Goal: Task Accomplishment & Management: Manage account settings

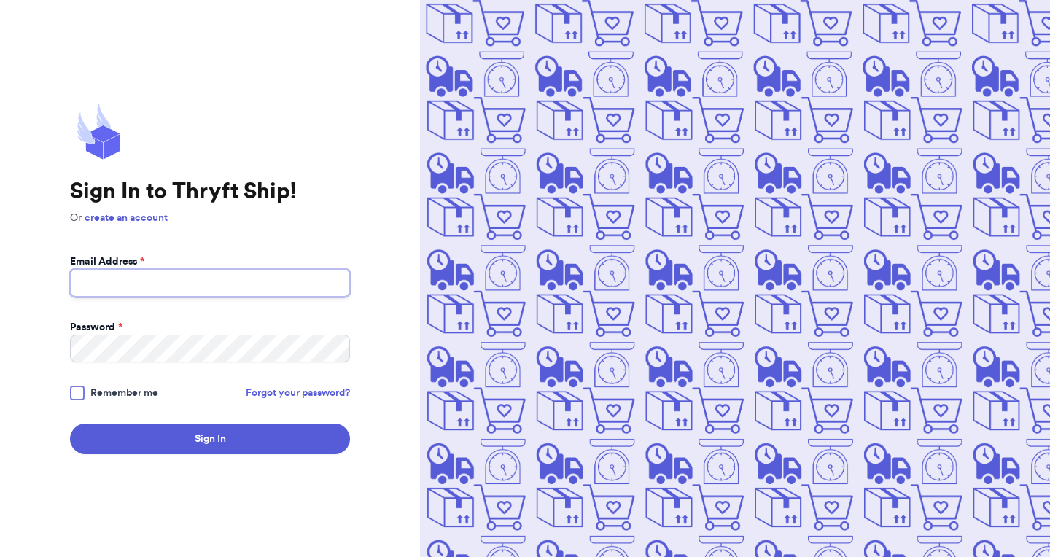
type input "[EMAIL_ADDRESS][DOMAIN_NAME]"
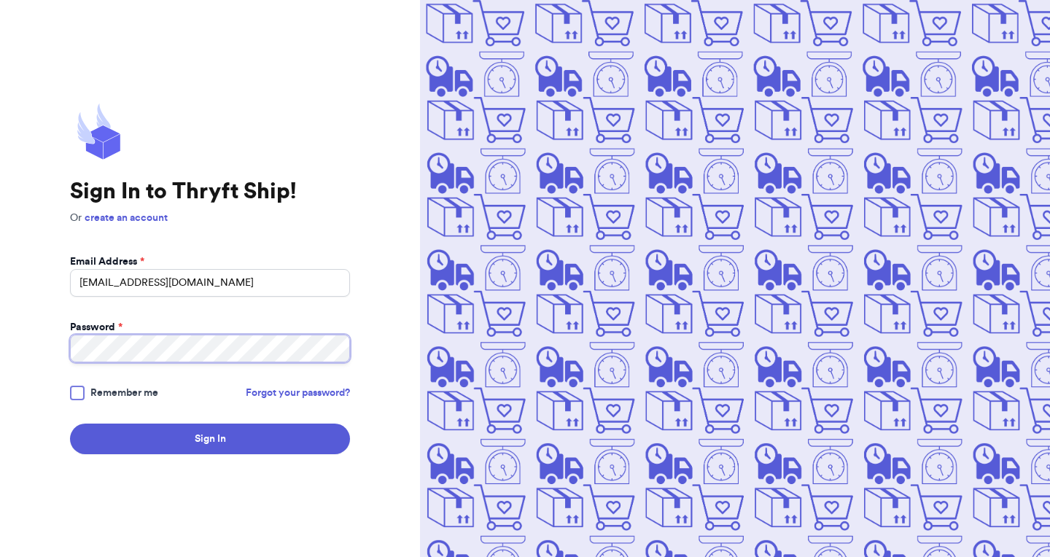
click at [210, 439] on button "Sign In" at bounding box center [210, 439] width 280 height 31
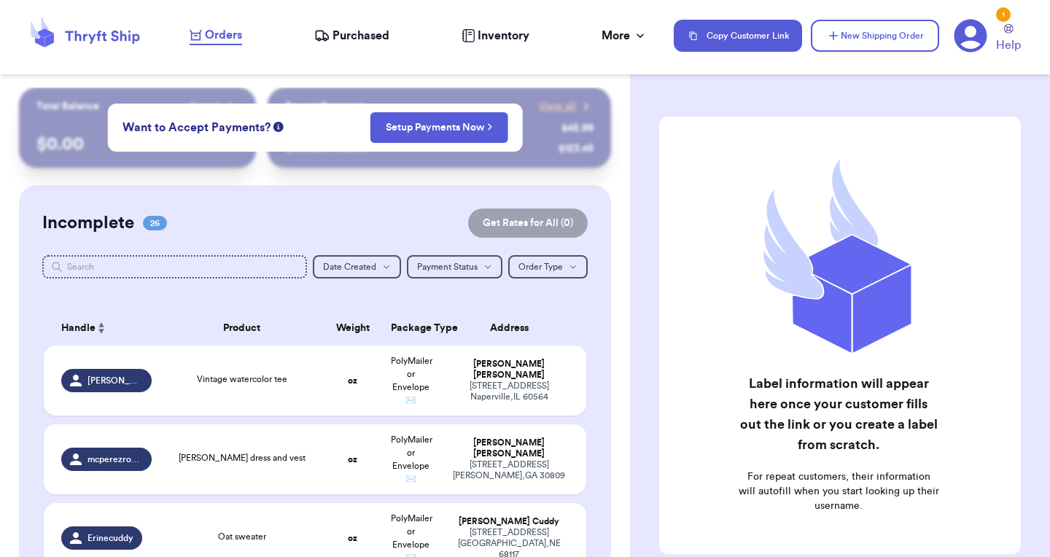
click at [236, 31] on span "Orders" at bounding box center [223, 35] width 37 height 18
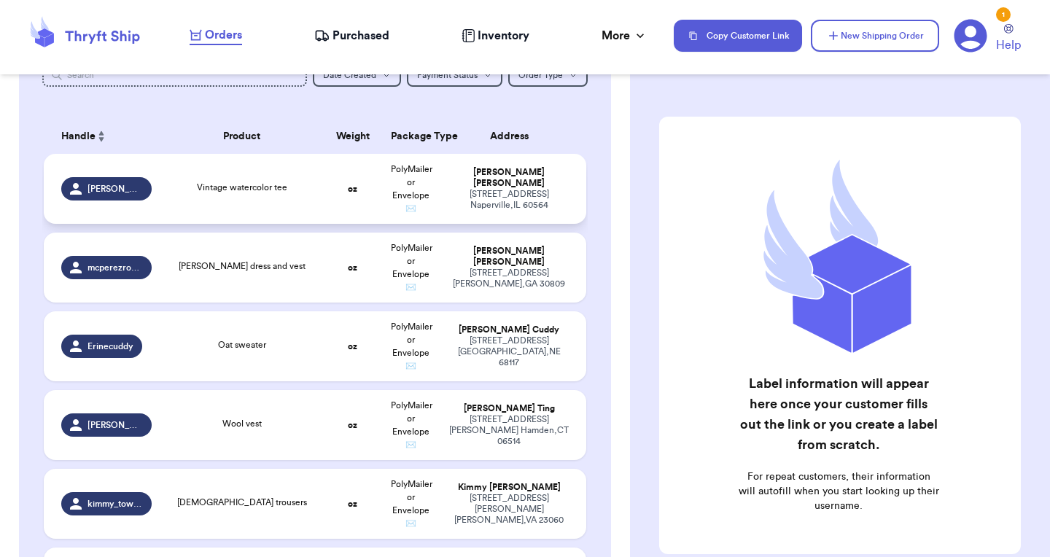
scroll to position [199, 0]
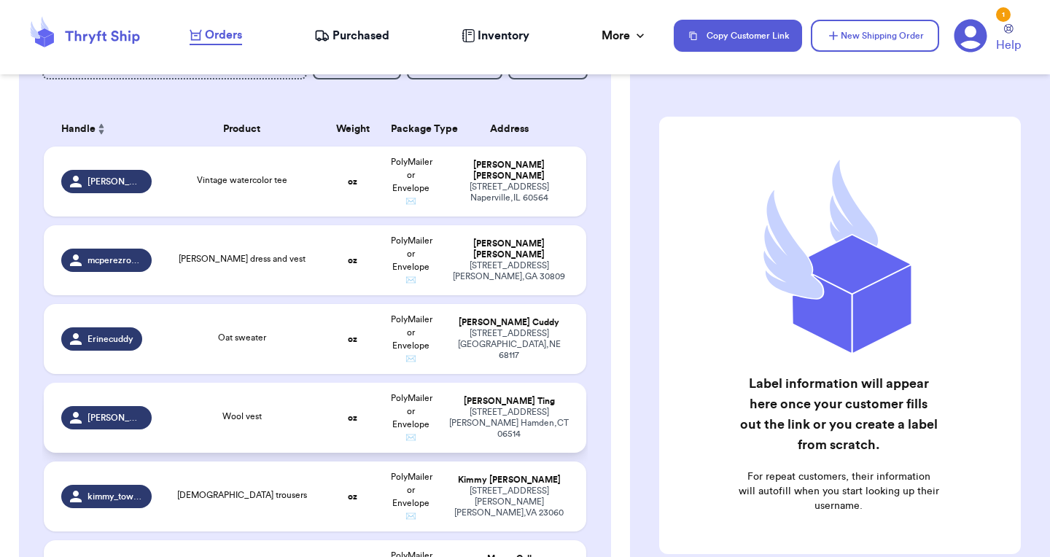
click at [316, 427] on td "Wool vest" at bounding box center [241, 418] width 163 height 70
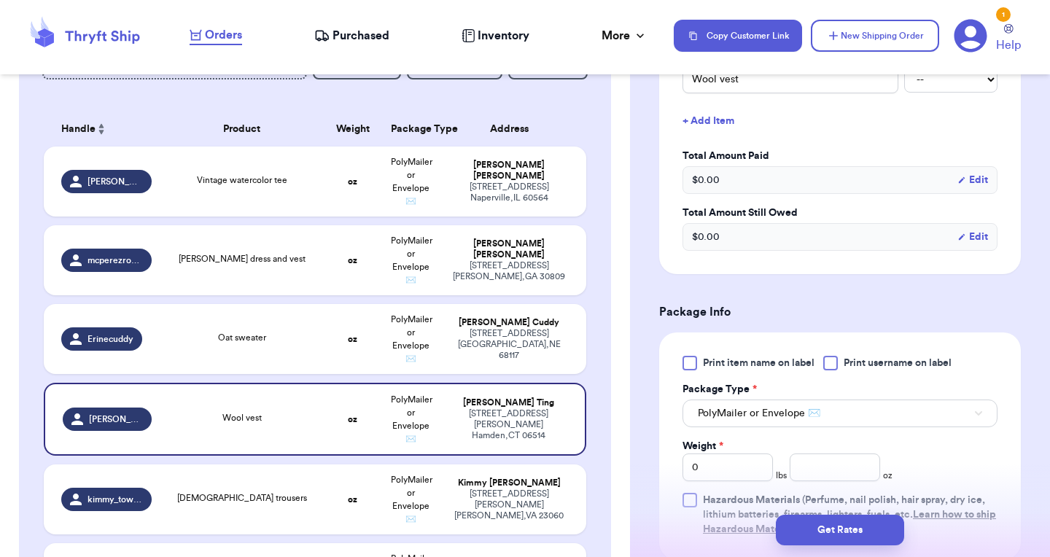
scroll to position [550, 0]
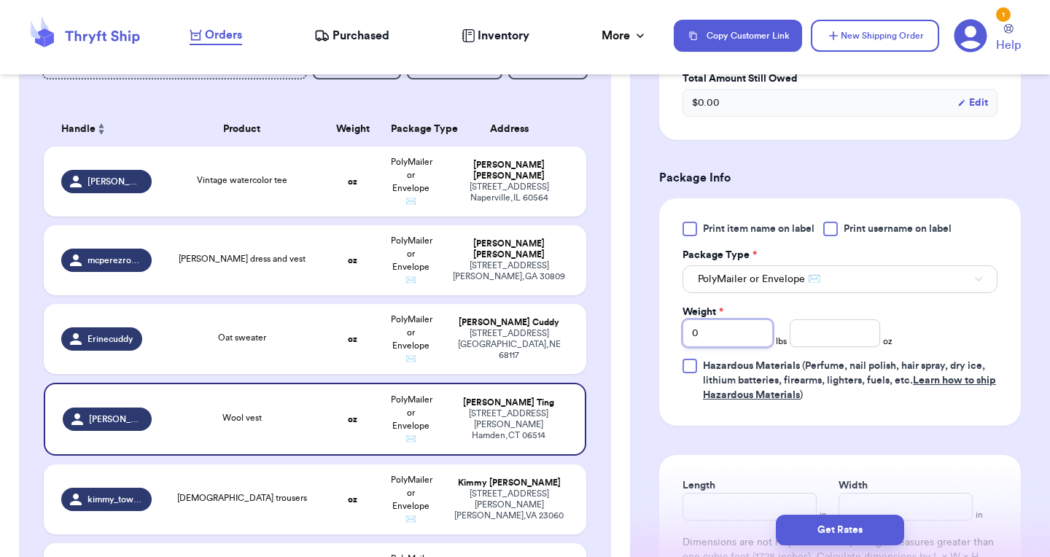
click at [713, 320] on input "0" at bounding box center [728, 334] width 90 height 28
click at [870, 305] on div "Weight * 0 lbs oz" at bounding box center [788, 326] width 210 height 42
click at [838, 322] on input "number" at bounding box center [835, 334] width 90 height 28
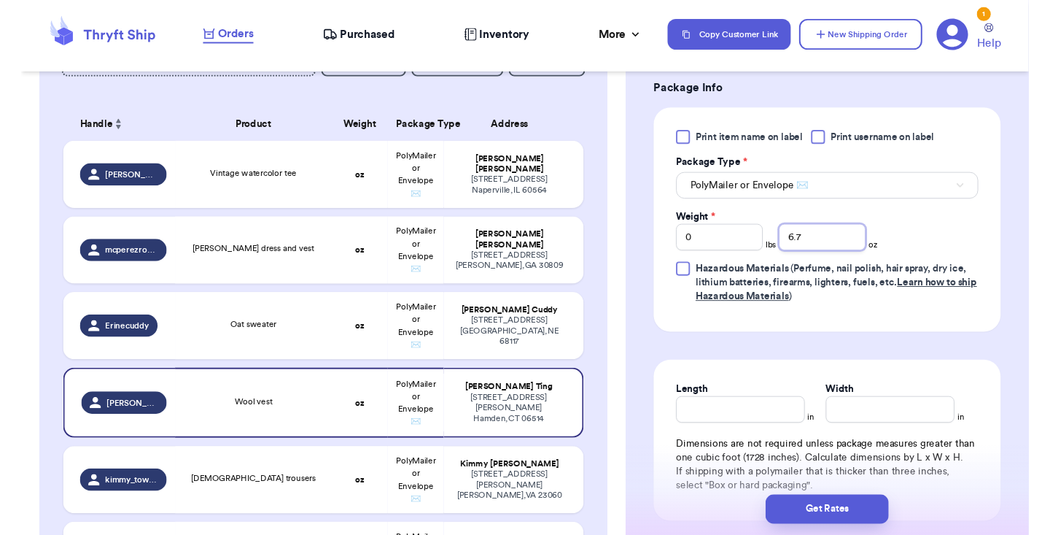
scroll to position [639, 0]
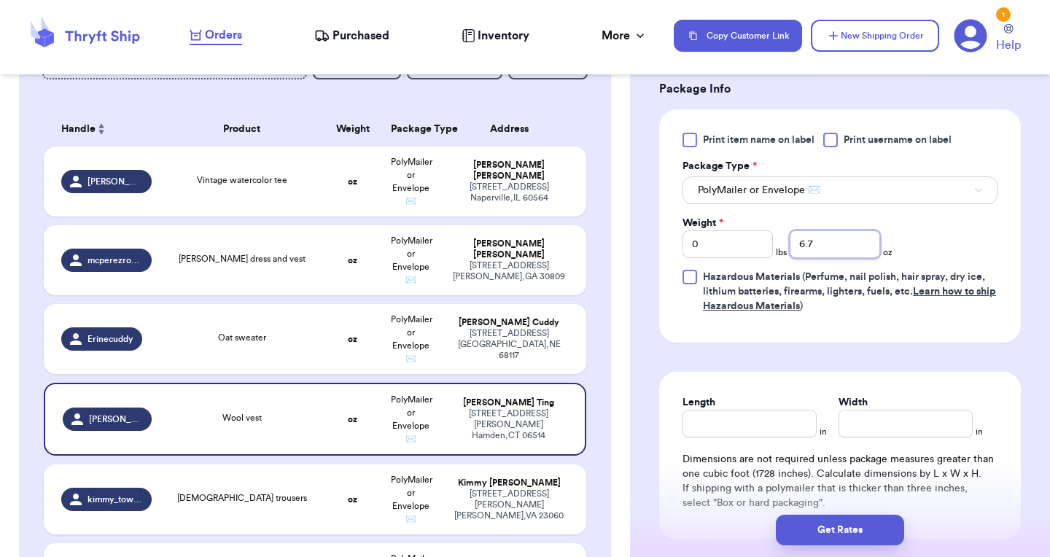
type input "6.7"
click at [769, 413] on input "Length" at bounding box center [750, 424] width 134 height 28
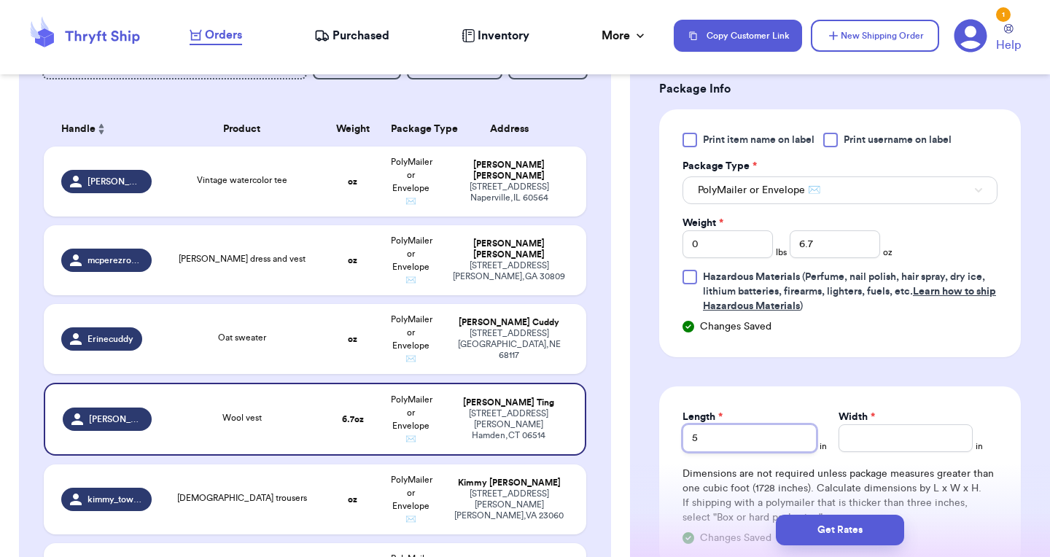
type input "5"
click at [877, 425] on input "Width *" at bounding box center [906, 439] width 134 height 28
type input "7"
click at [882, 352] on form "Shipping Information Delete Label Customer Info Order created: 09/26, 08:19 PM …" at bounding box center [840, 61] width 362 height 1167
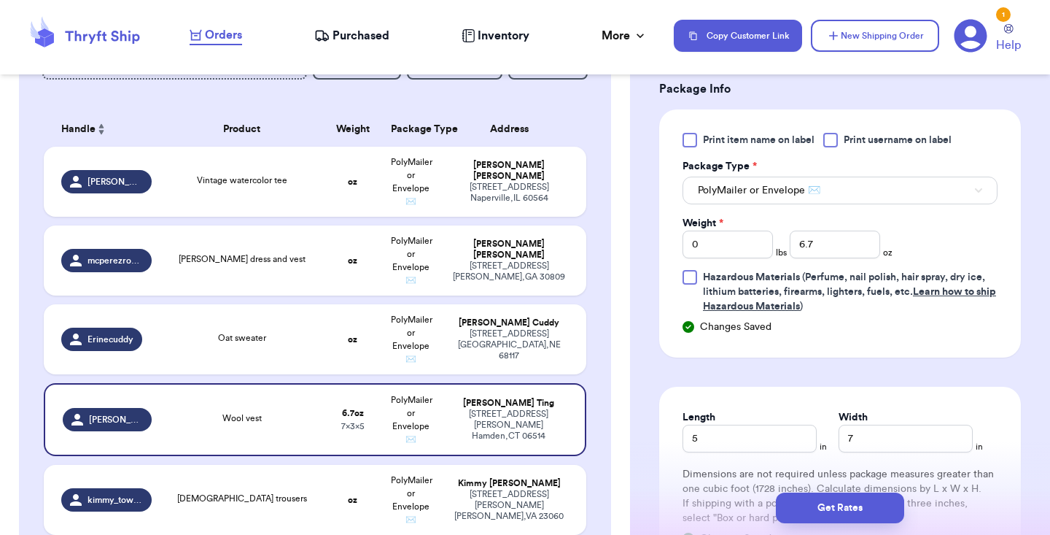
scroll to position [824, 0]
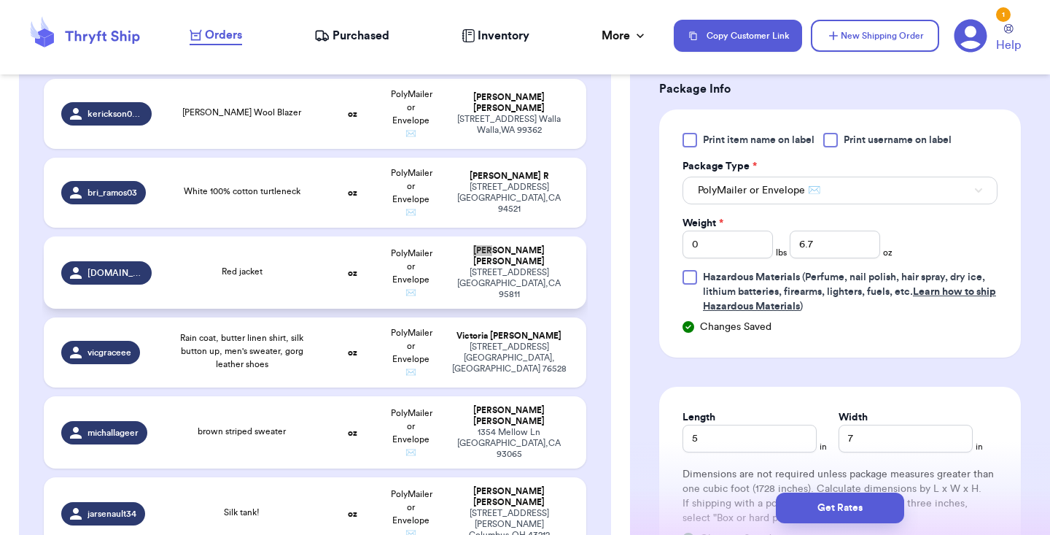
click at [321, 282] on td "Red jacket" at bounding box center [241, 272] width 163 height 72
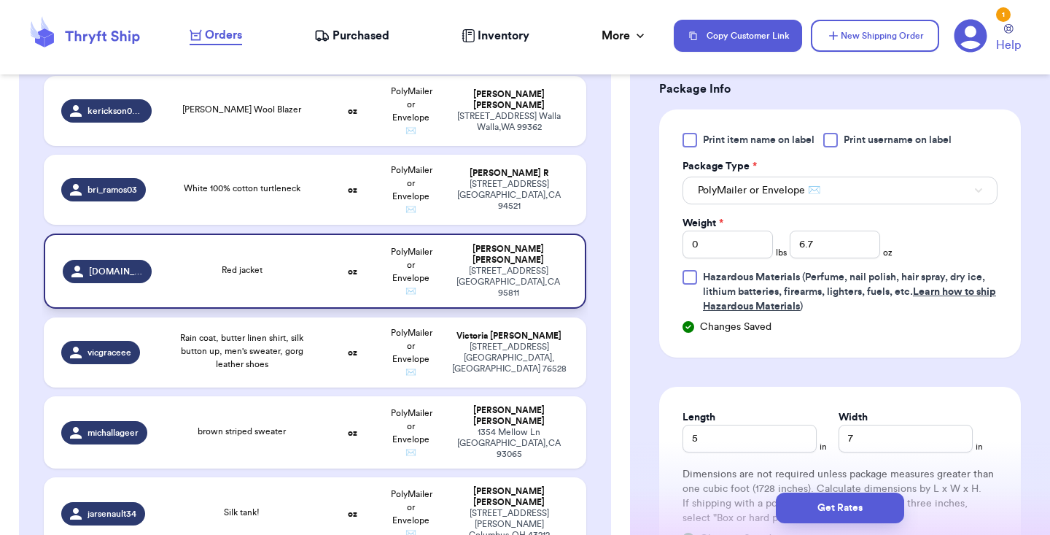
type input "Red jacket"
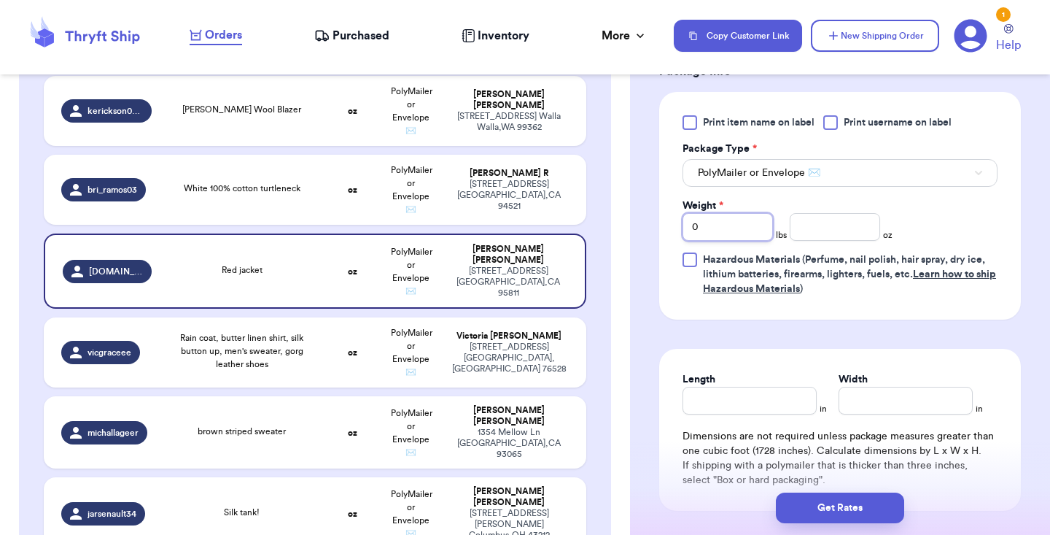
click at [713, 232] on input "0" at bounding box center [728, 227] width 90 height 28
type input "2"
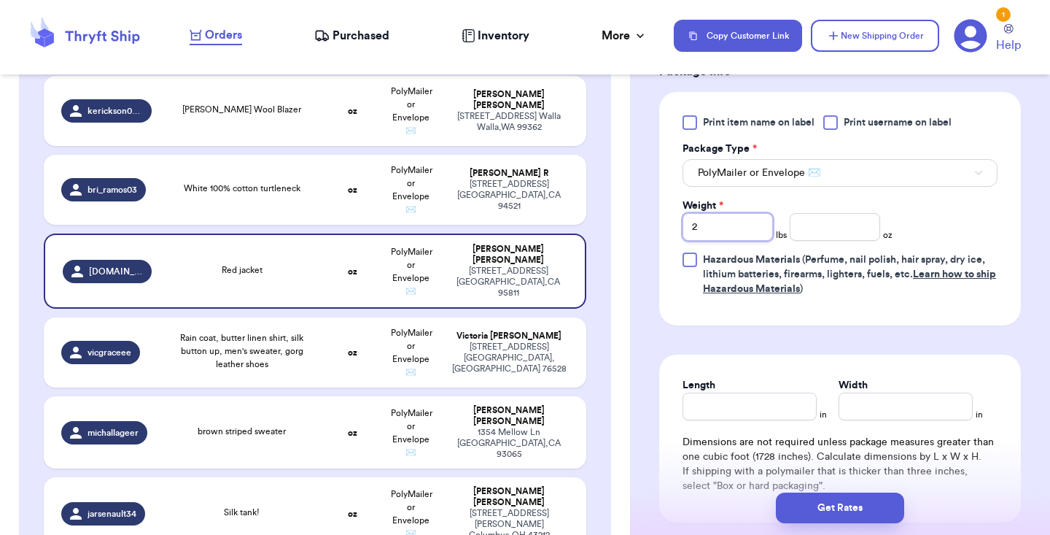
type input "2"
click at [816, 239] on input "number" at bounding box center [835, 227] width 90 height 28
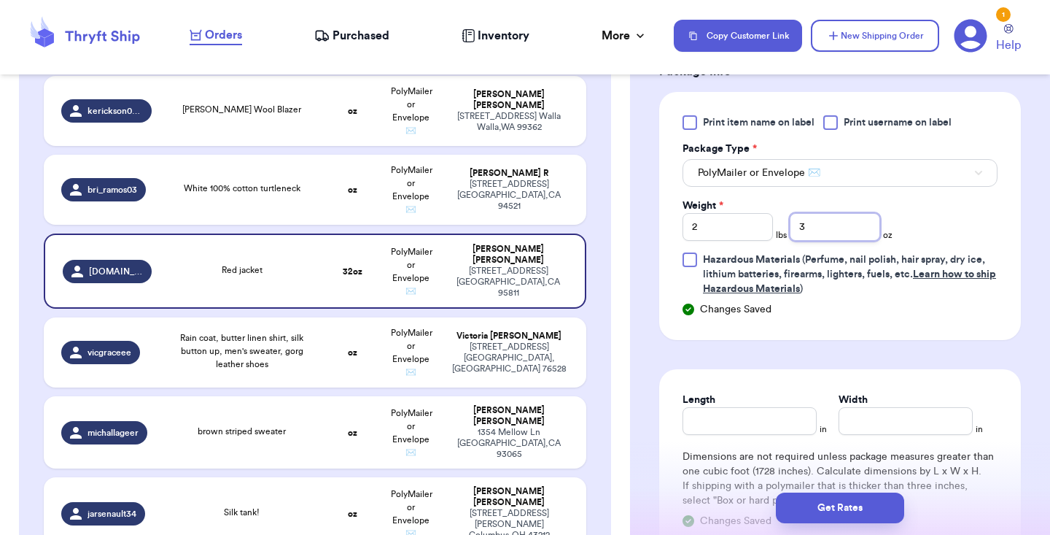
type input "3"
click at [727, 430] on input "Length" at bounding box center [750, 421] width 134 height 28
type input "13"
click at [863, 417] on input "Width *" at bounding box center [906, 421] width 134 height 28
type input "15"
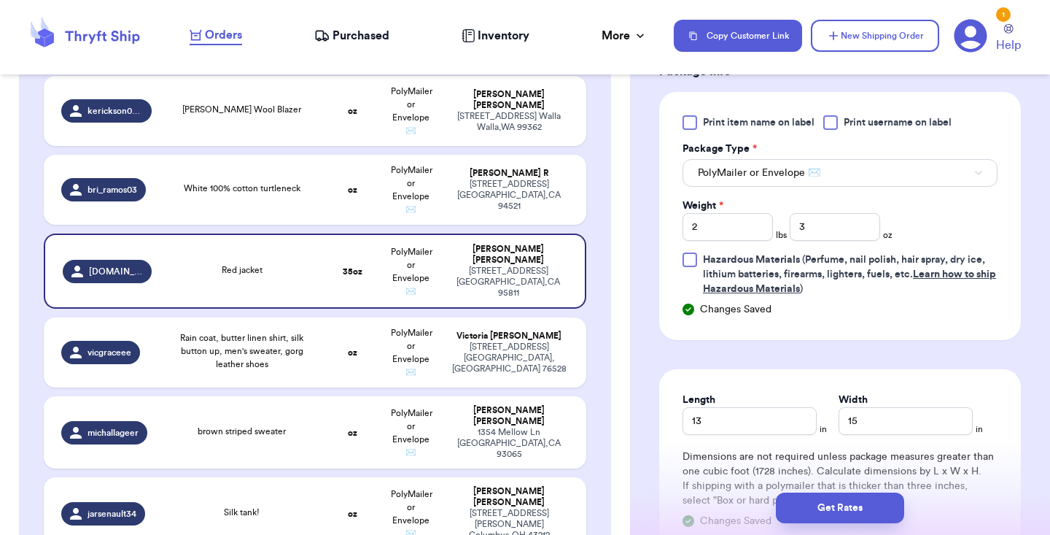
click at [836, 366] on form "Shipping Information Delete Label Customer Info Order created: 09/21, 11:24 AM …" at bounding box center [840, 53] width 362 height 1150
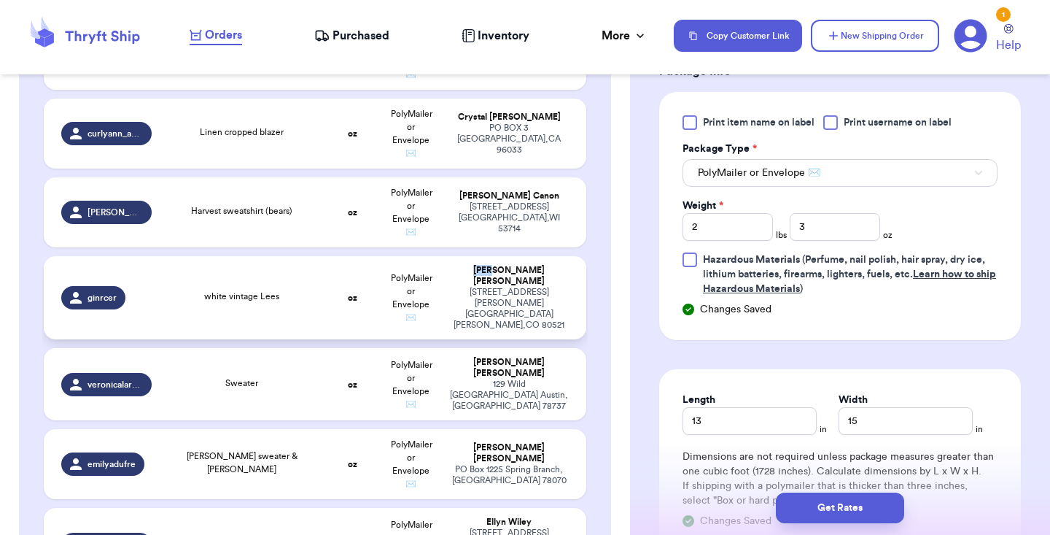
click at [333, 256] on td "oz" at bounding box center [353, 297] width 58 height 83
type input "white vintage Lees"
type input "0"
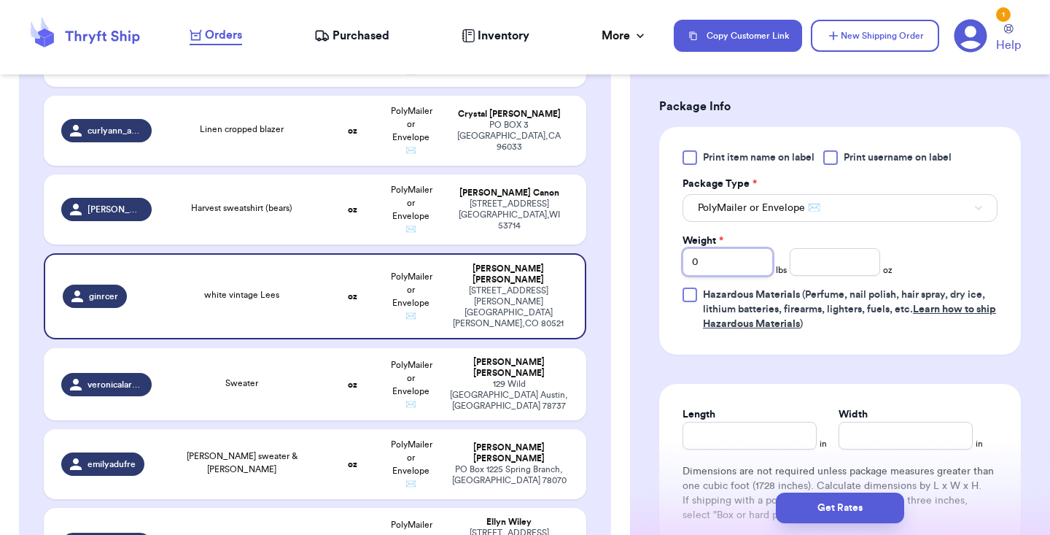
click at [751, 248] on input "0" at bounding box center [728, 262] width 90 height 28
type input "1"
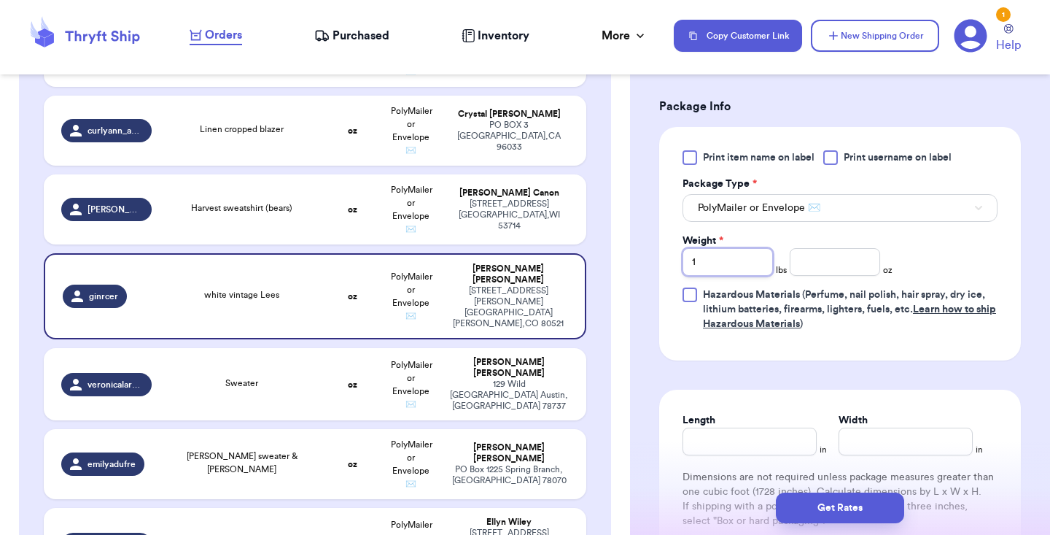
type input "15"
click at [837, 248] on input "number" at bounding box center [835, 262] width 90 height 28
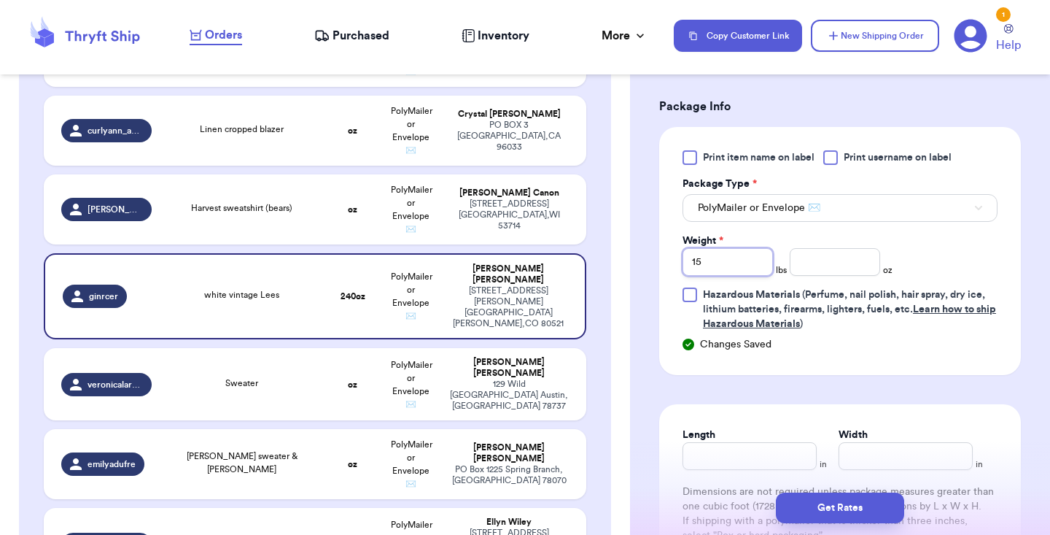
click at [751, 248] on input "15" at bounding box center [728, 262] width 90 height 28
type input "1"
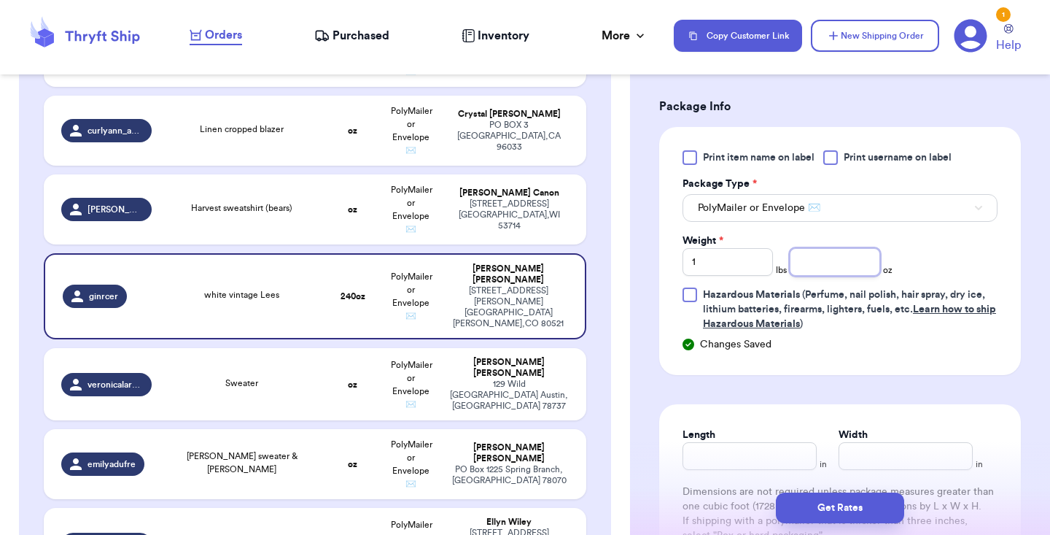
click at [844, 248] on input "number" at bounding box center [835, 262] width 90 height 28
type input "5"
click at [727, 442] on input "Length" at bounding box center [750, 456] width 134 height 28
type input "9"
click at [882, 442] on input "Width *" at bounding box center [906, 456] width 134 height 28
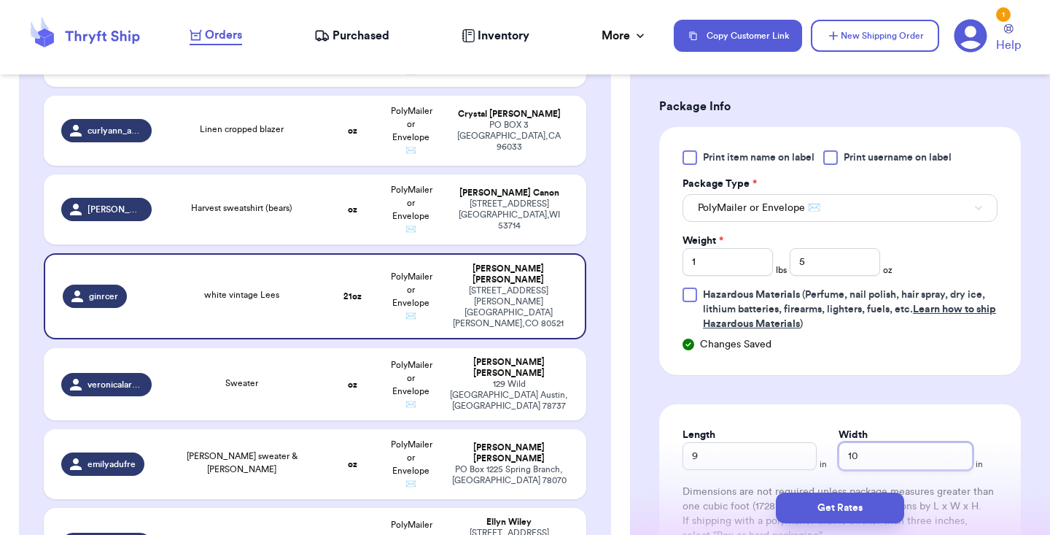
type input "10"
click at [872, 404] on div "Length 9 in Width 10 in Dimensions are not required unless package measures gre…" at bounding box center [840, 495] width 362 height 182
click at [279, 369] on td "Sweater" at bounding box center [241, 384] width 163 height 72
type input "Sweater"
type input "0"
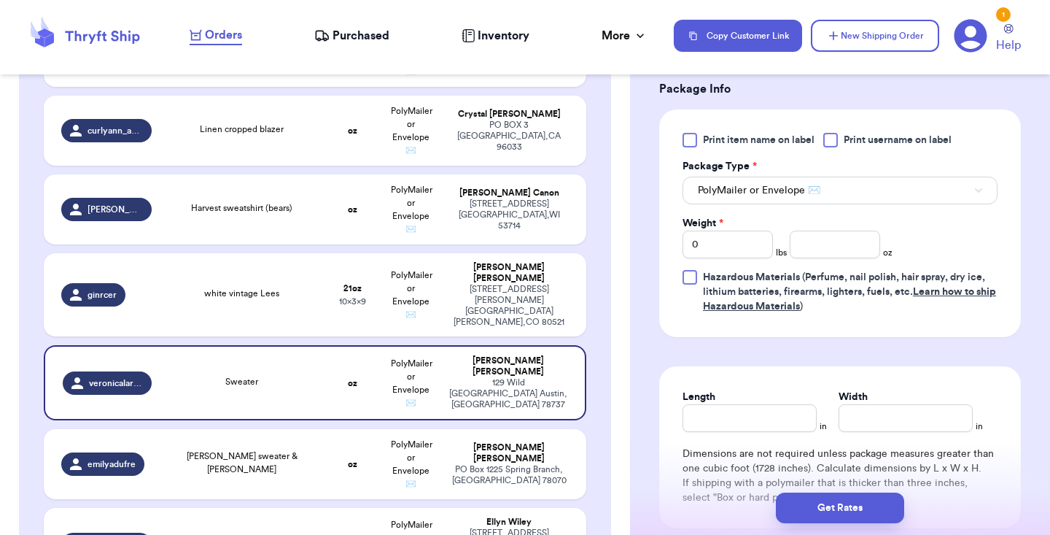
click at [776, 228] on div "Weight * 0 lbs oz" at bounding box center [788, 237] width 210 height 42
click at [768, 231] on input "0" at bounding box center [728, 245] width 90 height 28
type input "1"
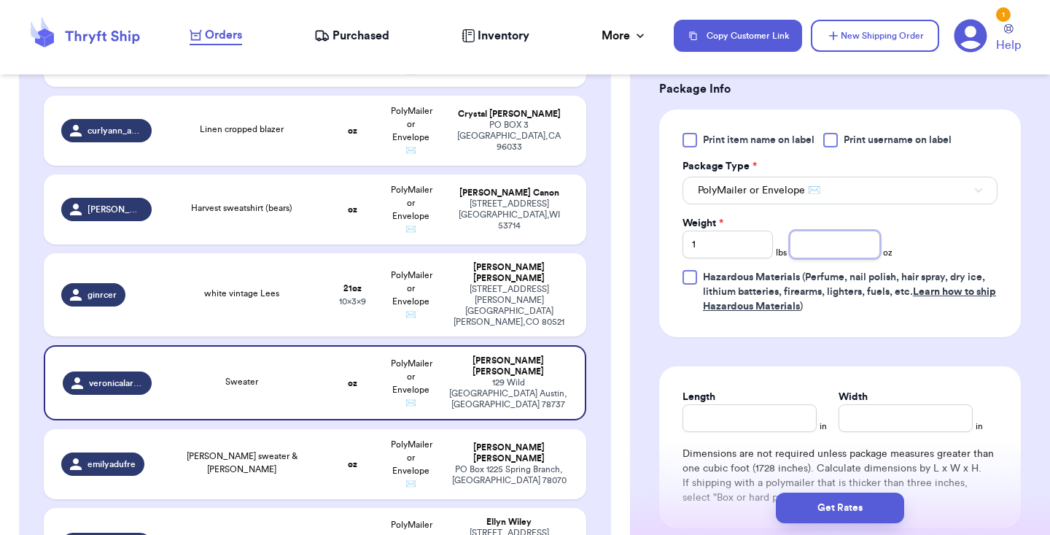
click at [823, 231] on input "number" at bounding box center [835, 245] width 90 height 28
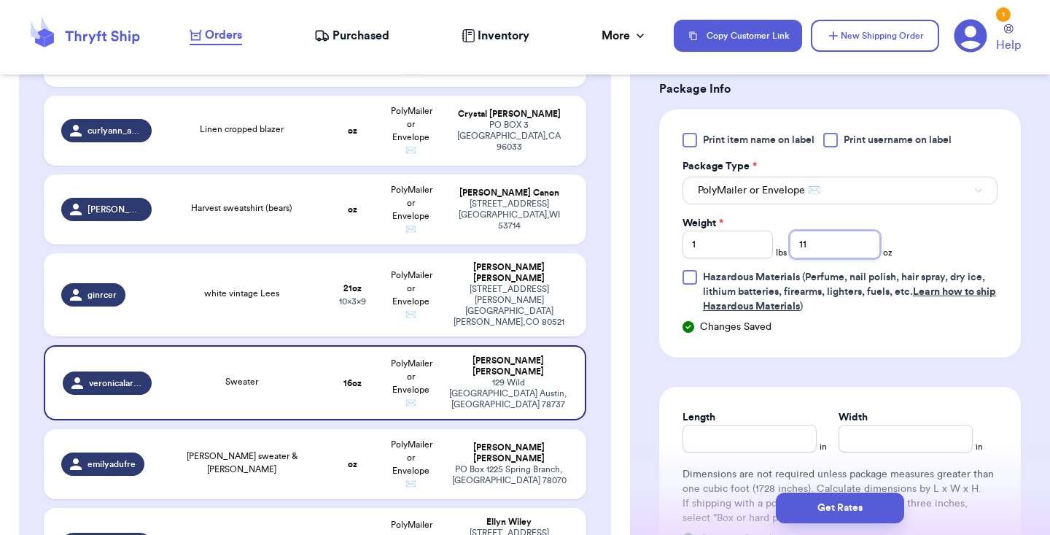
type input "11"
click at [769, 429] on input "Length" at bounding box center [750, 439] width 134 height 28
type input "11"
click at [899, 425] on input "Width *" at bounding box center [906, 439] width 134 height 28
type input "13"
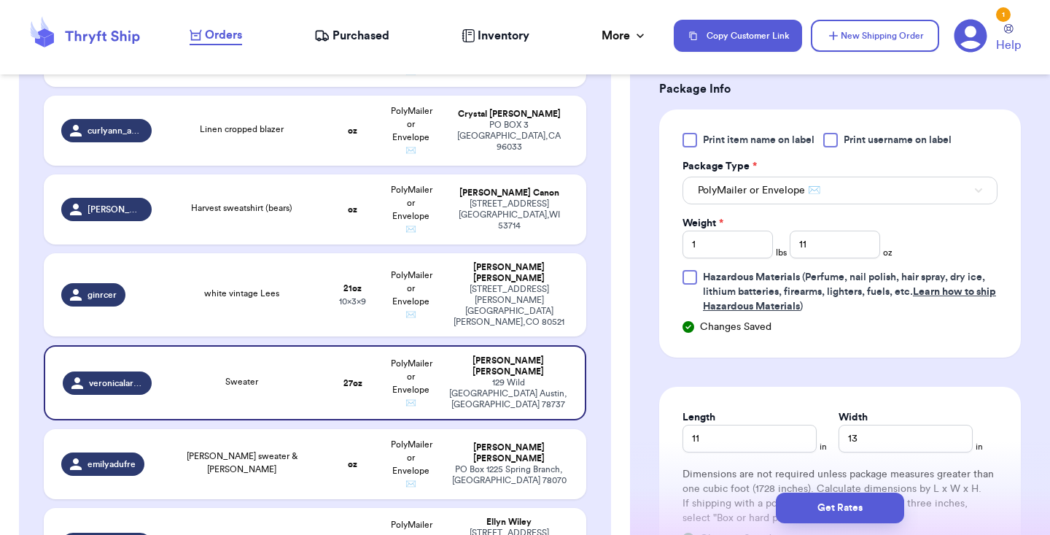
click at [896, 352] on form "Shipping Information Delete Label Customer Info Order created: 09/18, 10:58 PM …" at bounding box center [840, 61] width 362 height 1167
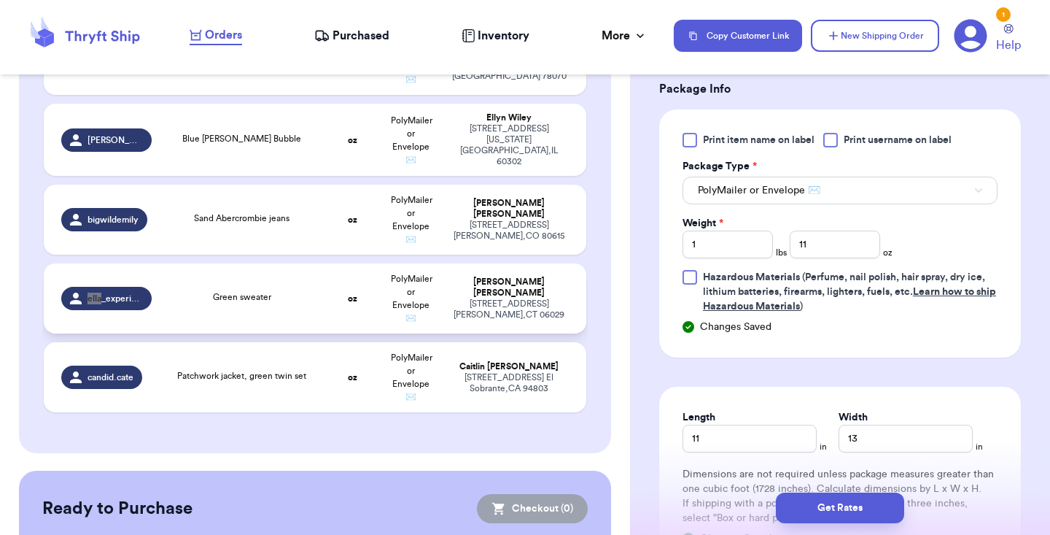
click at [322, 284] on td "Green sweater" at bounding box center [241, 298] width 163 height 70
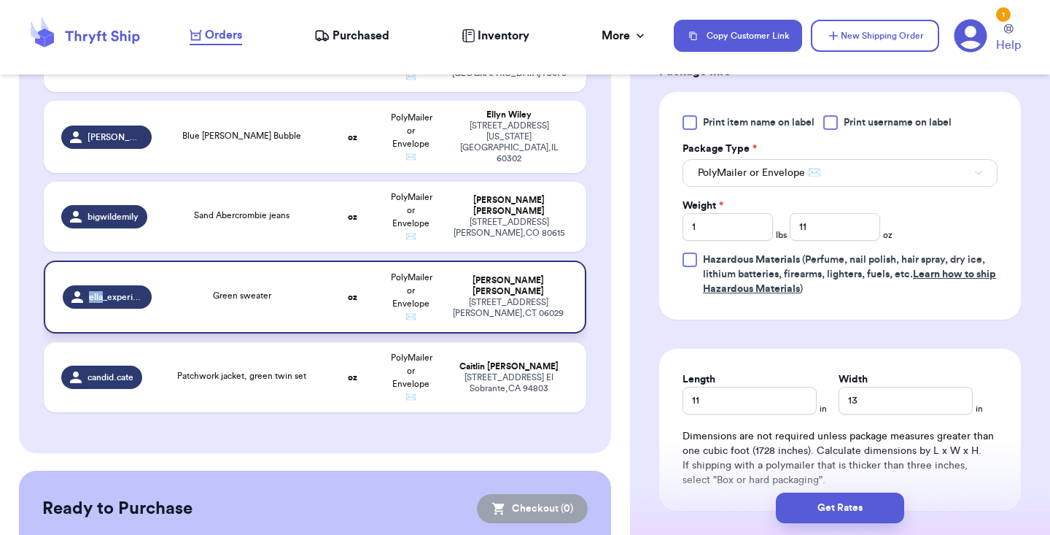
type input "Green sweater"
type input "0"
click at [749, 233] on input "0" at bounding box center [728, 227] width 90 height 28
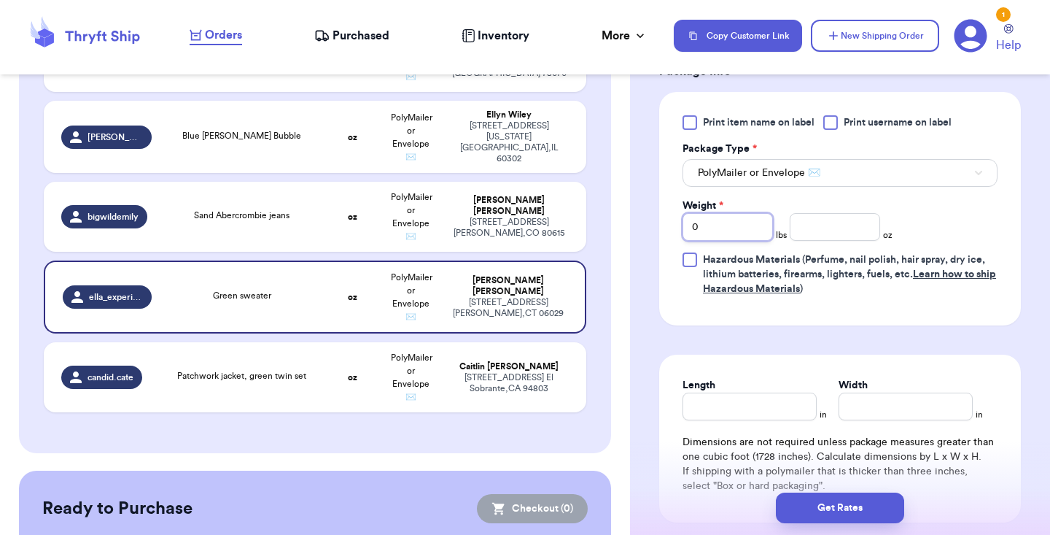
type input "3"
click at [824, 239] on input "number" at bounding box center [835, 227] width 90 height 28
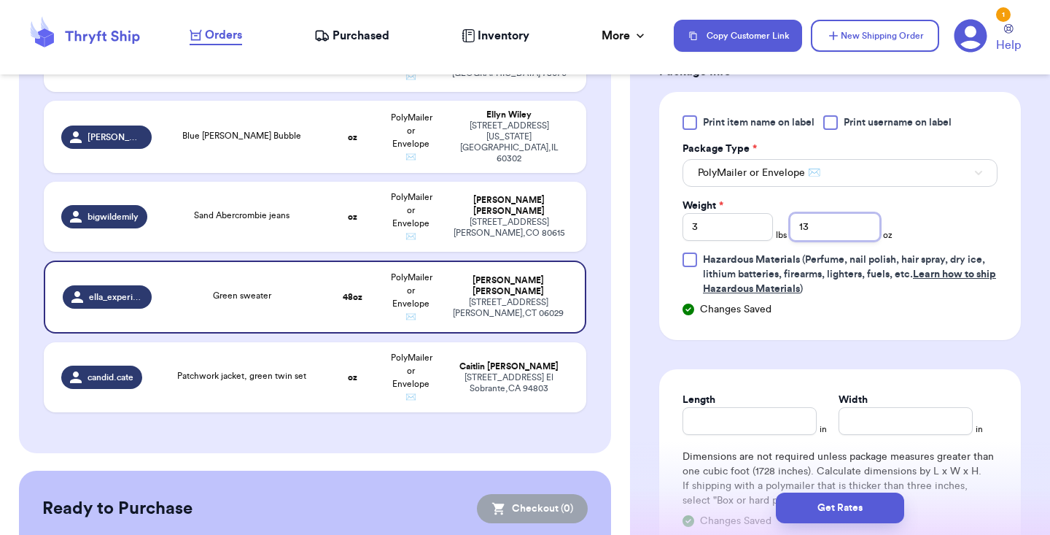
type input "13"
click at [770, 422] on input "Length" at bounding box center [750, 421] width 134 height 28
click at [875, 422] on input "Width *" at bounding box center [906, 421] width 134 height 28
click at [767, 427] on input "14" at bounding box center [750, 421] width 134 height 28
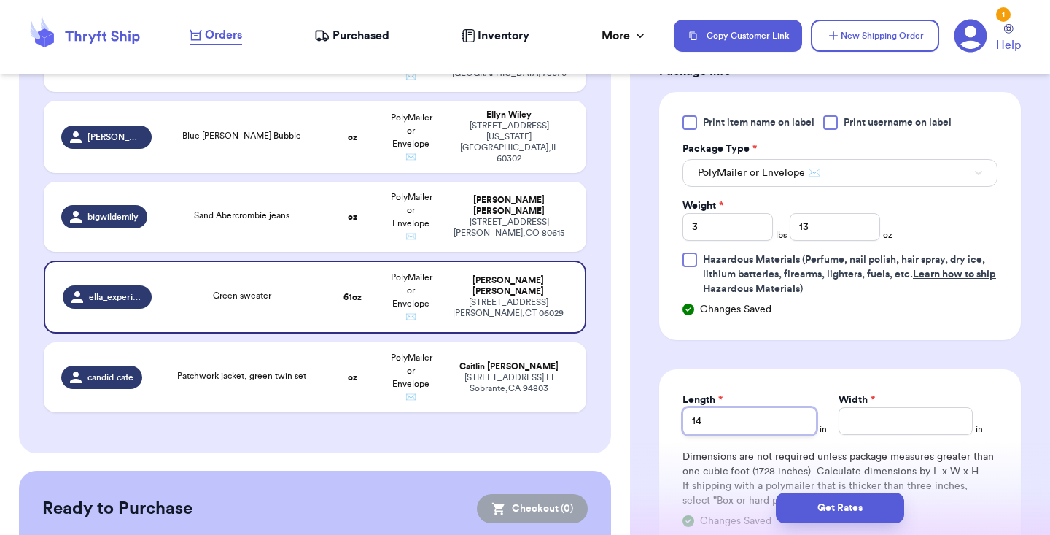
click at [767, 427] on input "14" at bounding box center [750, 421] width 134 height 28
type input "13"
click at [867, 430] on input "Width *" at bounding box center [906, 421] width 134 height 28
click at [862, 370] on form "Shipping Information Delete Label Customer Info Order created: 09/18, 01:03 PM …" at bounding box center [840, 53] width 362 height 1150
click at [877, 430] on input "17" at bounding box center [906, 421] width 134 height 28
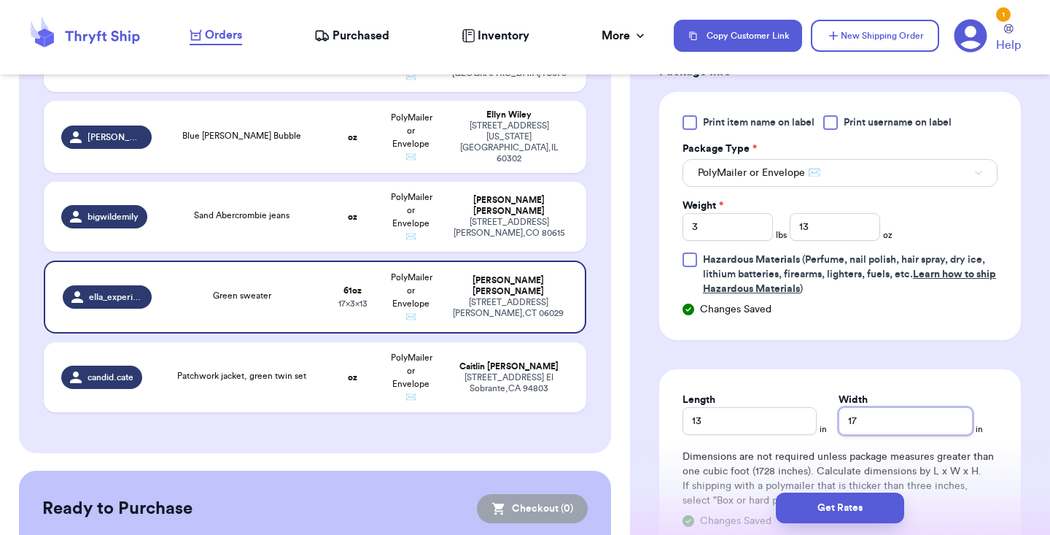
click at [877, 430] on input "17" at bounding box center [906, 421] width 134 height 28
type input "16"
click at [881, 364] on form "Shipping Information Delete Label Customer Info Order created: 09/18, 01:03 PM …" at bounding box center [840, 53] width 362 height 1150
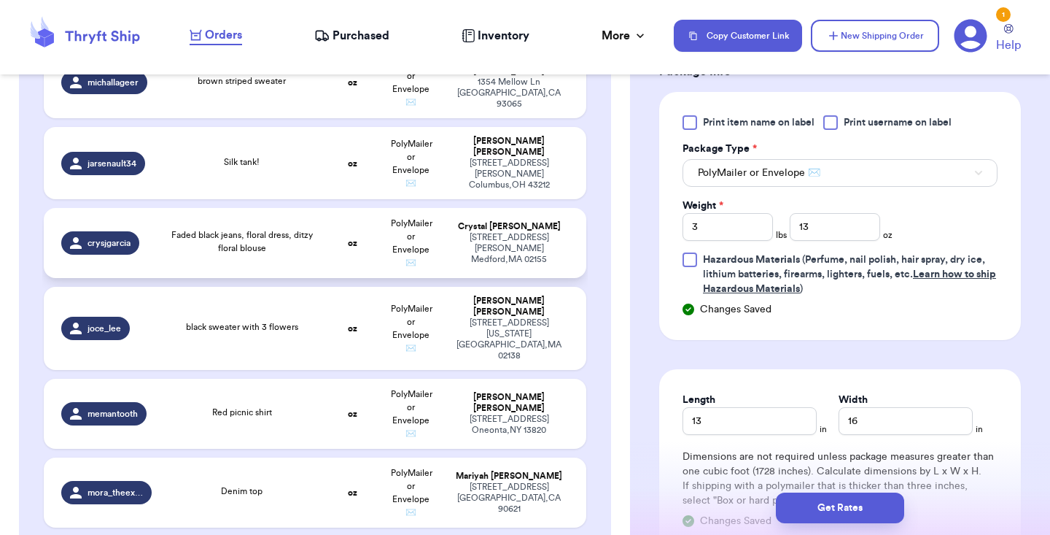
scroll to position [1170, 0]
click at [410, 239] on span "PolyMailer or Envelope ✉️" at bounding box center [412, 244] width 42 height 48
type input "Faded black jeans, floral dress, ditzy floral blouse"
type input "0"
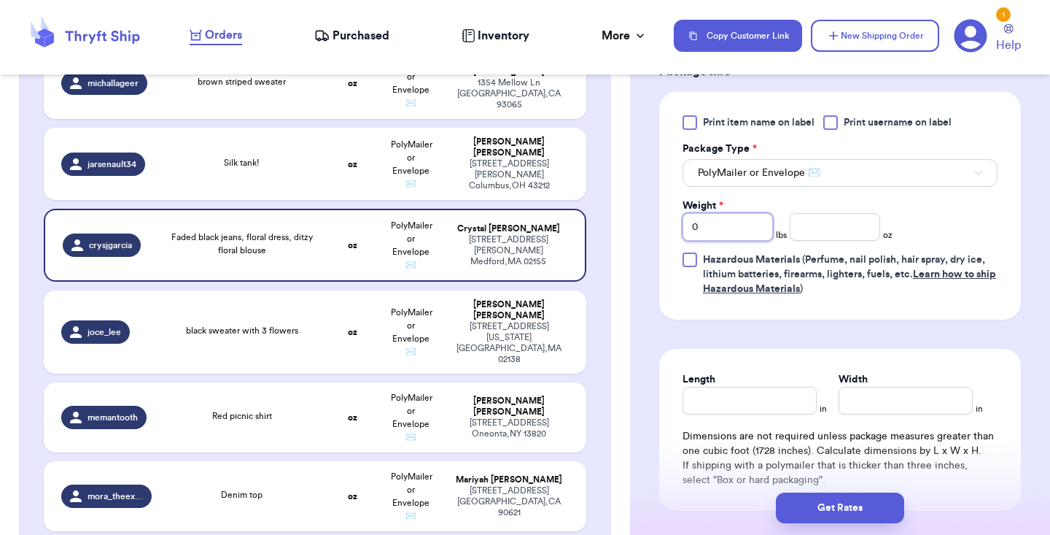
click at [711, 224] on input "0" at bounding box center [728, 227] width 90 height 28
type input "2"
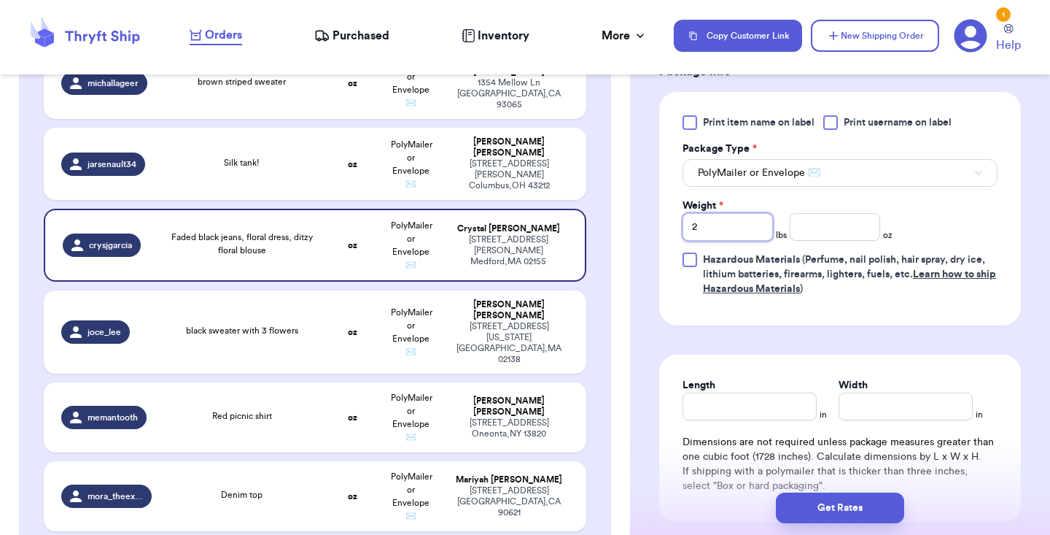
type input "2"
click at [854, 241] on input "number" at bounding box center [835, 227] width 90 height 28
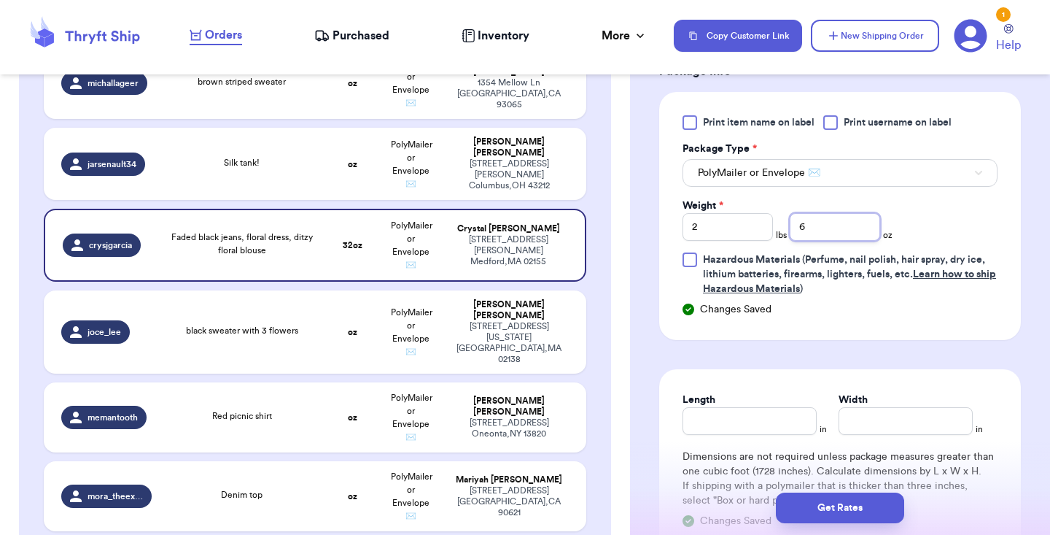
type input "6"
click at [754, 413] on input "Length" at bounding box center [750, 421] width 134 height 28
type input "10"
click at [881, 425] on input "Width *" at bounding box center [906, 421] width 134 height 28
type input "12"
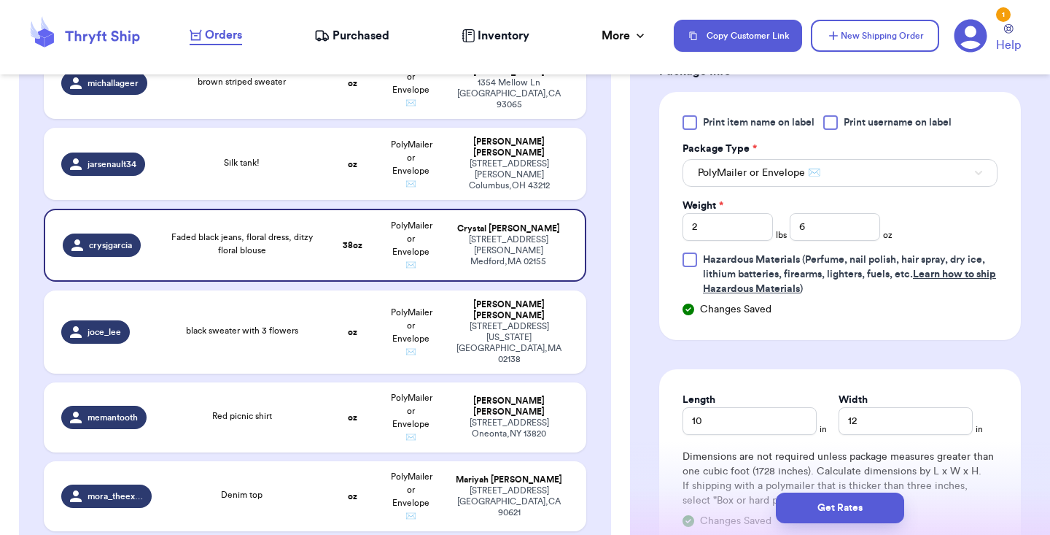
click at [896, 365] on form "Shipping Information Delete Label Customer Info Order created: 09/20, 02:45 PM …" at bounding box center [840, 53] width 362 height 1150
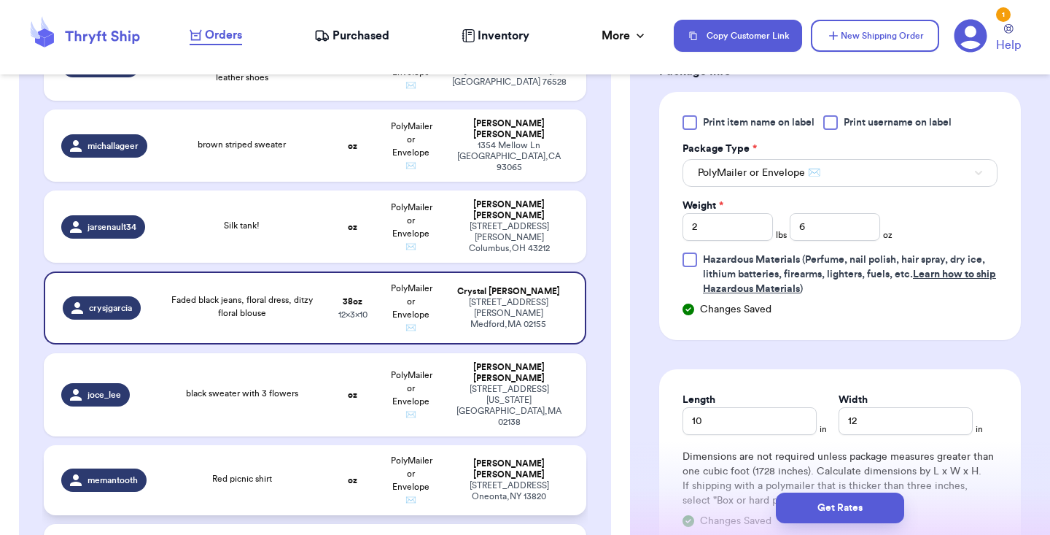
scroll to position [1099, 0]
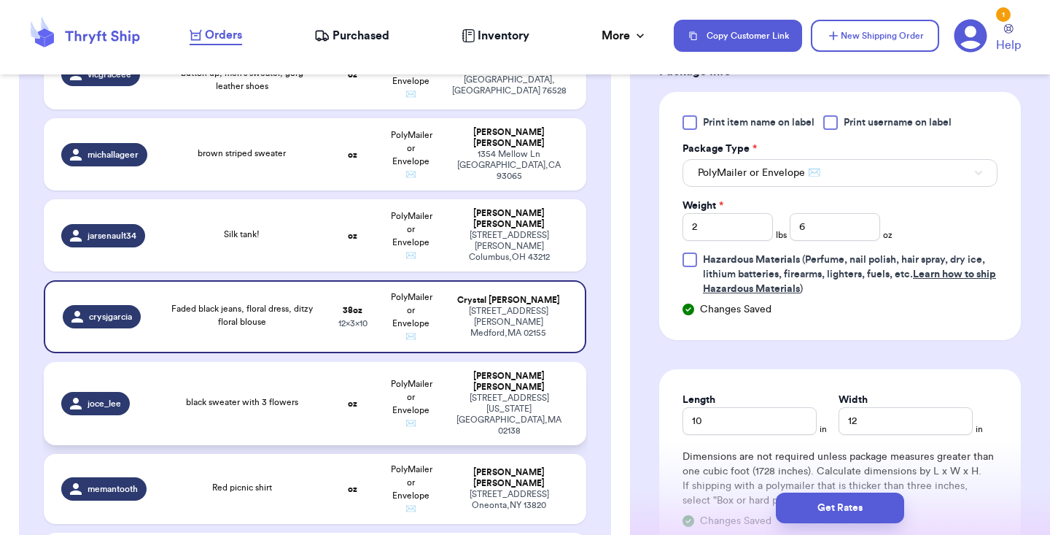
click at [419, 397] on td "PolyMailer or Envelope ✉️" at bounding box center [411, 403] width 58 height 83
type input "black sweater with 3 flowers"
type input "0"
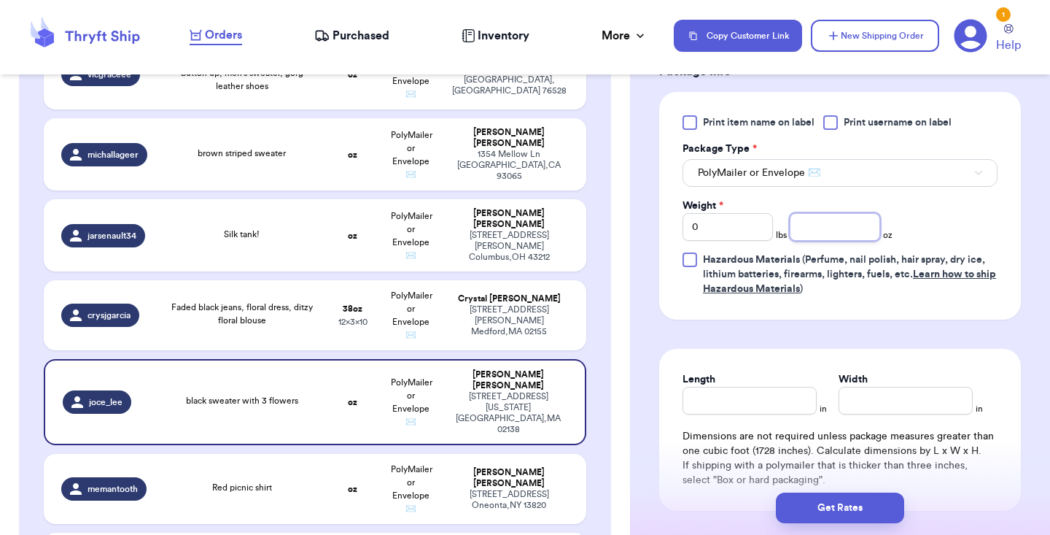
click at [813, 241] on input "number" at bounding box center [835, 227] width 90 height 28
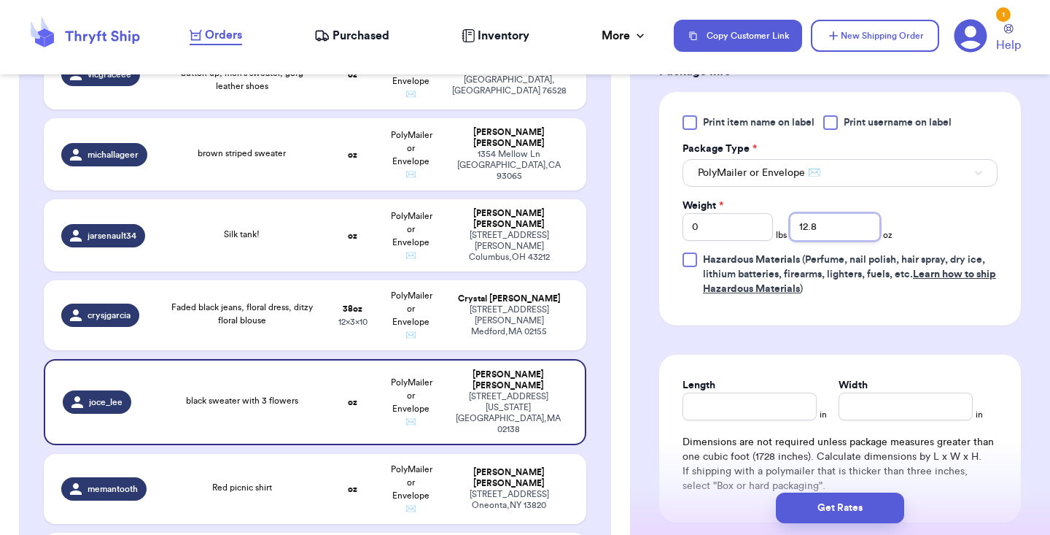
type input "12.8"
click at [701, 420] on input "Length" at bounding box center [750, 406] width 134 height 28
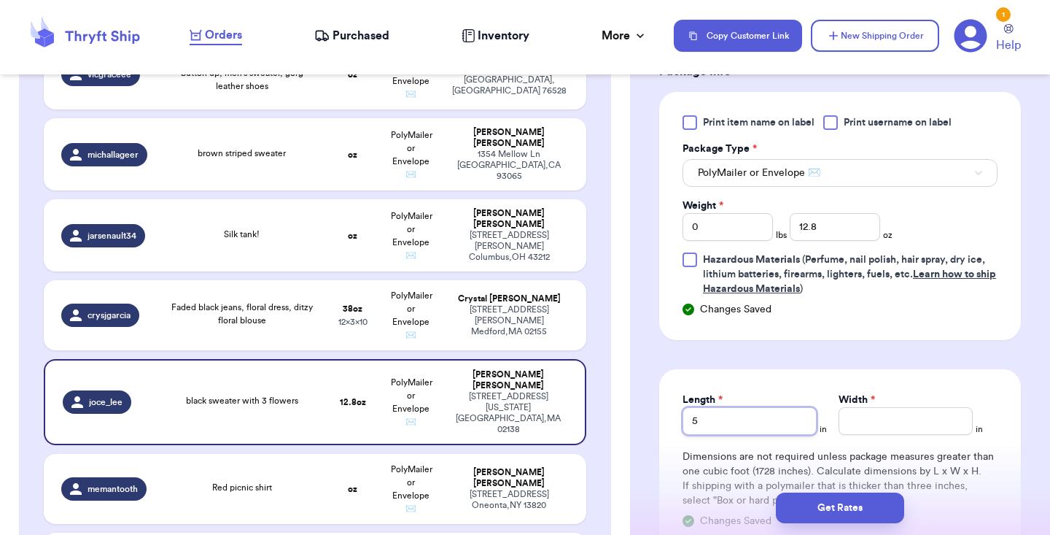
type input "5"
click at [865, 435] on input "Width *" at bounding box center [906, 421] width 134 height 28
type input "7"
click at [874, 340] on div "Print item name on label Print username on label Package Type * PolyMailer or E…" at bounding box center [840, 216] width 362 height 248
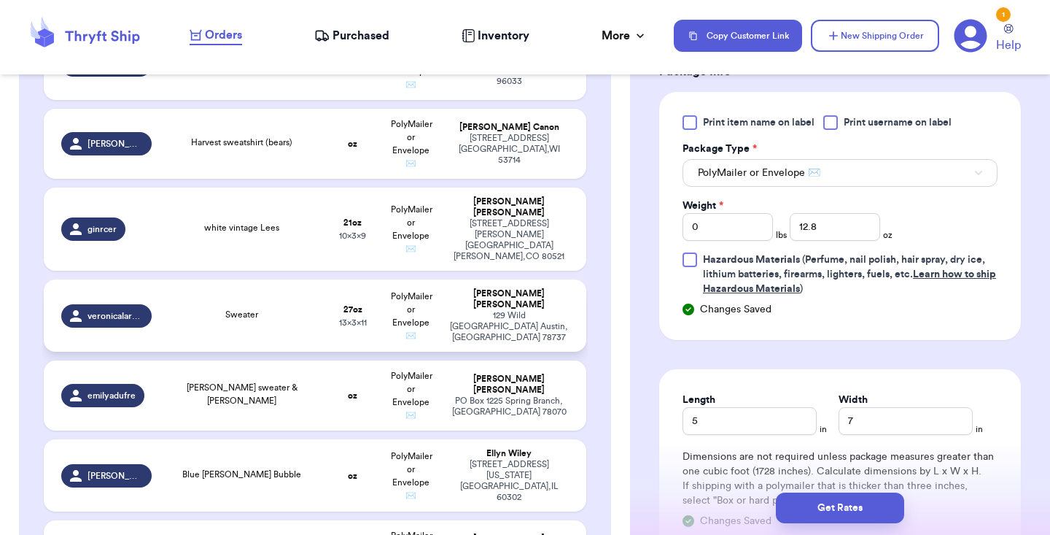
scroll to position [1686, 0]
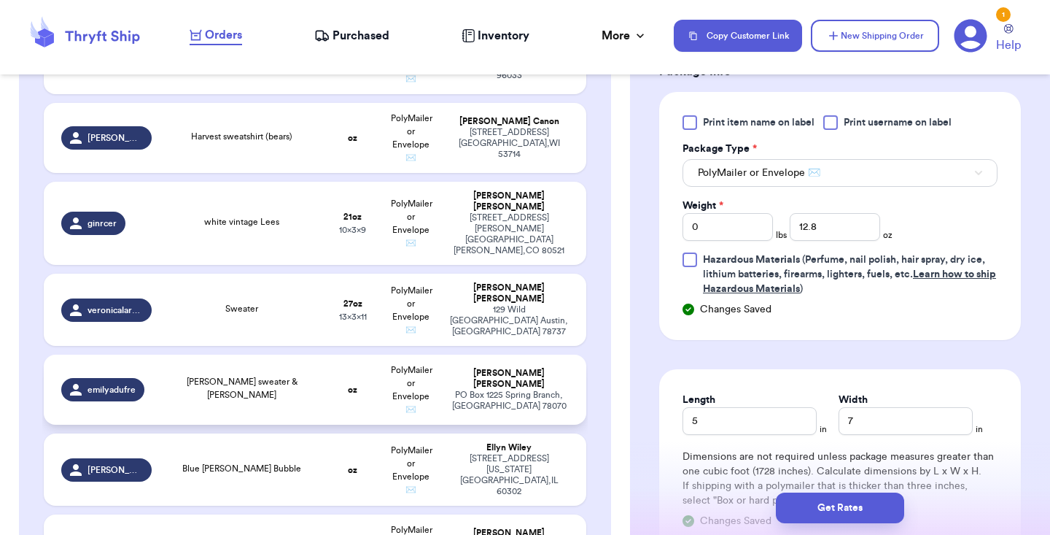
click at [325, 384] on td "oz" at bounding box center [353, 390] width 58 height 70
type input "[PERSON_NAME] sweater & [PERSON_NAME]"
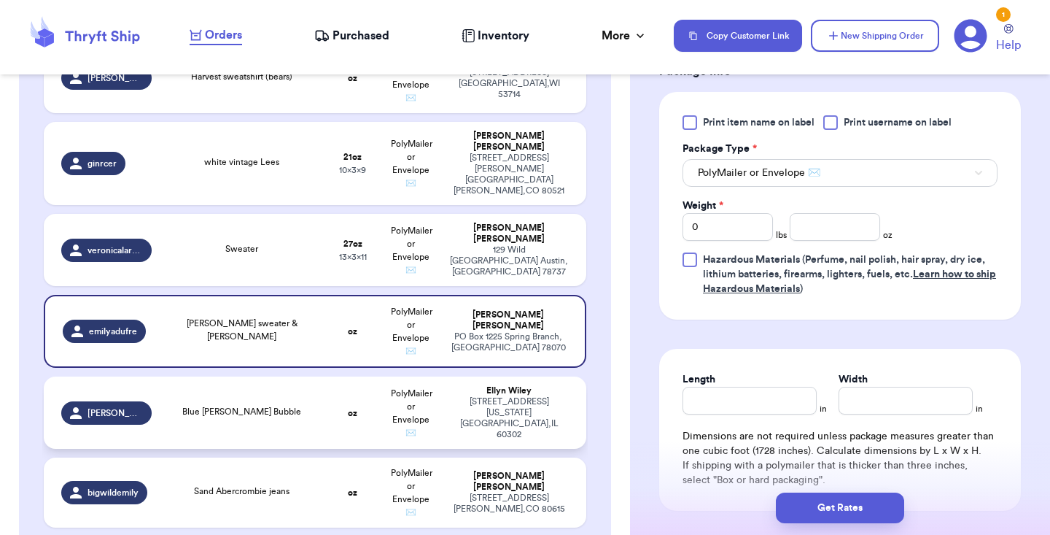
scroll to position [1754, 0]
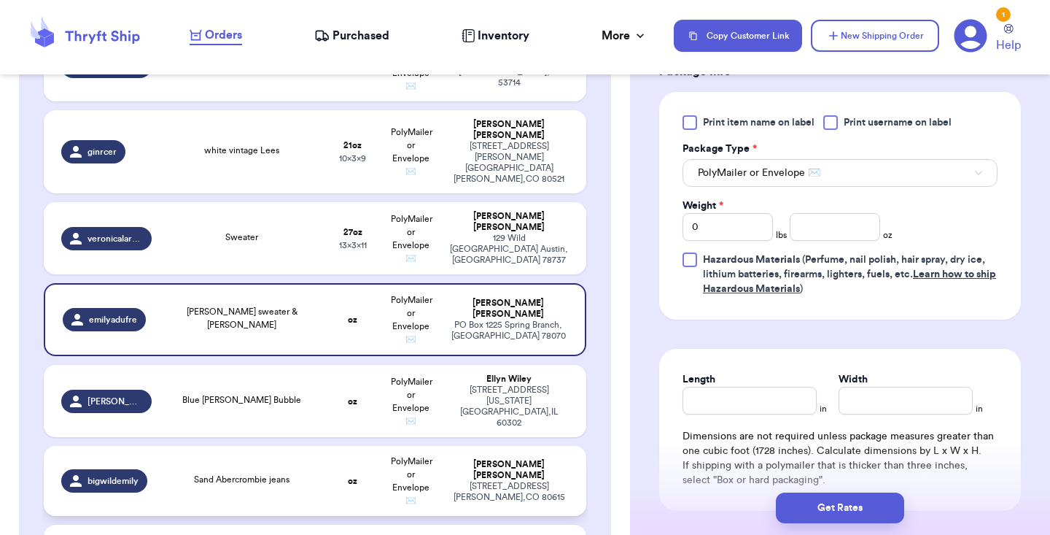
click at [326, 446] on td "oz" at bounding box center [353, 481] width 58 height 70
type input "Sand Abercrombie jeans"
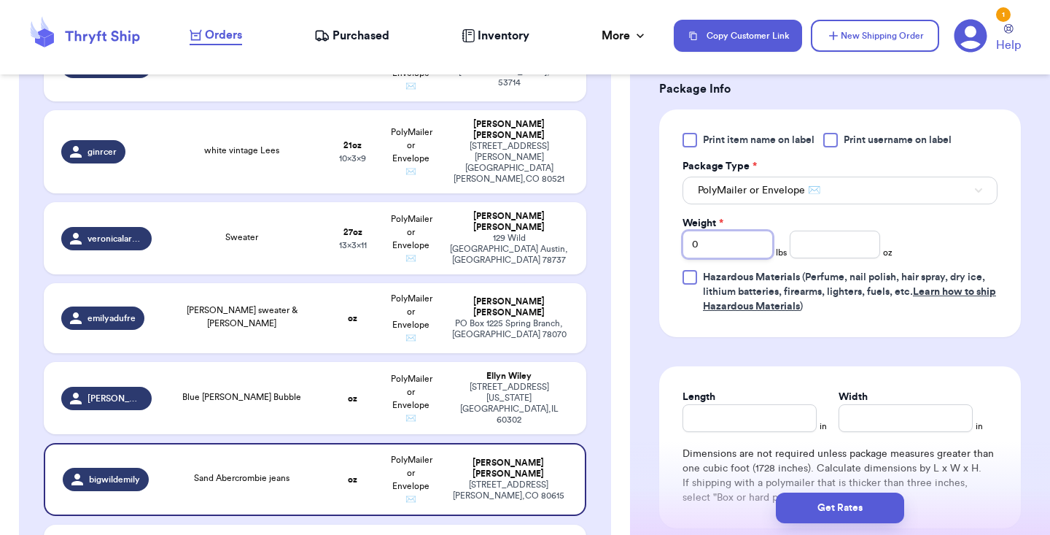
click at [709, 235] on input "0" at bounding box center [728, 245] width 90 height 28
type input "1"
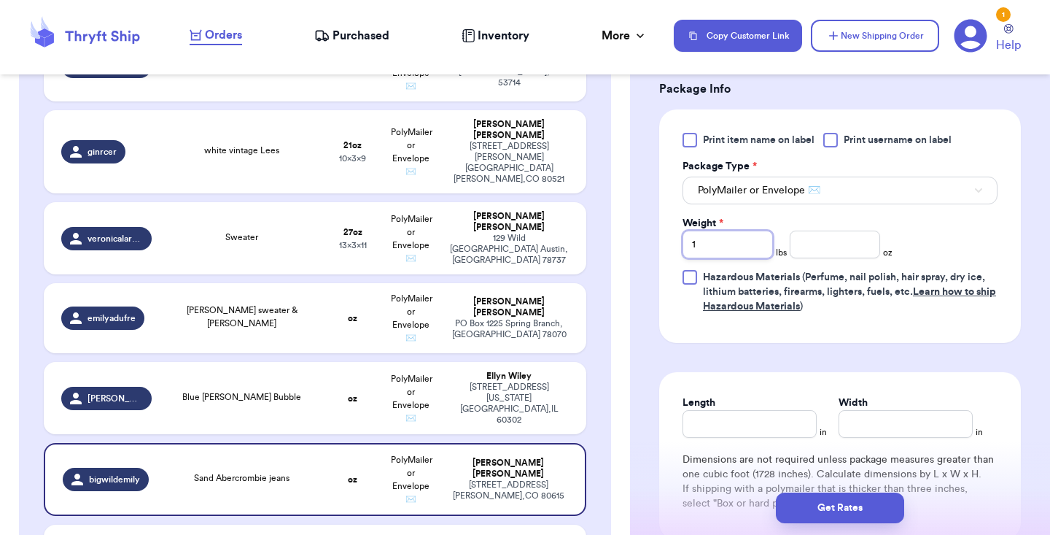
type input "1"
click at [859, 231] on input "number" at bounding box center [835, 245] width 90 height 28
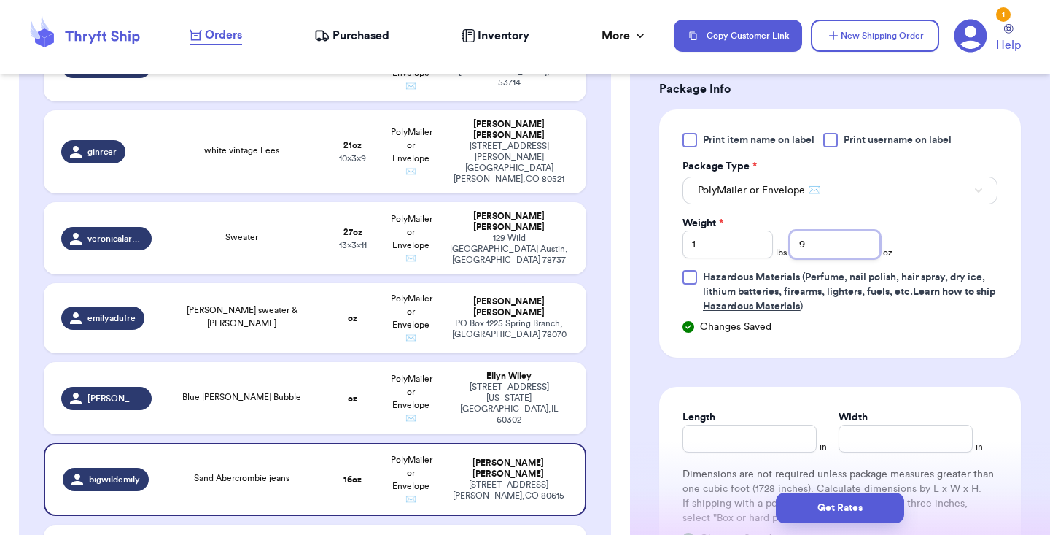
type input "9"
click at [742, 425] on input "Length" at bounding box center [750, 439] width 134 height 28
type input "10"
type input "12"
click at [852, 369] on form "Shipping Information Delete Label Customer Info Order created: 09/18, 09:18 PM …" at bounding box center [840, 61] width 362 height 1167
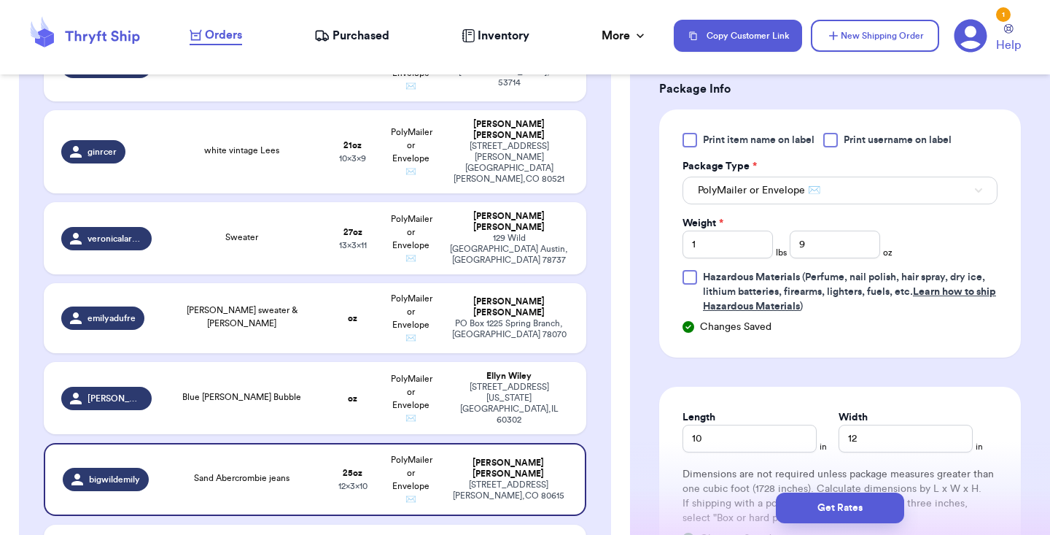
scroll to position [595, 0]
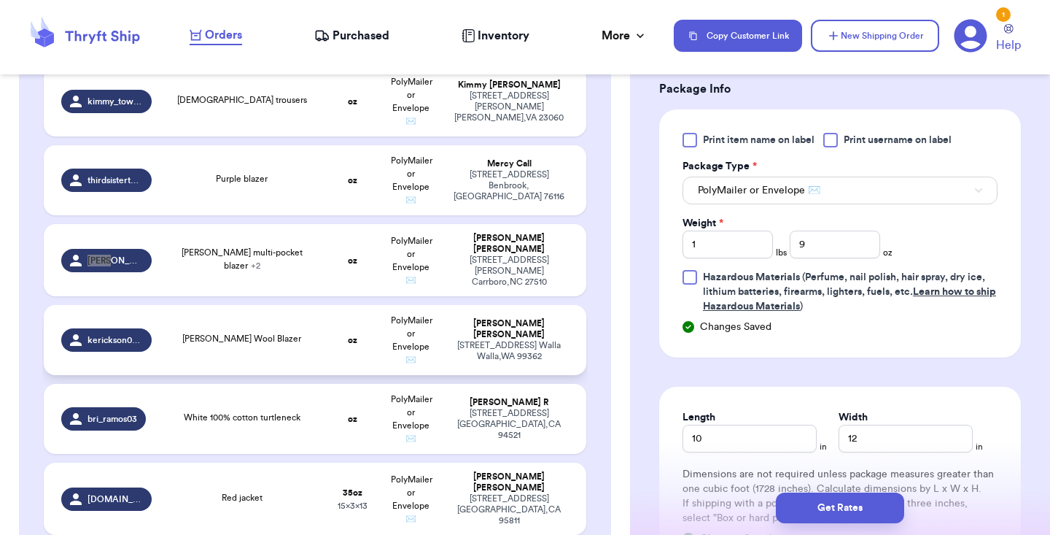
click at [269, 314] on td "[PERSON_NAME] Wool Blazer" at bounding box center [241, 340] width 163 height 70
type input "[PERSON_NAME] Wool Blazer"
type input "0"
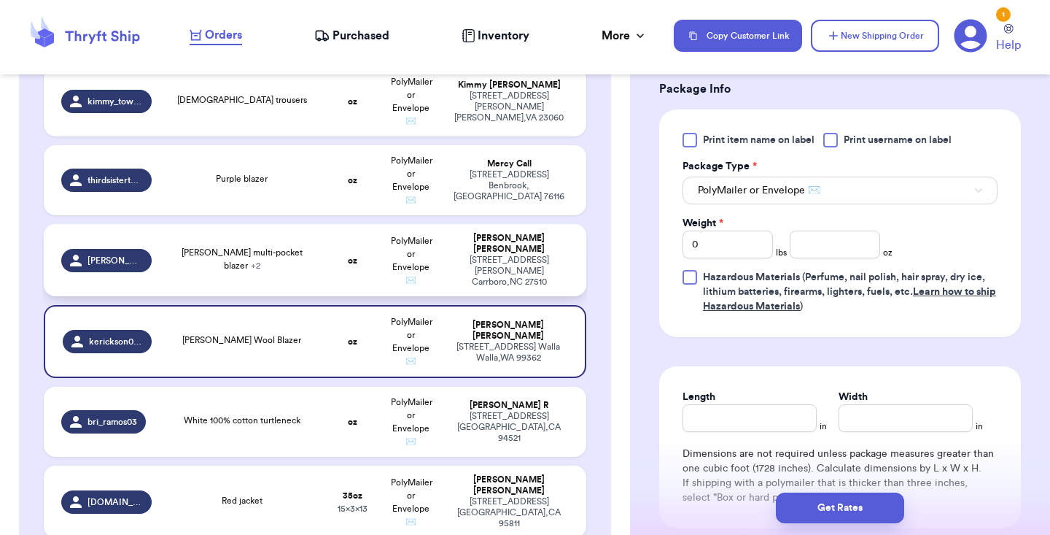
click at [290, 276] on td "olive green multi-pocket blazer + 2" at bounding box center [241, 260] width 163 height 72
type input "[PERSON_NAME] multi-pocket blazer"
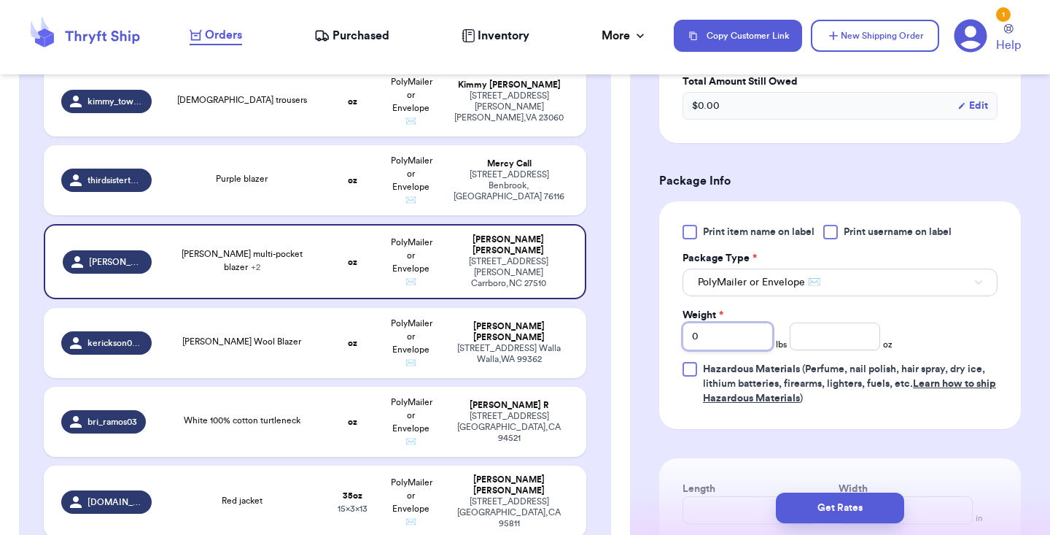
click at [726, 322] on input "0" at bounding box center [728, 336] width 90 height 28
type input "3"
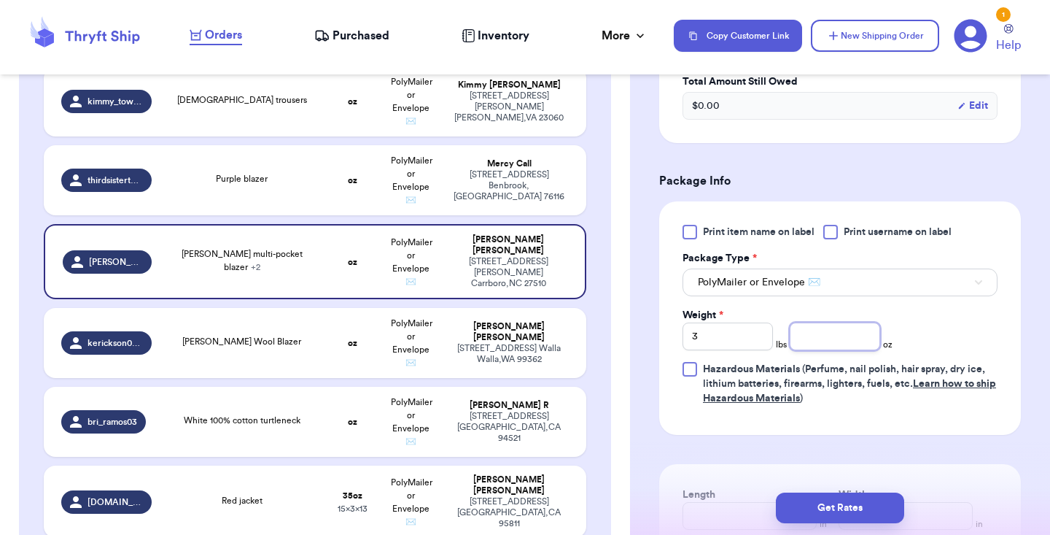
click at [830, 324] on input "number" at bounding box center [835, 336] width 90 height 28
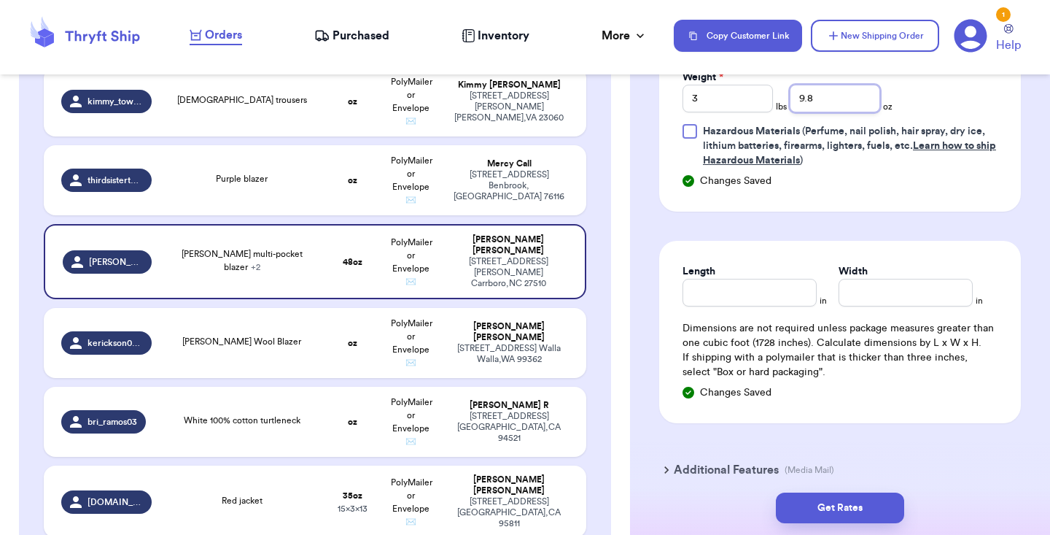
scroll to position [859, 0]
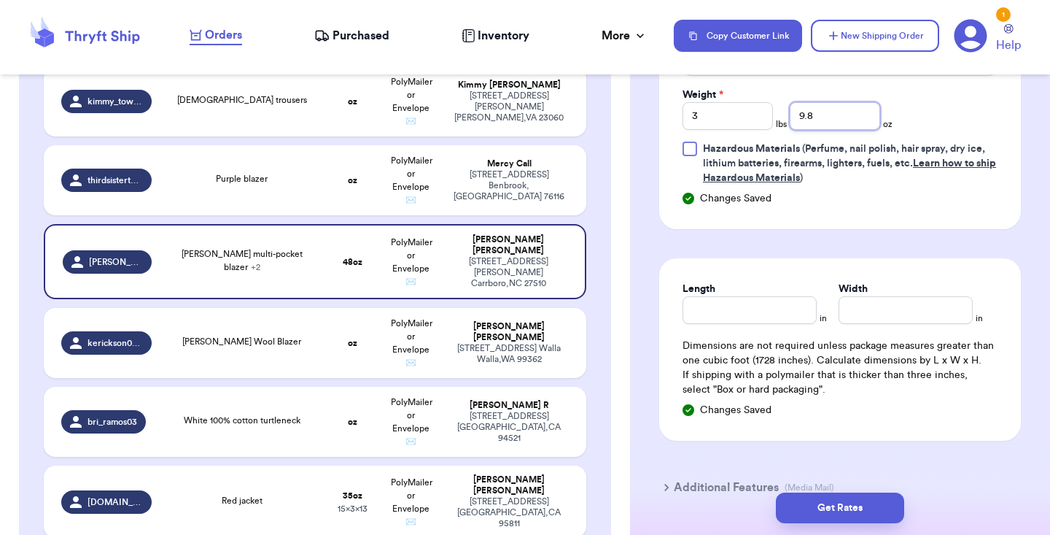
type input "9.8"
click at [778, 301] on input "Length" at bounding box center [750, 310] width 134 height 28
type input "13"
click at [899, 302] on input "Width *" at bounding box center [906, 310] width 134 height 28
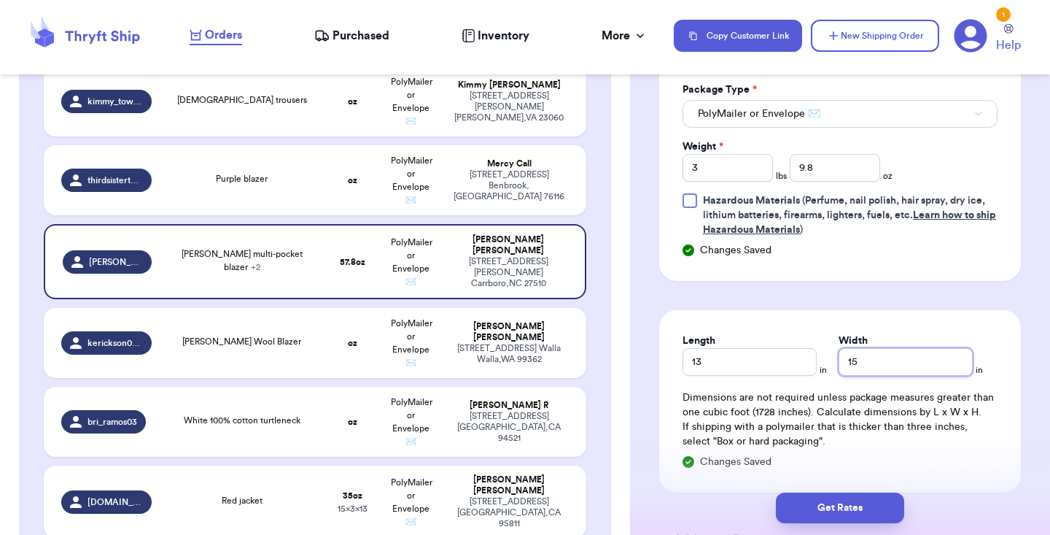
scroll to position [807, 0]
type input "15"
click at [814, 107] on button "PolyMailer or Envelope ✉️" at bounding box center [840, 115] width 315 height 28
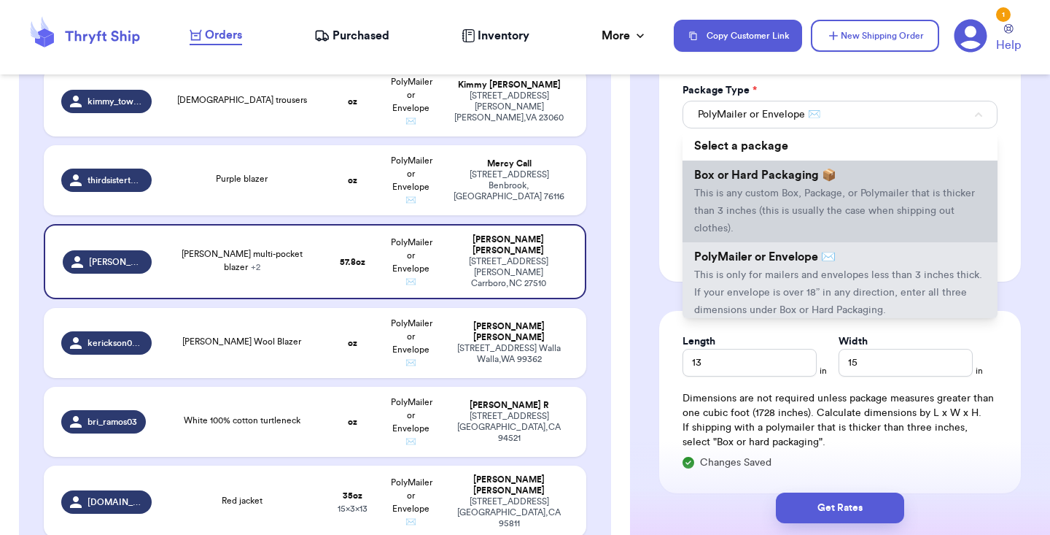
click at [798, 188] on span "This is any custom Box, Package, or Polymailer that is thicker than 3 inches (t…" at bounding box center [834, 210] width 281 height 45
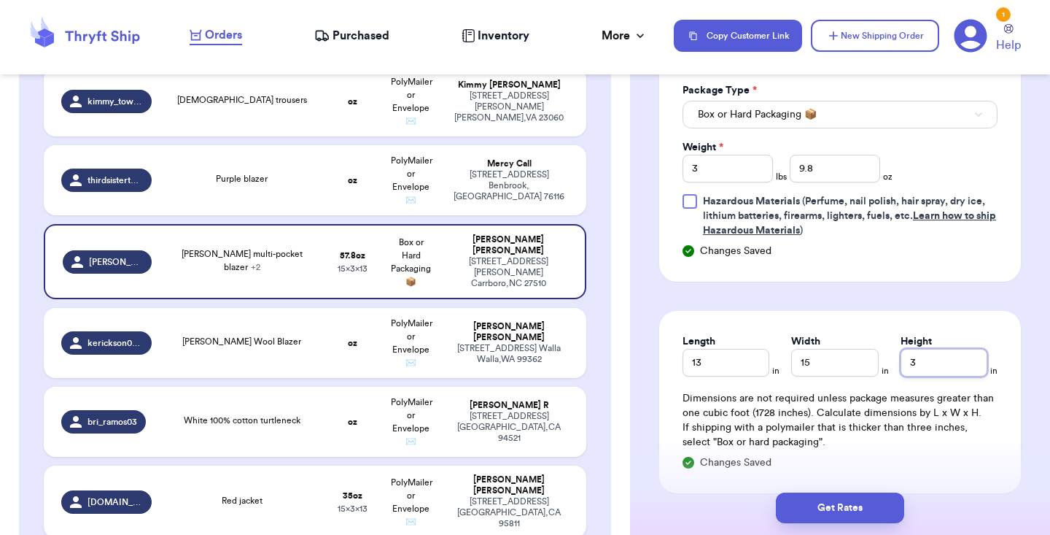
click at [933, 354] on input "3" at bounding box center [944, 363] width 87 height 28
click at [316, 131] on td "[DEMOGRAPHIC_DATA] trousers" at bounding box center [241, 101] width 163 height 70
type input "[DEMOGRAPHIC_DATA] trousers"
type input "0"
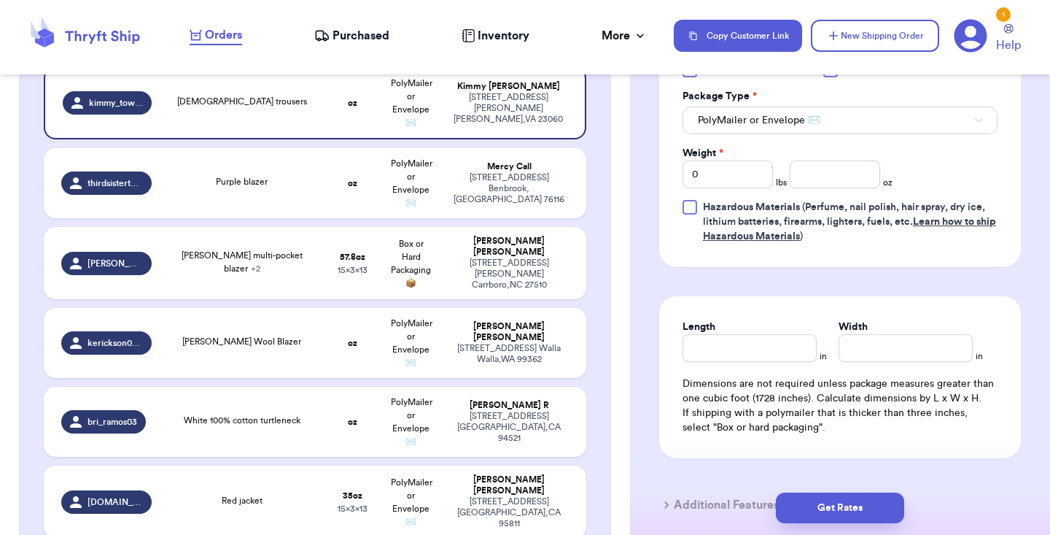
scroll to position [691, 0]
click at [733, 182] on input "0" at bounding box center [728, 175] width 90 height 28
type input "1"
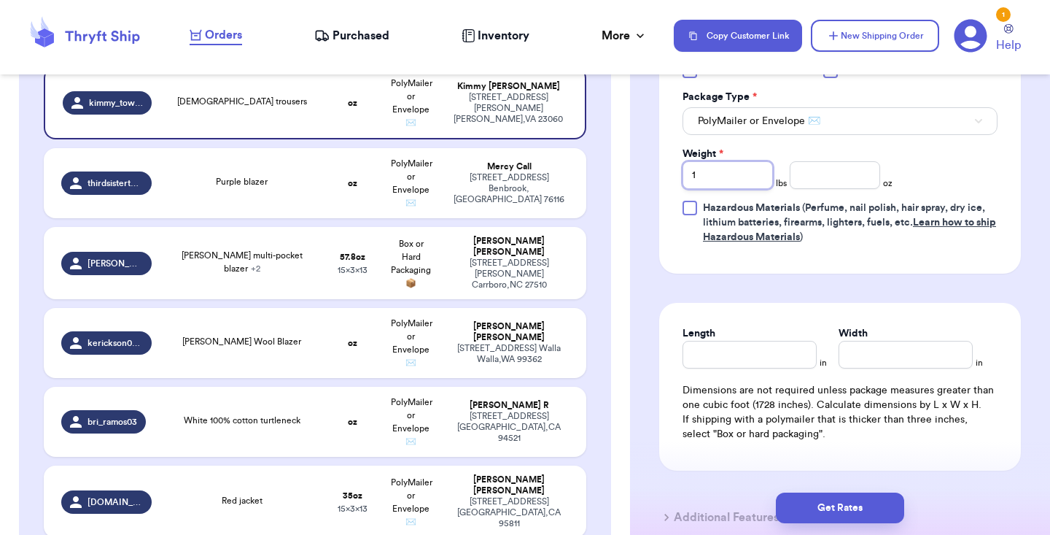
type input "1"
click at [846, 187] on input "number" at bounding box center [835, 175] width 90 height 28
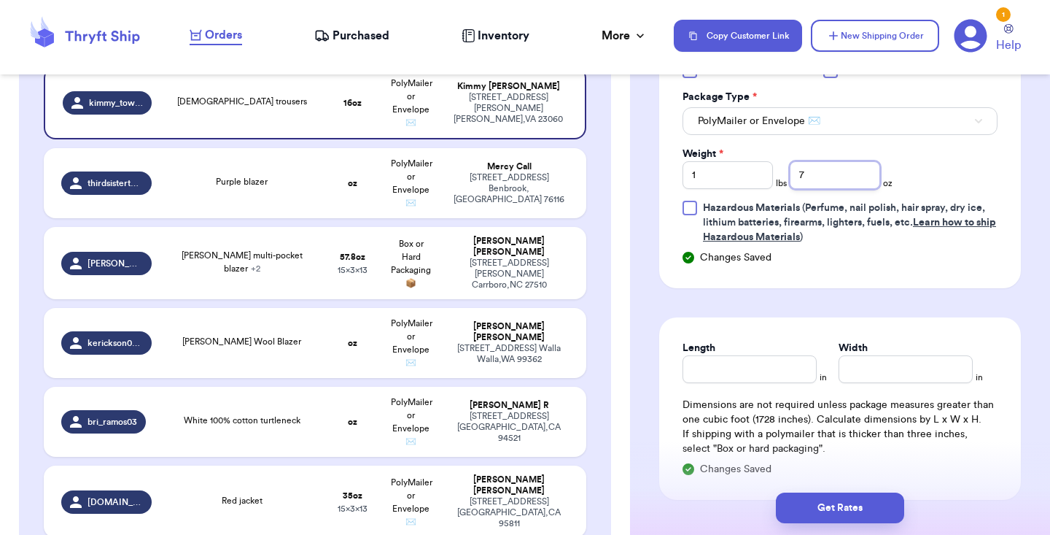
type input "7"
click at [762, 372] on input "Length" at bounding box center [750, 369] width 134 height 28
type input "10"
click at [944, 374] on input "Width *" at bounding box center [906, 369] width 134 height 28
type input "12"
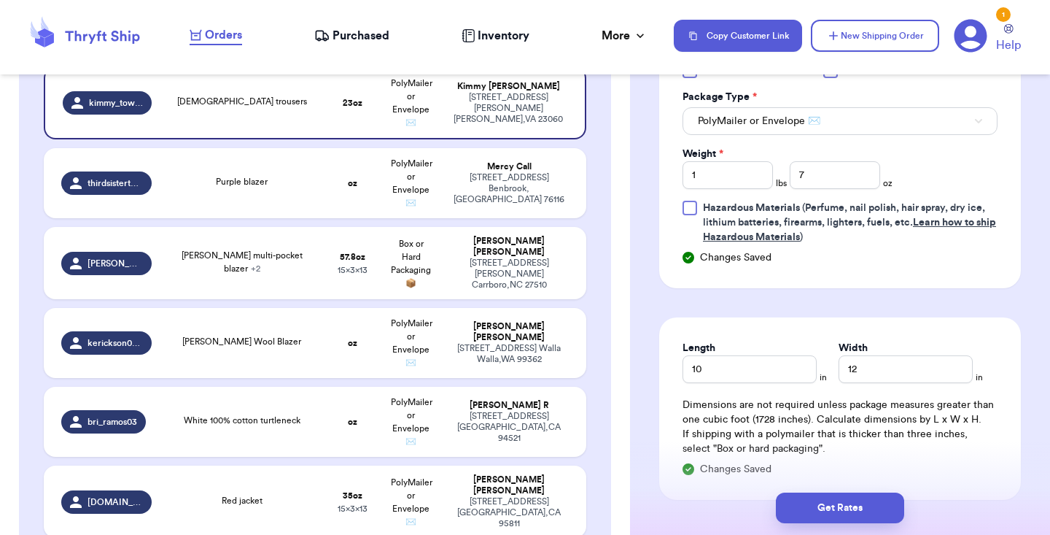
click at [913, 329] on div "Length 10 in Width 12 in Dimensions are not required unless package measures gr…" at bounding box center [840, 408] width 362 height 182
click at [423, 342] on td "PolyMailer or Envelope ✉️" at bounding box center [411, 343] width 58 height 70
type input "[PERSON_NAME] Wool Blazer"
type input "0"
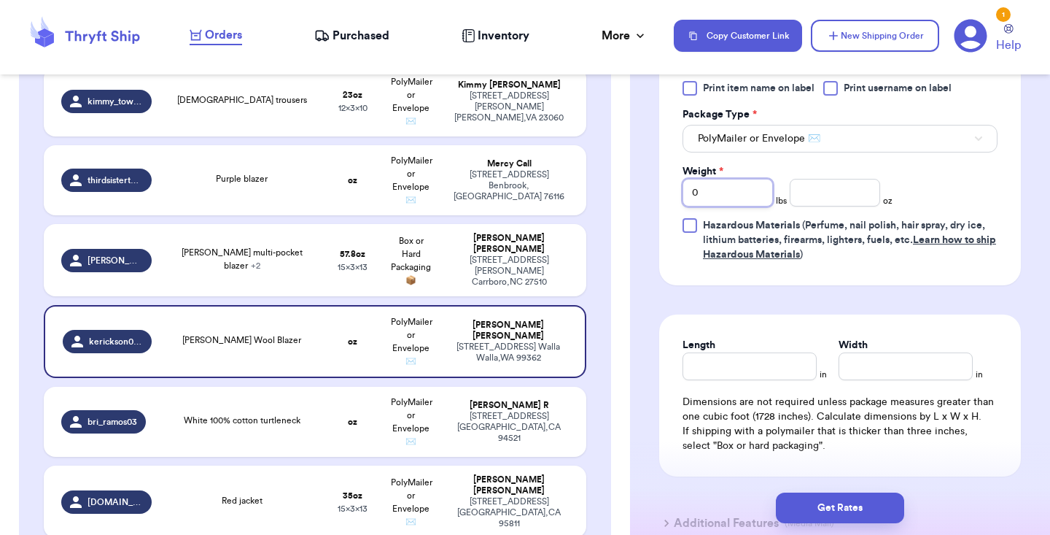
click at [734, 179] on input "0" at bounding box center [728, 193] width 90 height 28
type input "2"
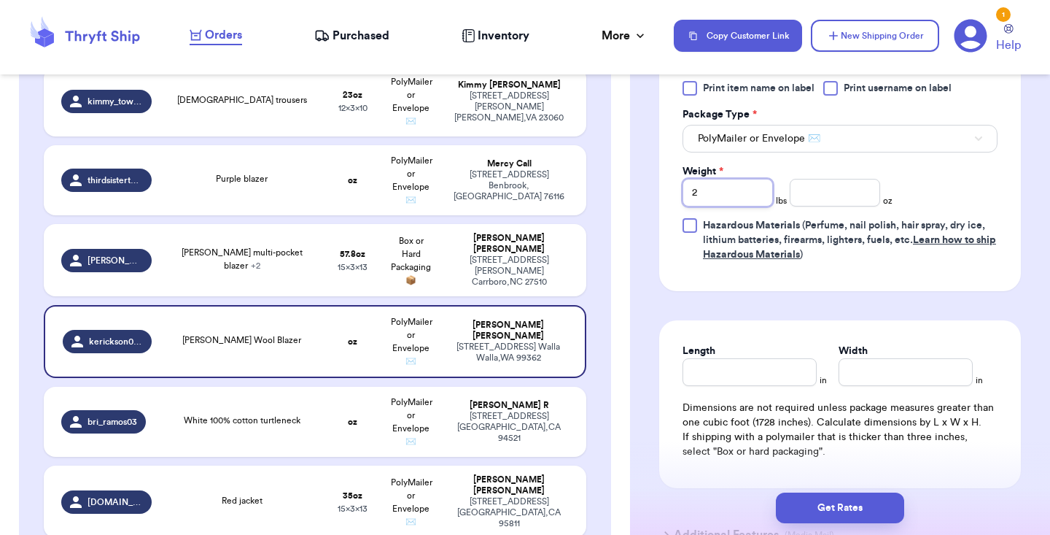
type input "2"
click at [857, 179] on input "number" at bounding box center [835, 193] width 90 height 28
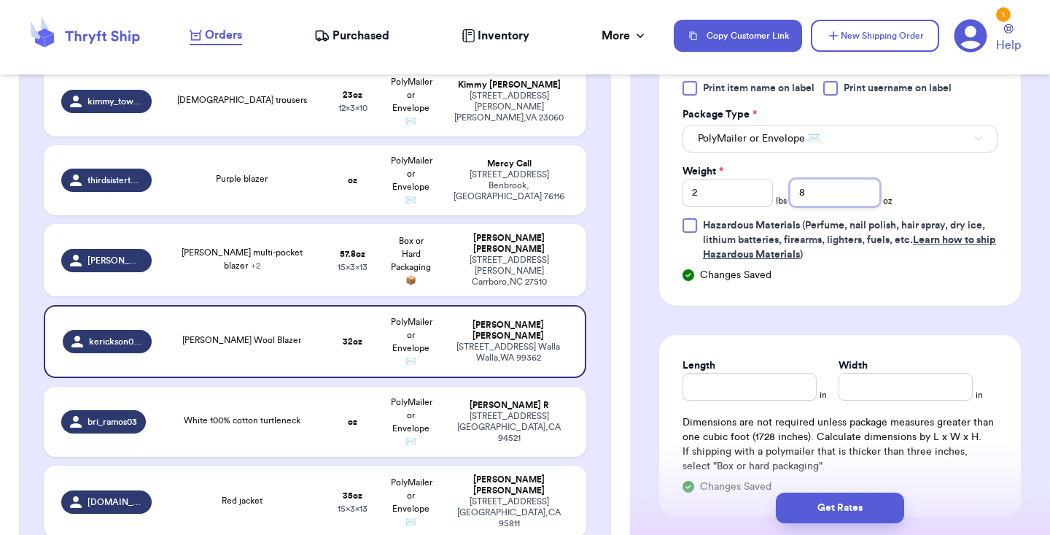
type input "8"
click at [759, 379] on input "Length" at bounding box center [750, 387] width 134 height 28
type input "16"
click at [897, 380] on input "Width *" at bounding box center [906, 387] width 134 height 28
type input "16"
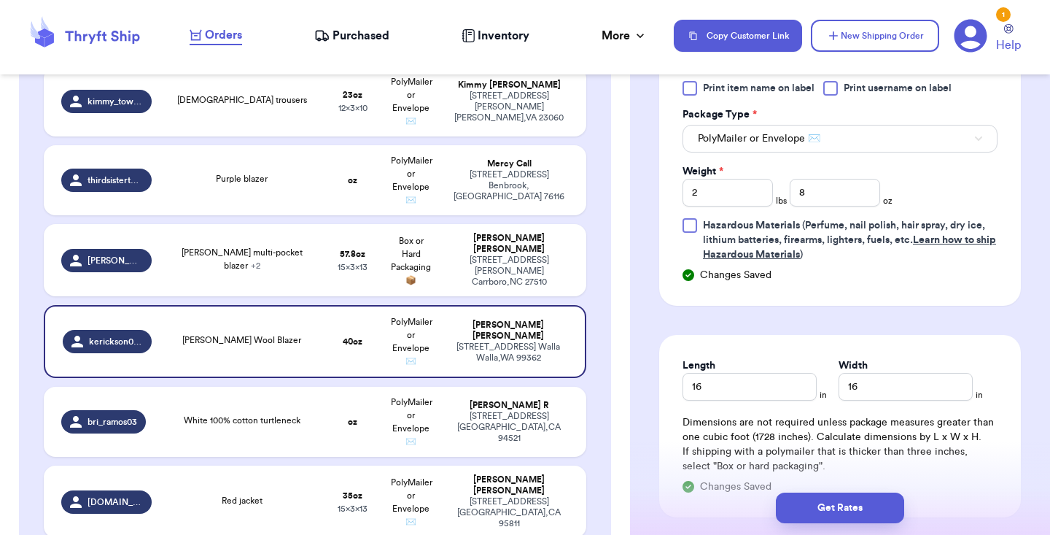
click at [922, 311] on form "Shipping Information Delete Label Customer Info Order created: 09/22, 03:46 PM …" at bounding box center [840, 9] width 362 height 1167
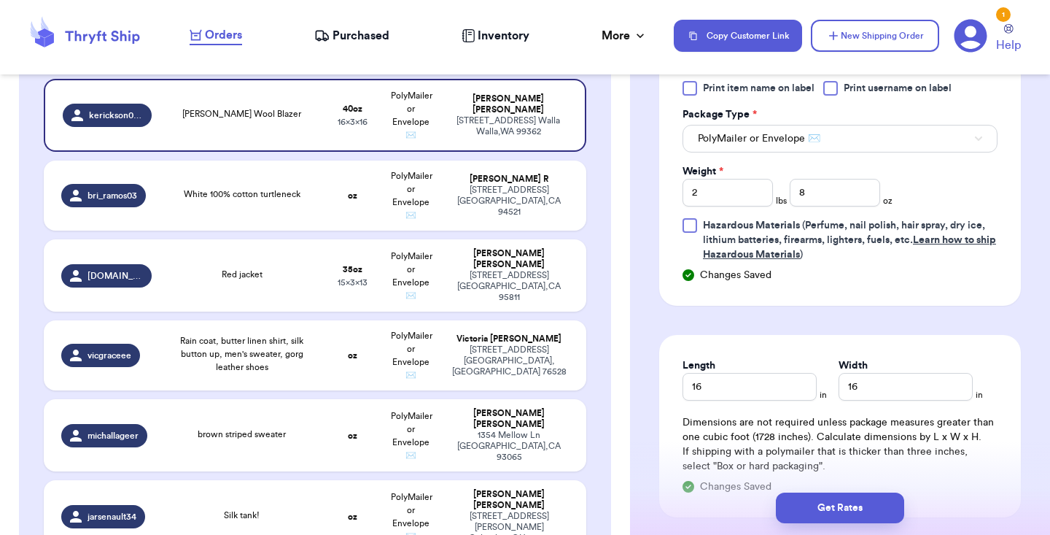
scroll to position [848, 0]
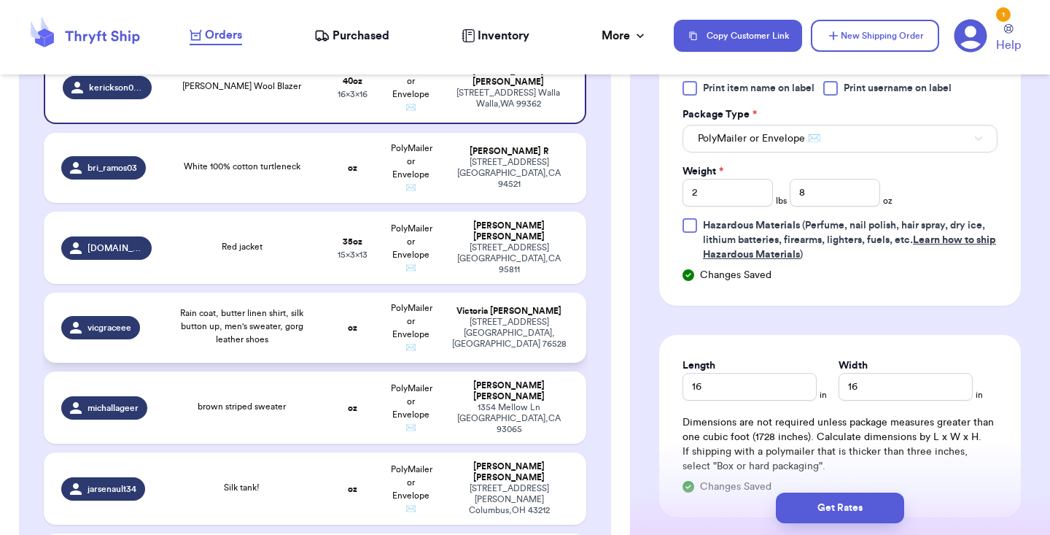
click at [340, 346] on td "oz" at bounding box center [353, 328] width 58 height 70
type input "Rain coat, butter linen shirt, silk button up, men's sweater, gorg leather shoes"
type input "0"
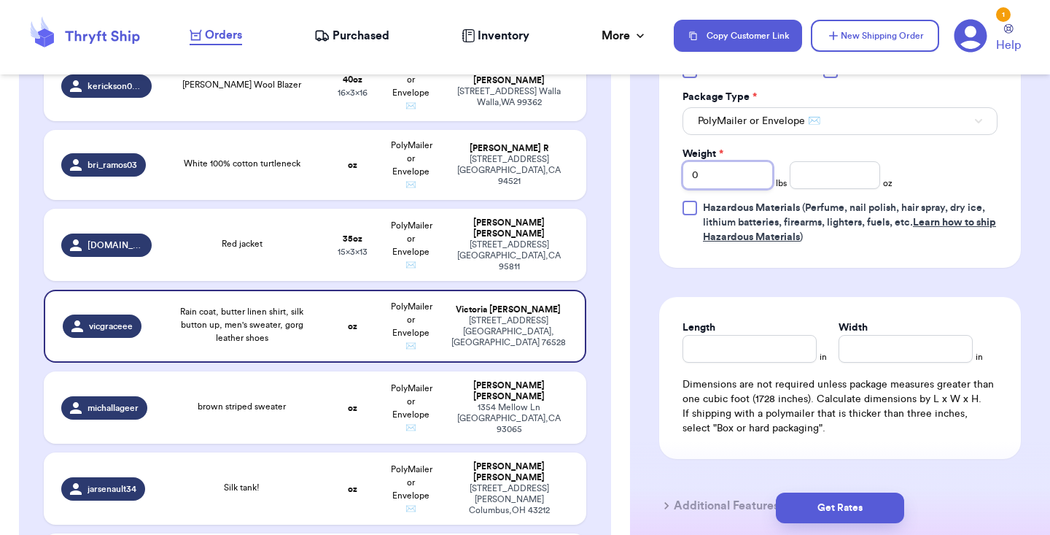
click at [745, 187] on input "0" at bounding box center [728, 175] width 90 height 28
type input "5"
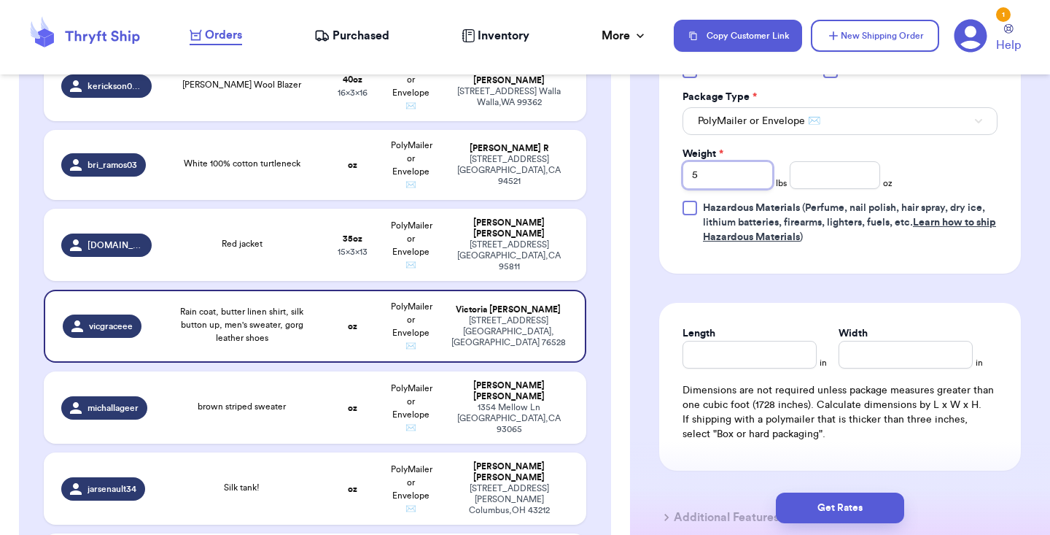
type input "5"
click at [840, 187] on input "number" at bounding box center [835, 175] width 90 height 28
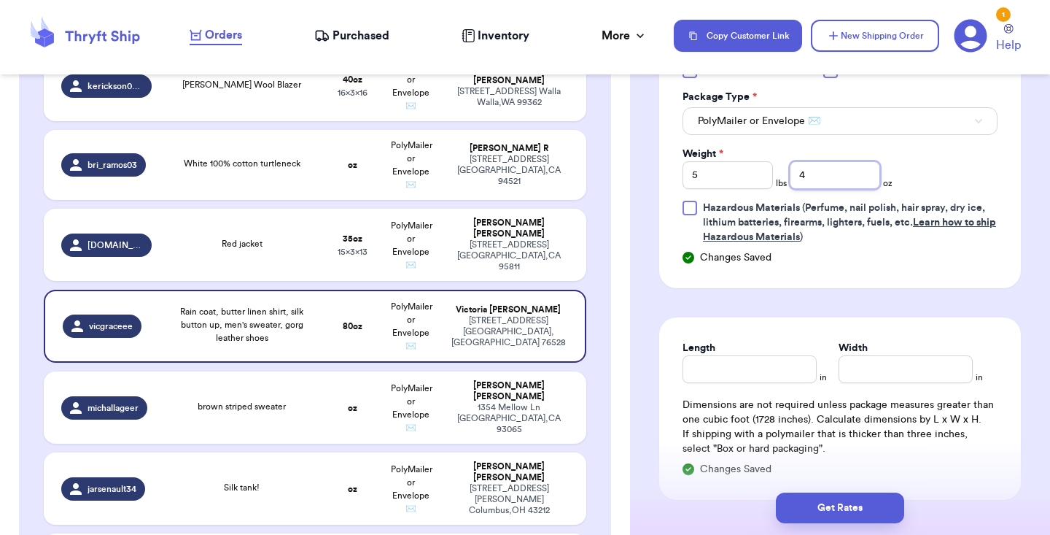
type input "4"
click at [740, 361] on input "Length" at bounding box center [750, 369] width 134 height 28
type input "13"
click at [900, 381] on input "Width *" at bounding box center [906, 369] width 134 height 28
type input "15"
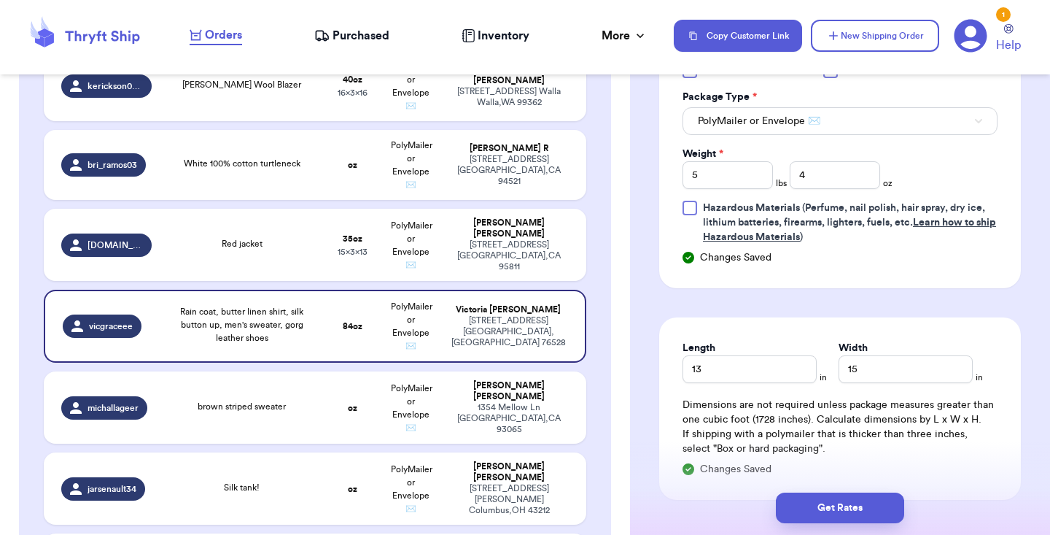
click at [896, 299] on form "Shipping Information Delete Label Customer Info Order created: 09/20, 11:03 PM …" at bounding box center [840, 1] width 362 height 1150
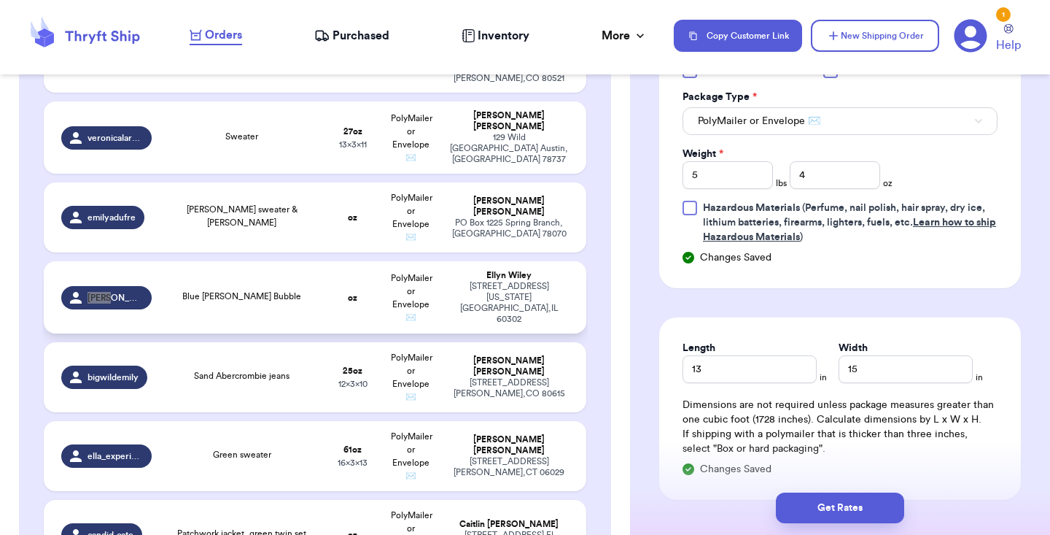
click at [325, 270] on td "oz" at bounding box center [353, 297] width 58 height 72
type input "Blue [PERSON_NAME] Bubble"
type input "0"
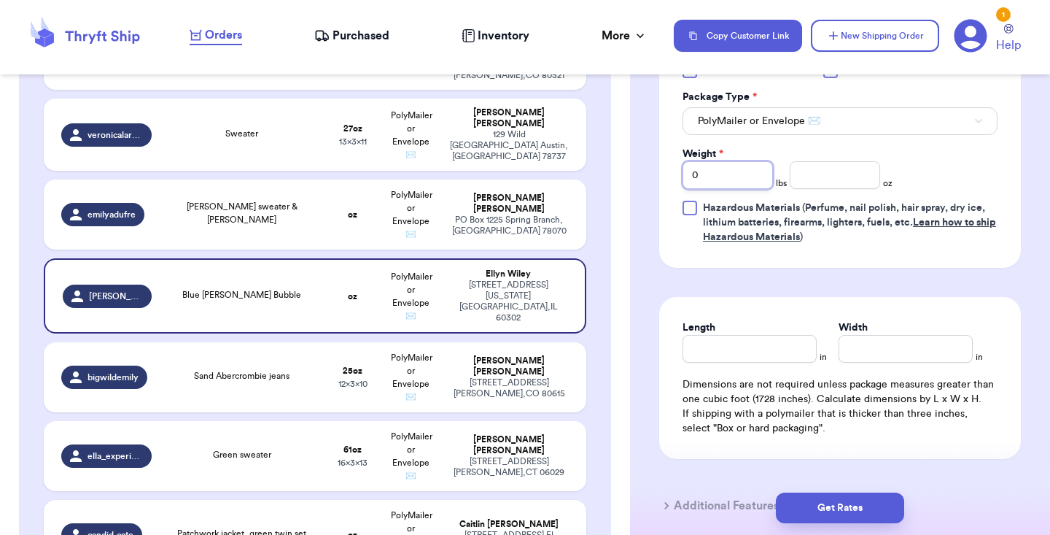
click at [732, 184] on input "0" at bounding box center [728, 175] width 90 height 28
type input "1"
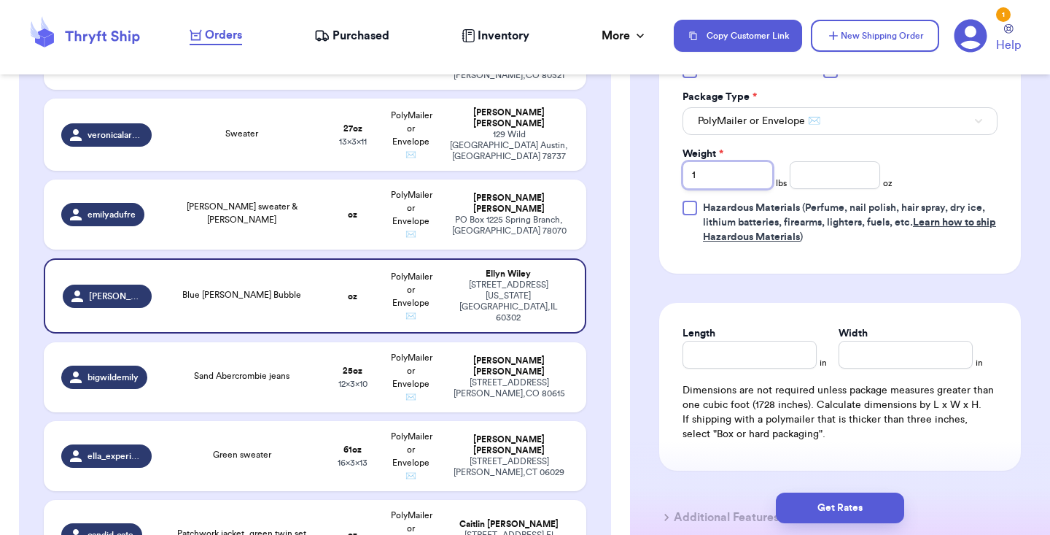
type input "1"
click at [845, 176] on input "number" at bounding box center [835, 175] width 90 height 28
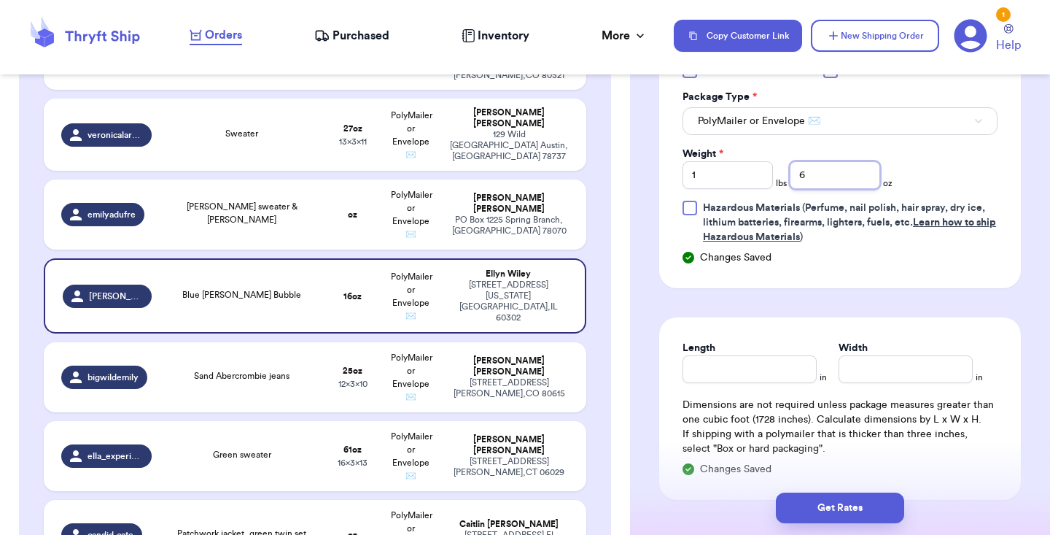
type input "6"
click at [756, 367] on input "Length" at bounding box center [750, 369] width 134 height 28
type input "9"
type input "10"
click at [748, 308] on form "Shipping Information Delete Label Customer Info Order created: 09/18, 09:29 PM …" at bounding box center [840, 1] width 362 height 1150
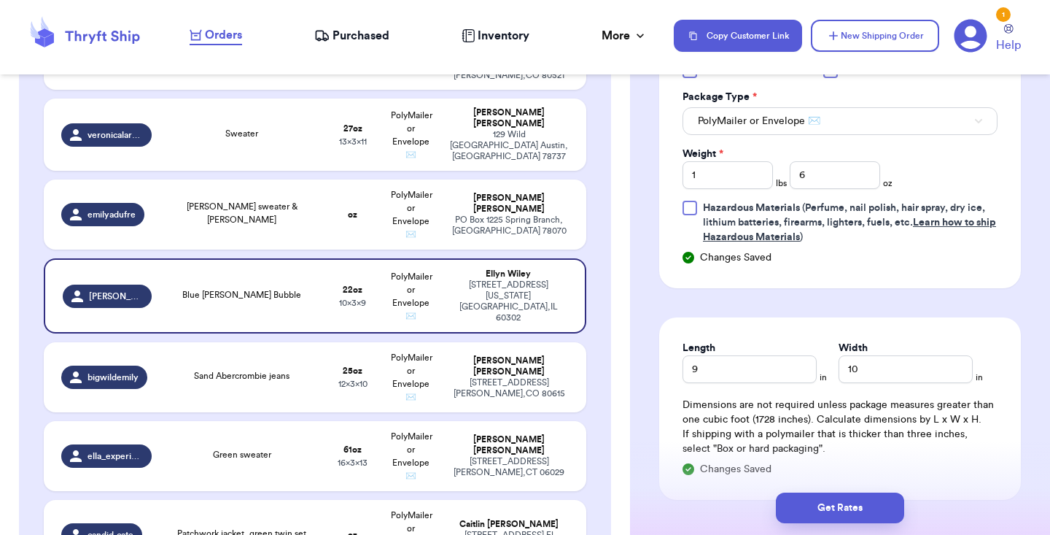
scroll to position [1540, 0]
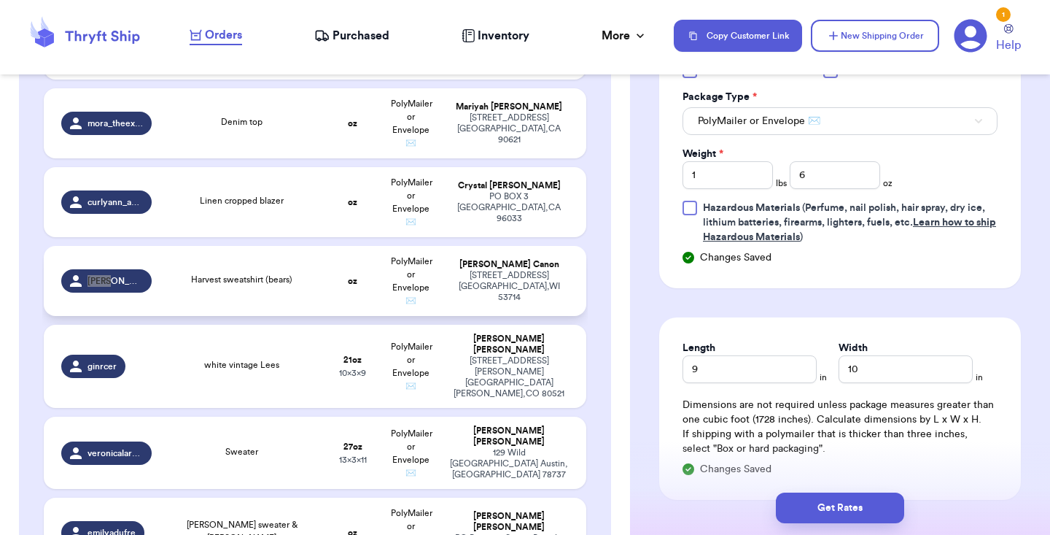
click at [296, 286] on td "Harvest sweatshirt (bears)" at bounding box center [241, 281] width 163 height 70
type input "Harvest sweatshirt (bears)"
type input "0"
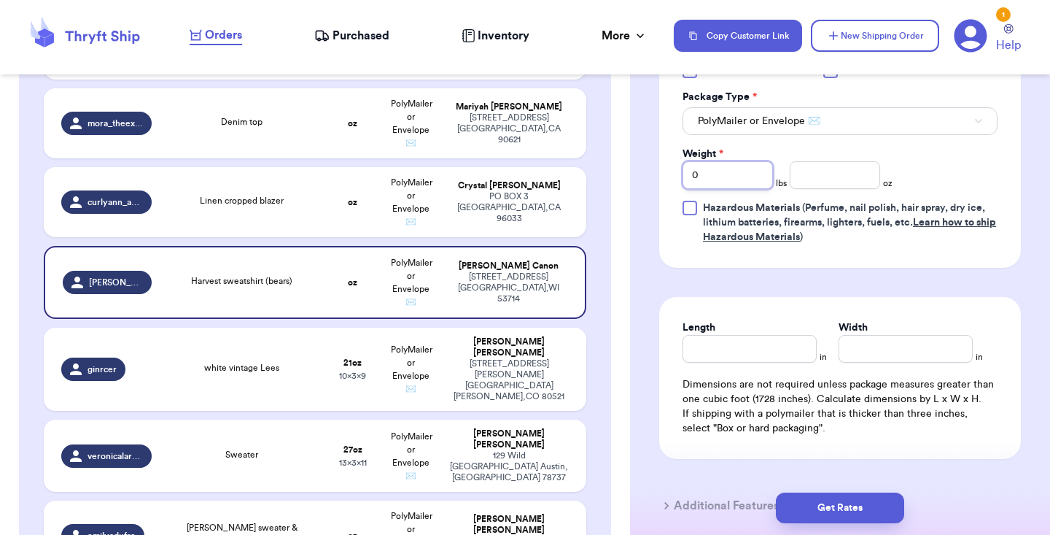
click at [727, 183] on input "0" at bounding box center [728, 175] width 90 height 28
click at [832, 189] on input "number" at bounding box center [835, 175] width 90 height 28
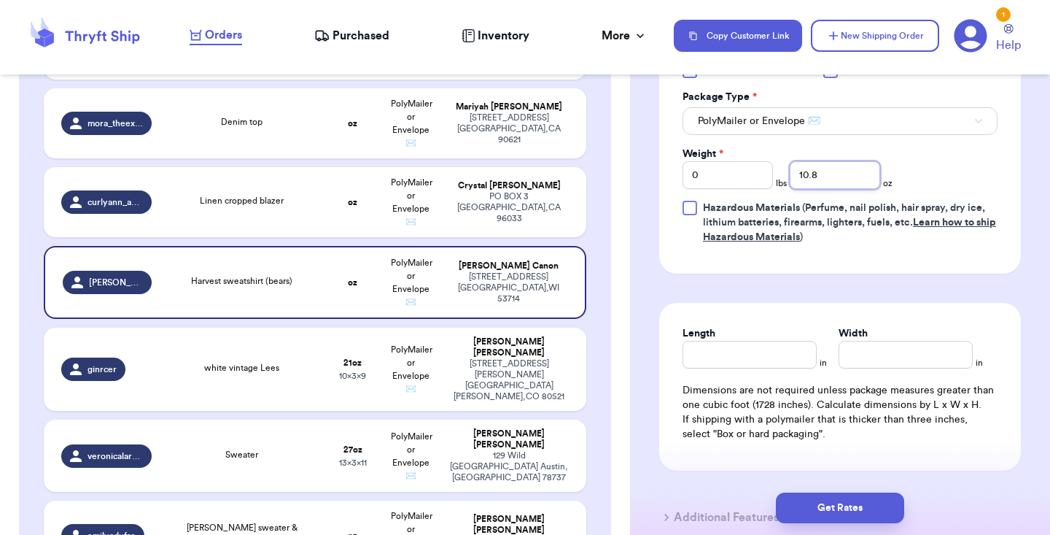
type input "10.8"
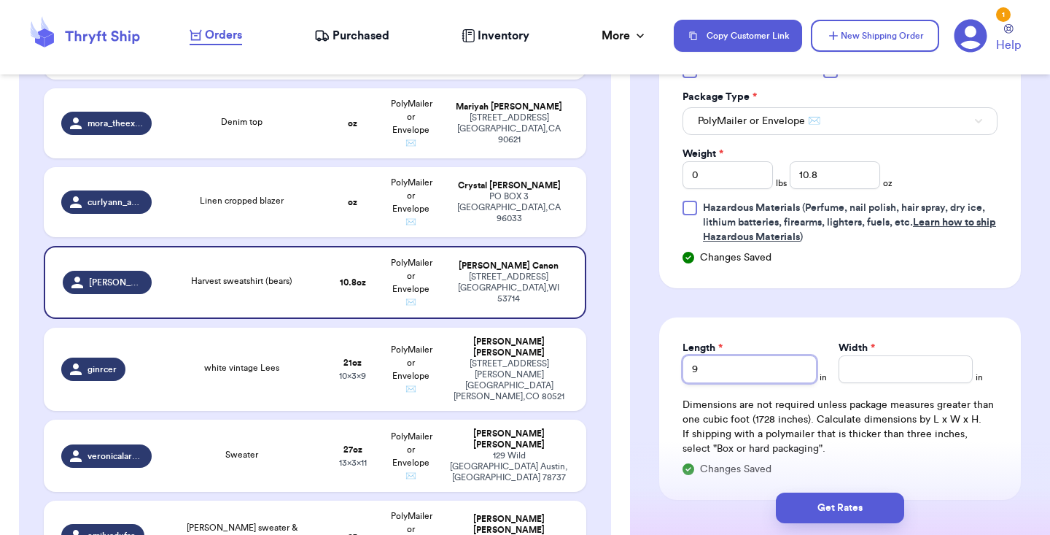
type input "9"
type input "1"
type input "10"
click at [820, 317] on form "Shipping Information Delete Label Customer Info Order created: 09/19, 06:24 PM …" at bounding box center [840, 1] width 362 height 1150
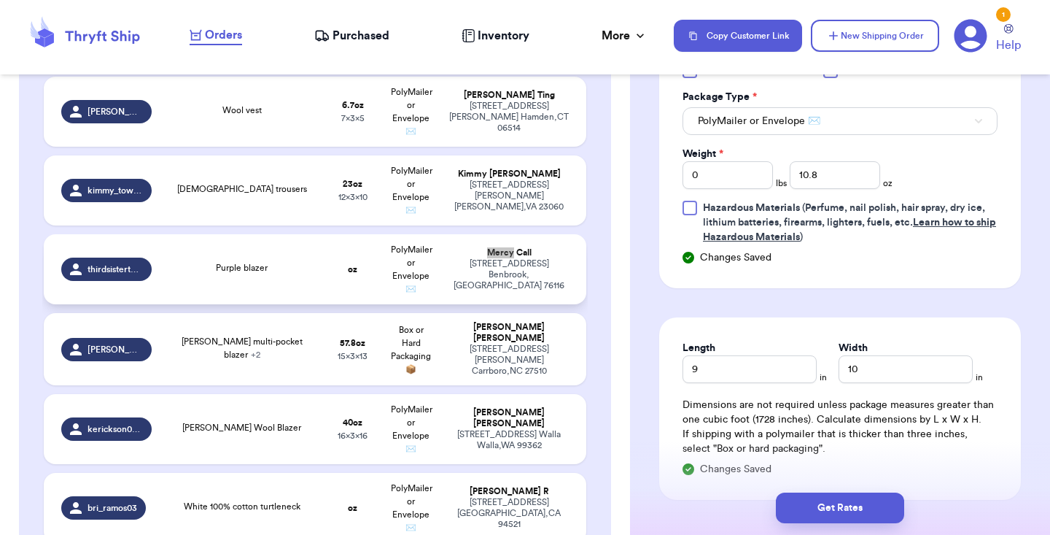
click at [298, 269] on td "Purple blazer" at bounding box center [241, 269] width 163 height 70
type input "Purple blazer"
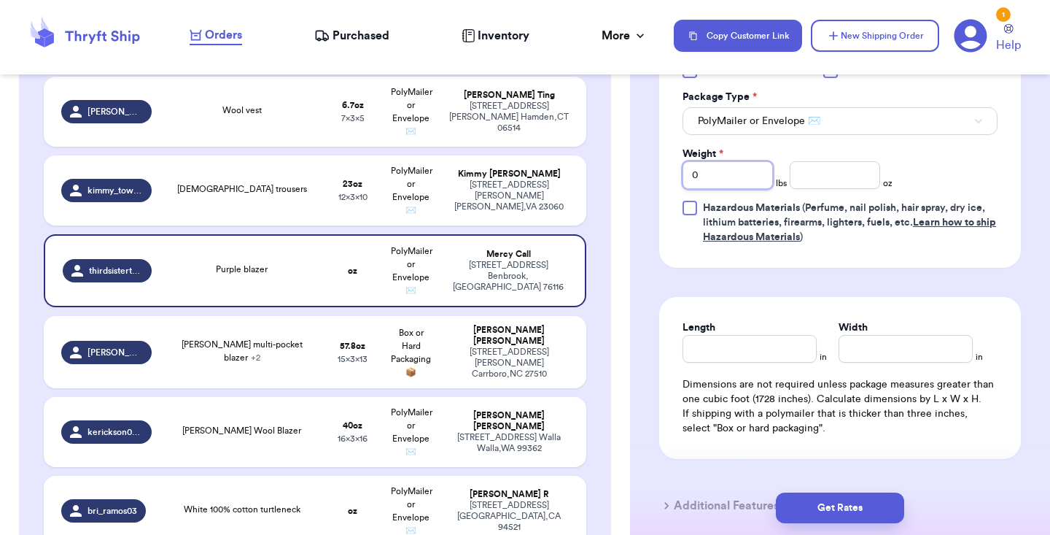
click at [737, 173] on input "0" at bounding box center [728, 175] width 90 height 28
type input "1"
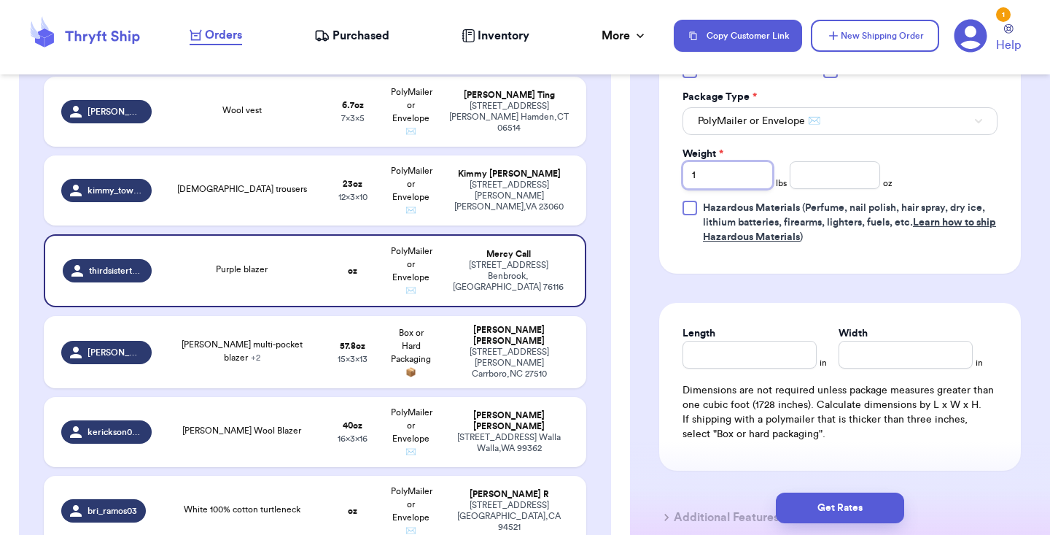
type input "1"
click at [748, 360] on input "Length" at bounding box center [750, 355] width 134 height 28
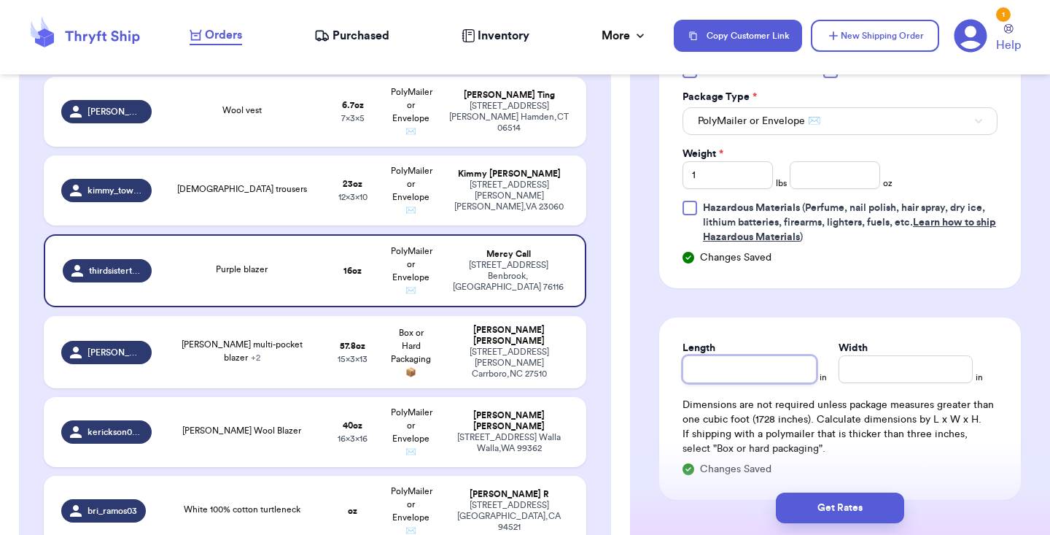
type input "9"
type input "1"
type input "10"
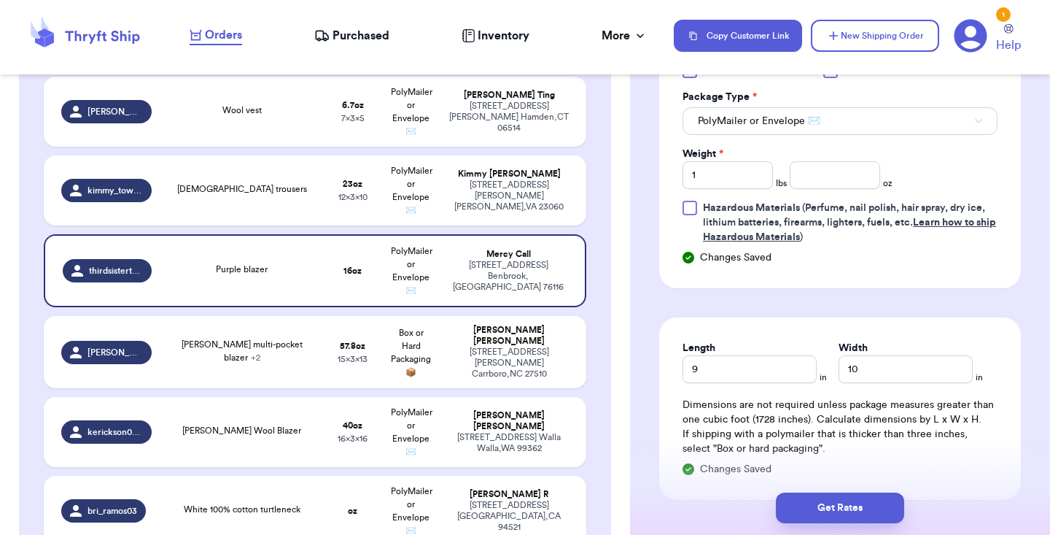
click at [719, 309] on form "Shipping Information Delete Label Customer Info Order created: 09/24, 07:37 PM …" at bounding box center [840, 1] width 362 height 1150
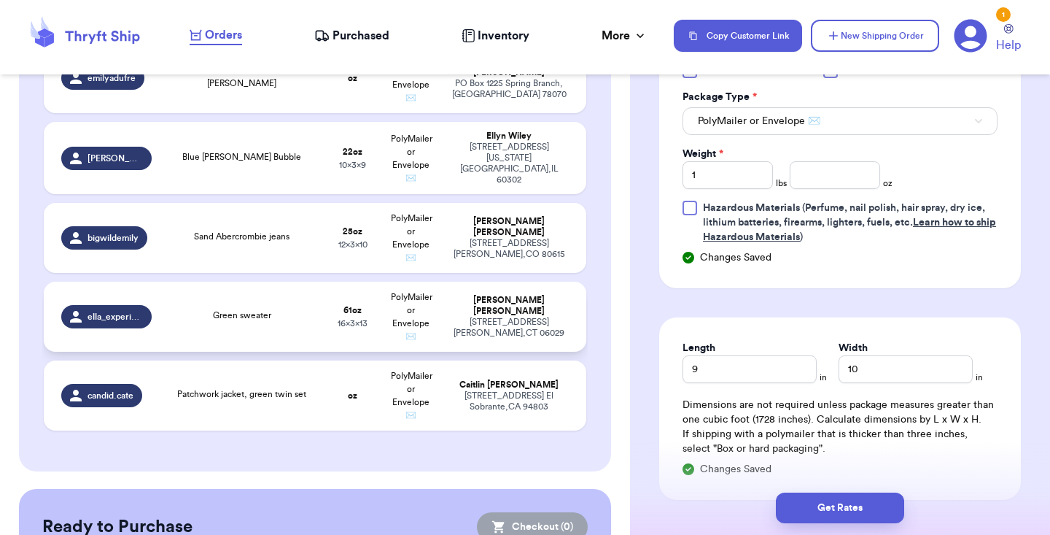
scroll to position [1993, 0]
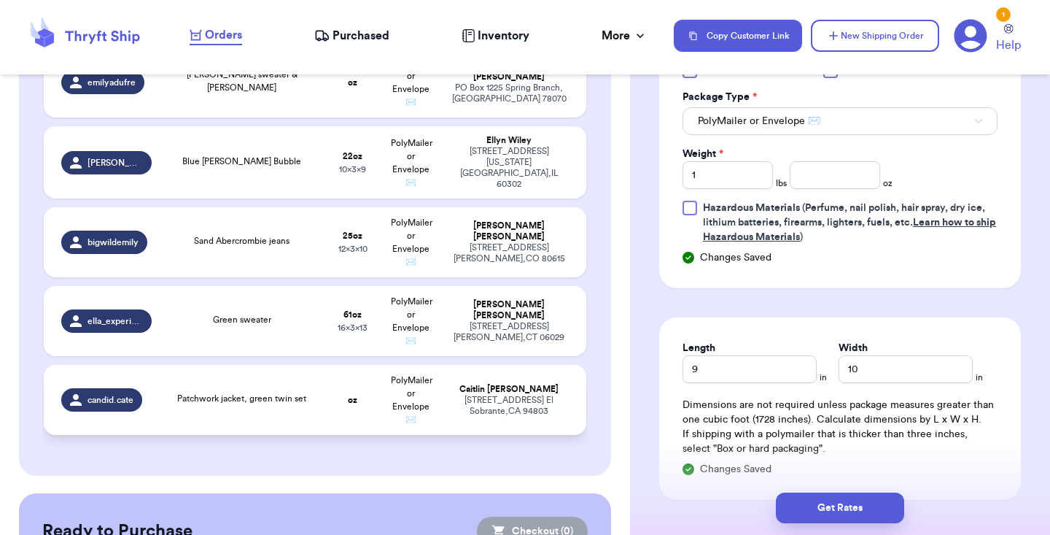
click at [328, 365] on td "oz" at bounding box center [353, 400] width 58 height 70
type input "Patchwork jacket, green twin set"
type input "0"
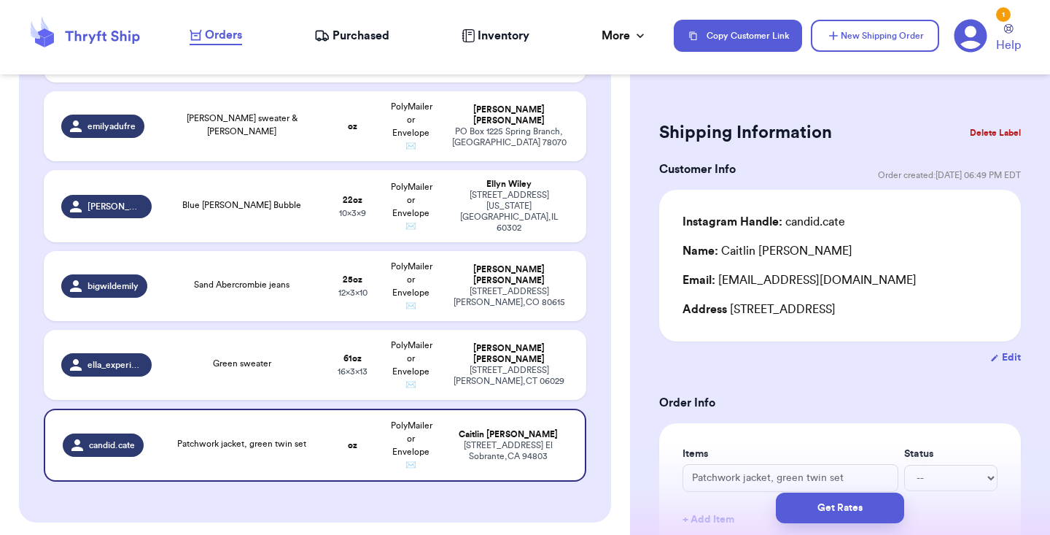
scroll to position [0, 0]
click at [1005, 129] on button "Delete Label" at bounding box center [995, 133] width 63 height 32
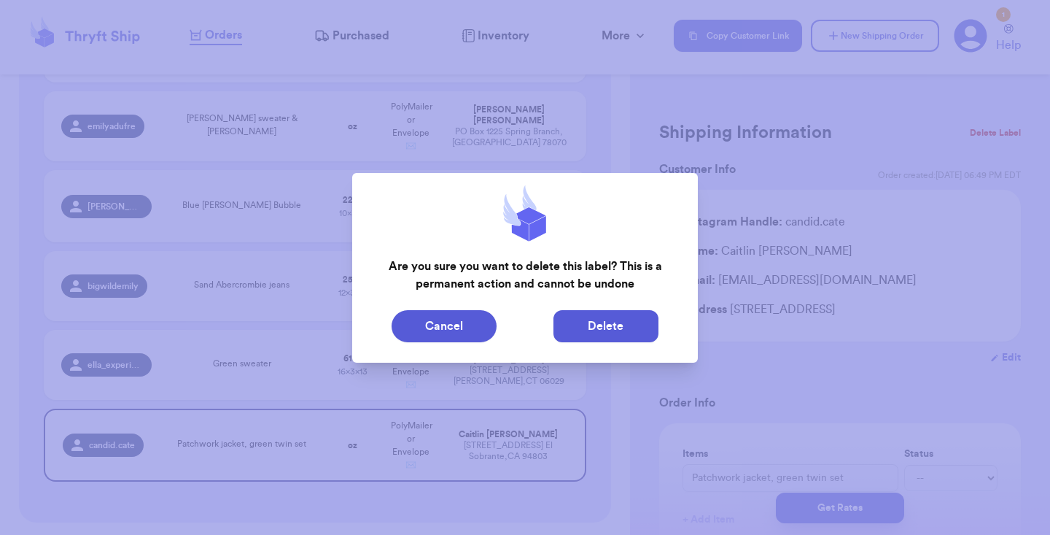
click at [595, 314] on button "Delete" at bounding box center [606, 326] width 105 height 32
type input "Vintage watercolor tee"
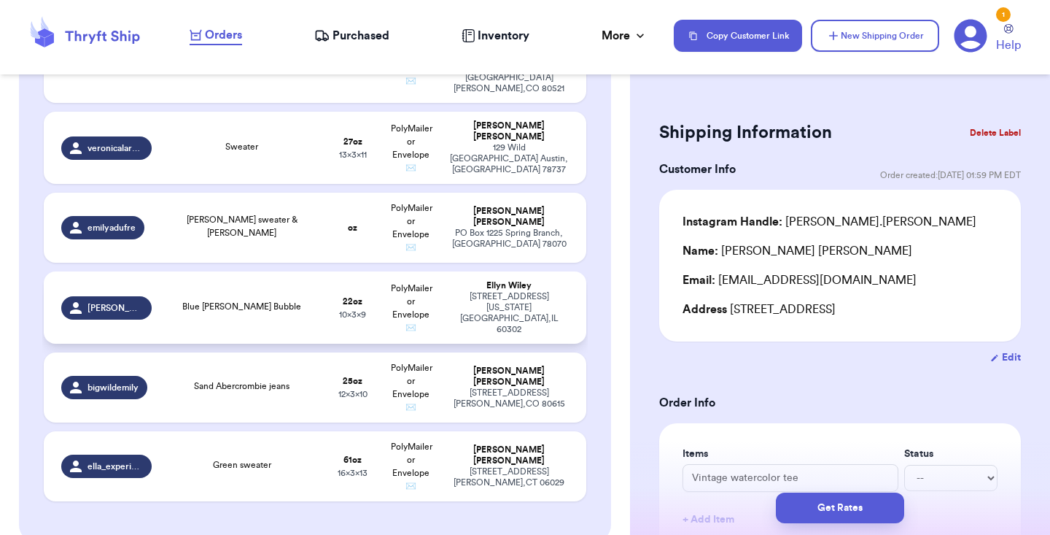
scroll to position [1149, 0]
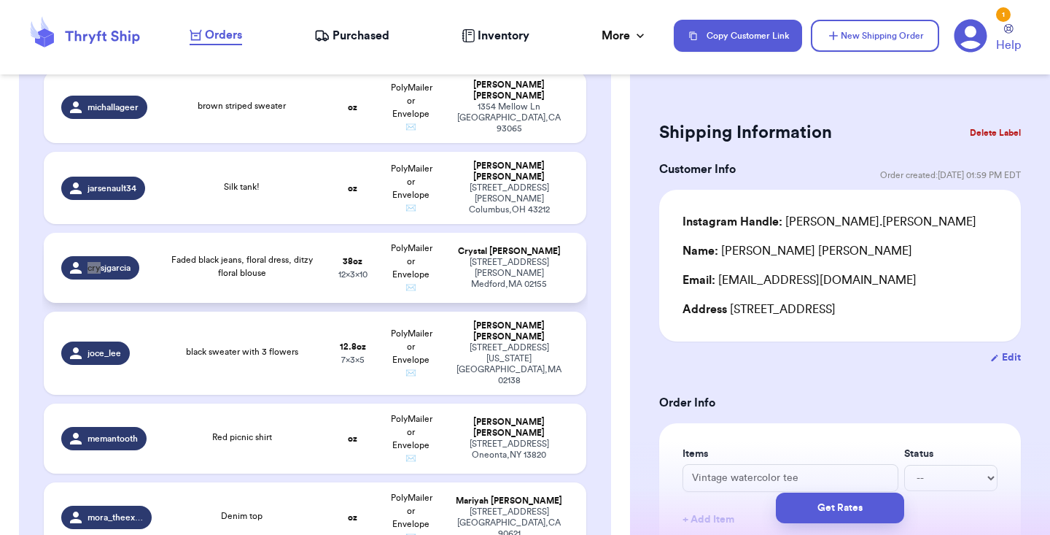
click at [279, 249] on td "Faded black jeans, floral dress, ditzy floral blouse" at bounding box center [241, 268] width 163 height 70
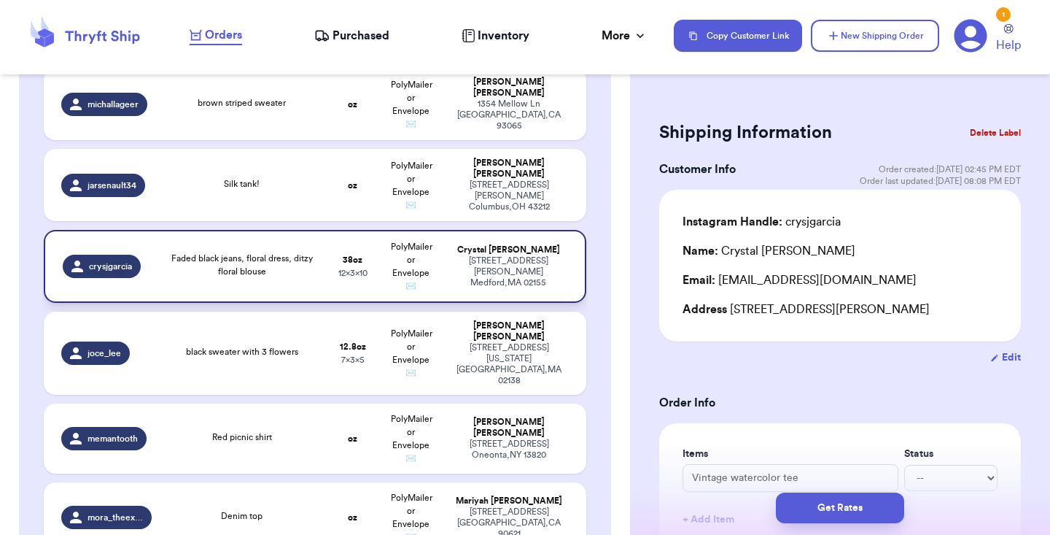
type input "Faded black jeans, floral dress, ditzy floral blouse"
type input "2"
type input "6"
type input "10"
type input "12"
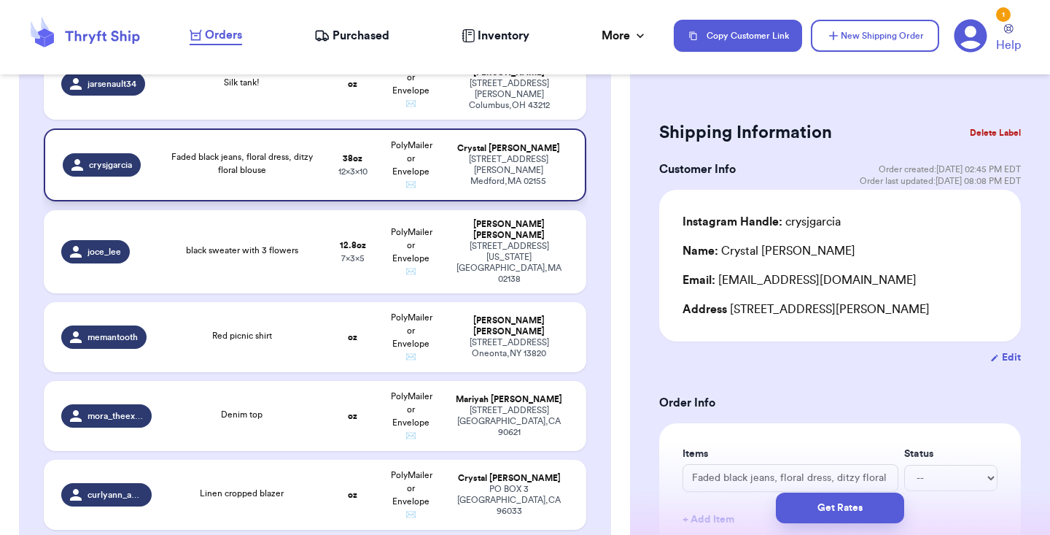
scroll to position [1269, 0]
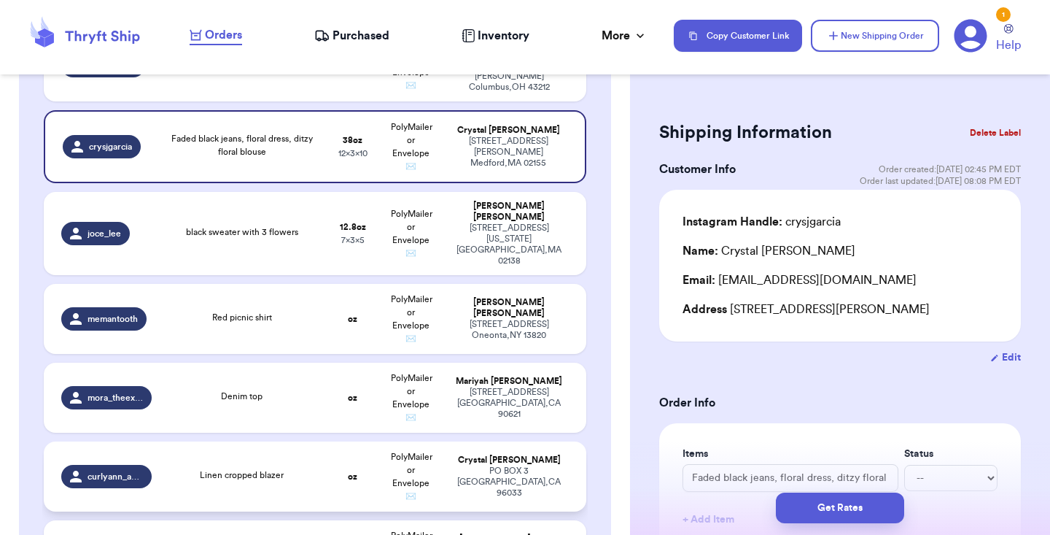
click at [322, 483] on td "Linen cropped blazer" at bounding box center [241, 476] width 163 height 70
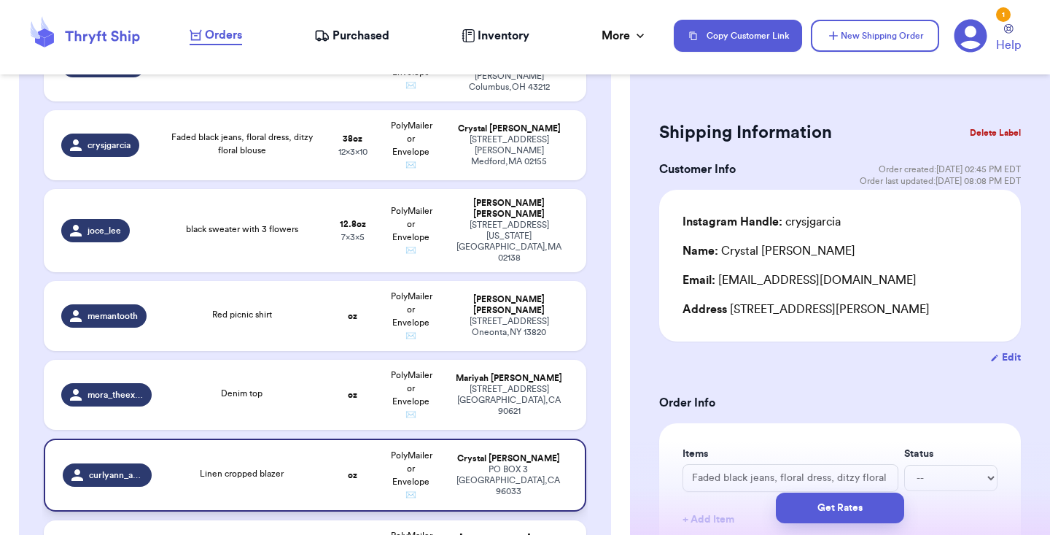
type input "Linen cropped blazer"
type input "0"
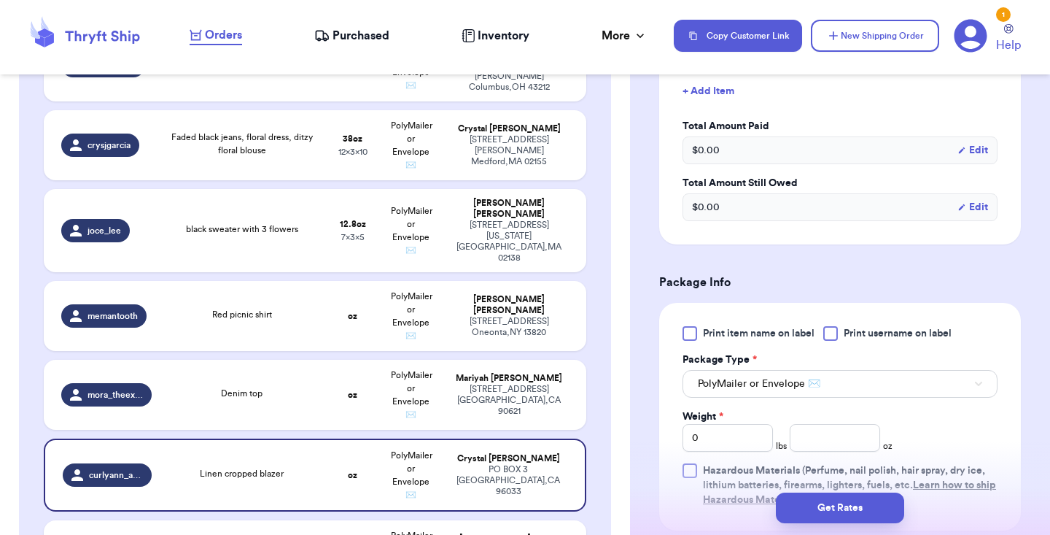
click at [769, 237] on div "Items Status Linen cropped blazer -- Paid Owes + Add Item Total Amount Paid $ 0…" at bounding box center [840, 119] width 362 height 249
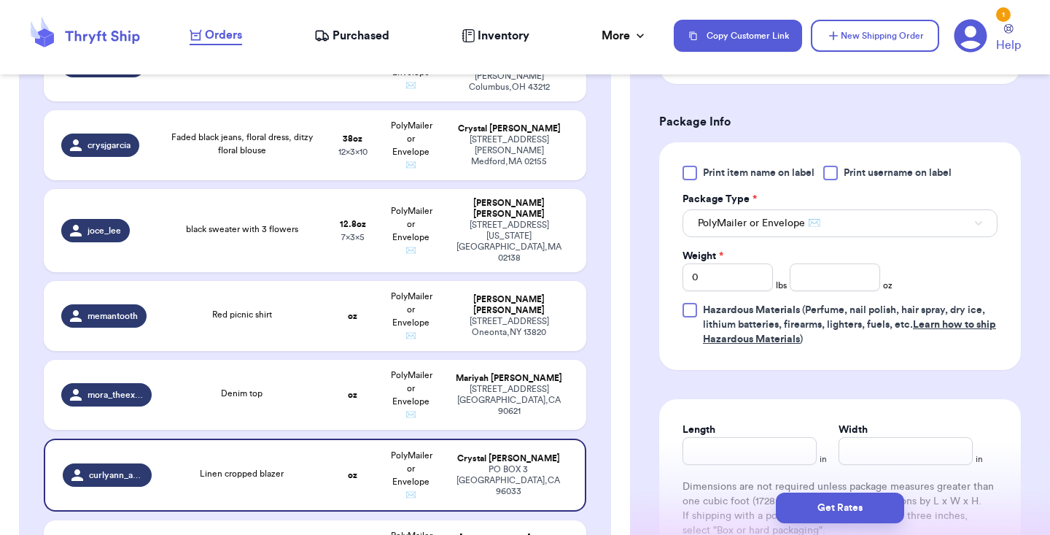
scroll to position [586, 0]
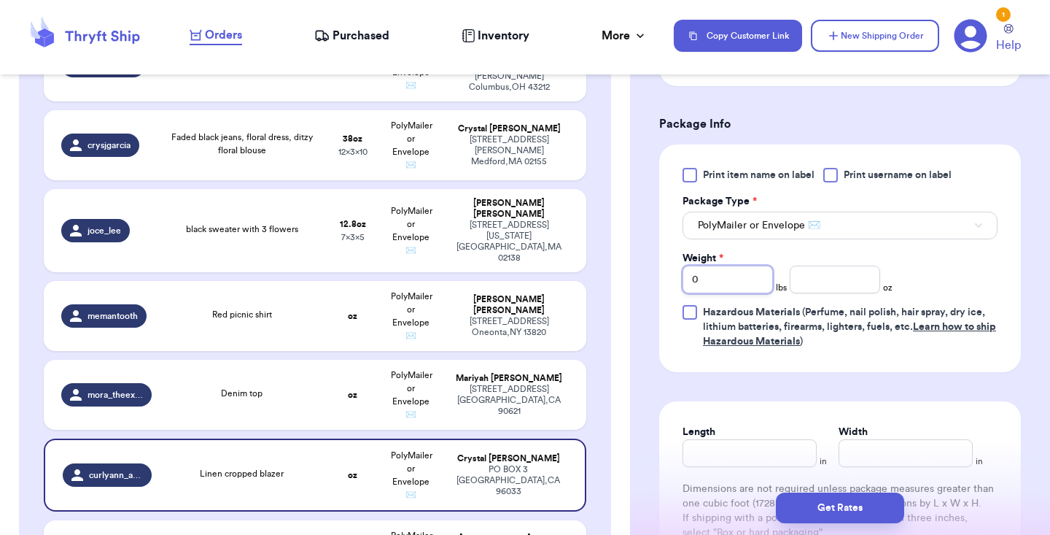
click at [735, 291] on input "0" at bounding box center [728, 280] width 90 height 28
click at [835, 279] on input "number" at bounding box center [835, 280] width 90 height 28
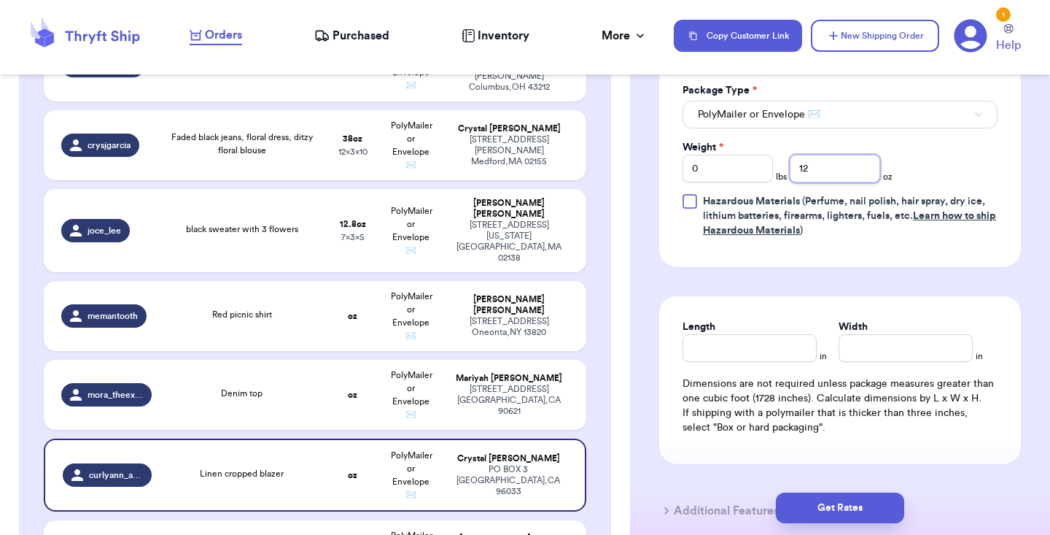
scroll to position [788, 0]
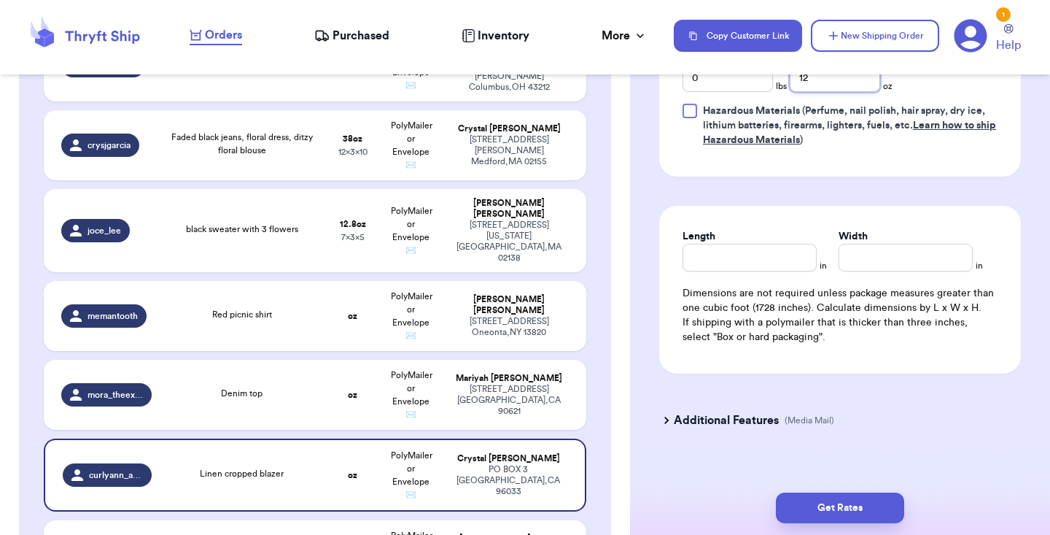
type input "12"
click at [754, 255] on div "Length" at bounding box center [750, 250] width 134 height 42
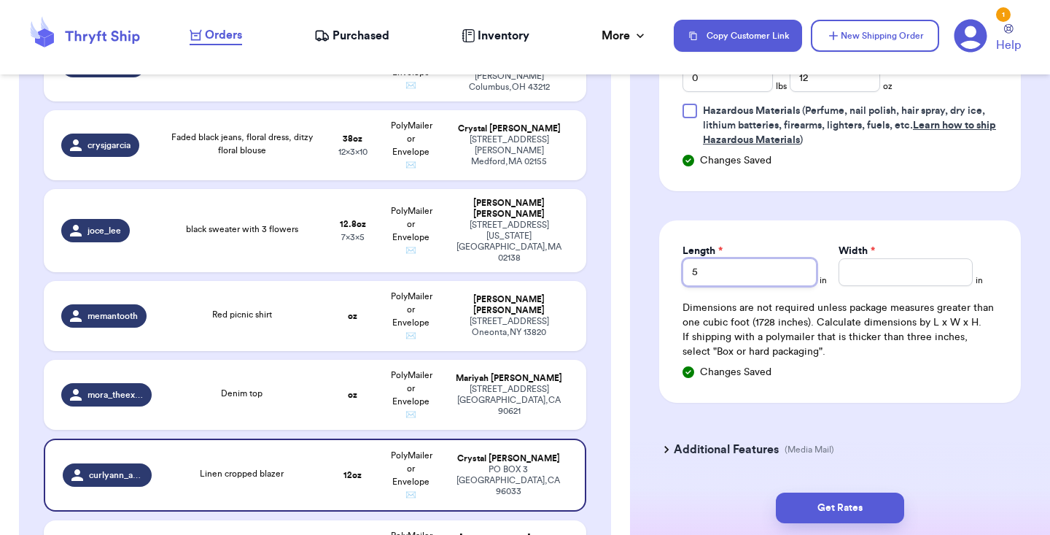
type input "5"
click at [862, 276] on input "Width *" at bounding box center [906, 272] width 134 height 28
type input "7"
click at [873, 228] on div "Length * 5 in Width * 7 in Dimensions are not required unless package measures …" at bounding box center [840, 311] width 362 height 182
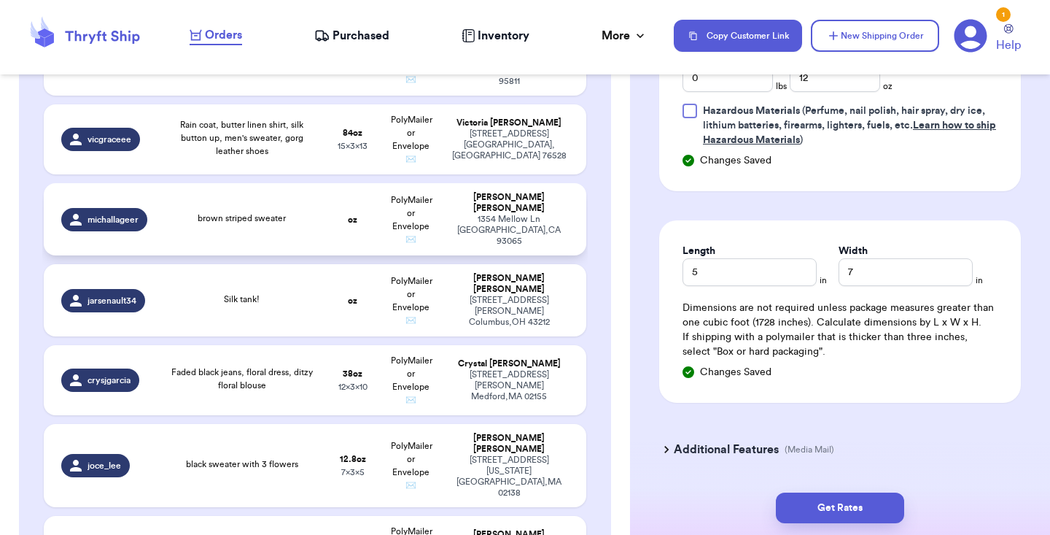
scroll to position [1033, 0]
click at [311, 256] on td "brown striped sweater" at bounding box center [241, 220] width 163 height 72
type input "brown striped sweater"
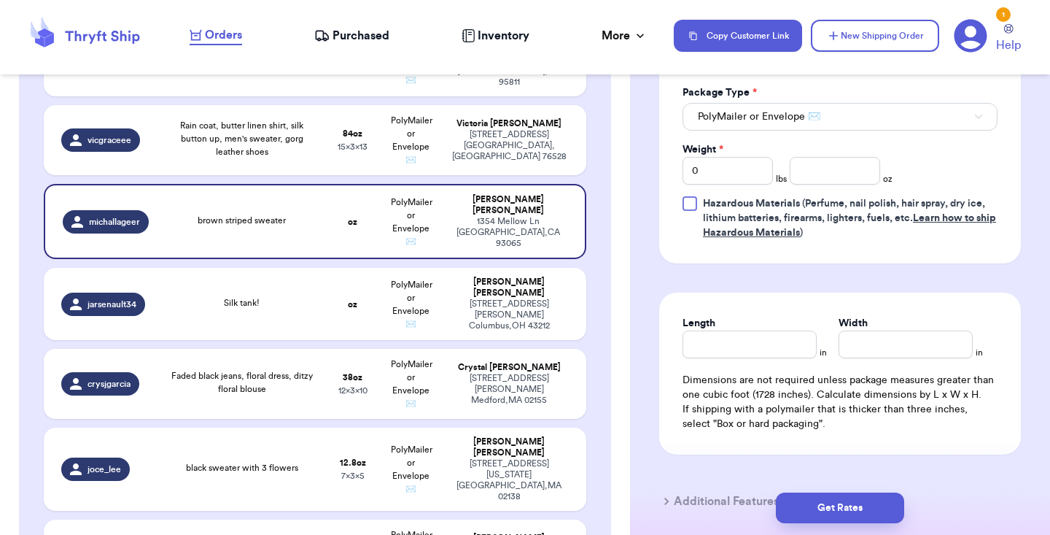
scroll to position [708, 0]
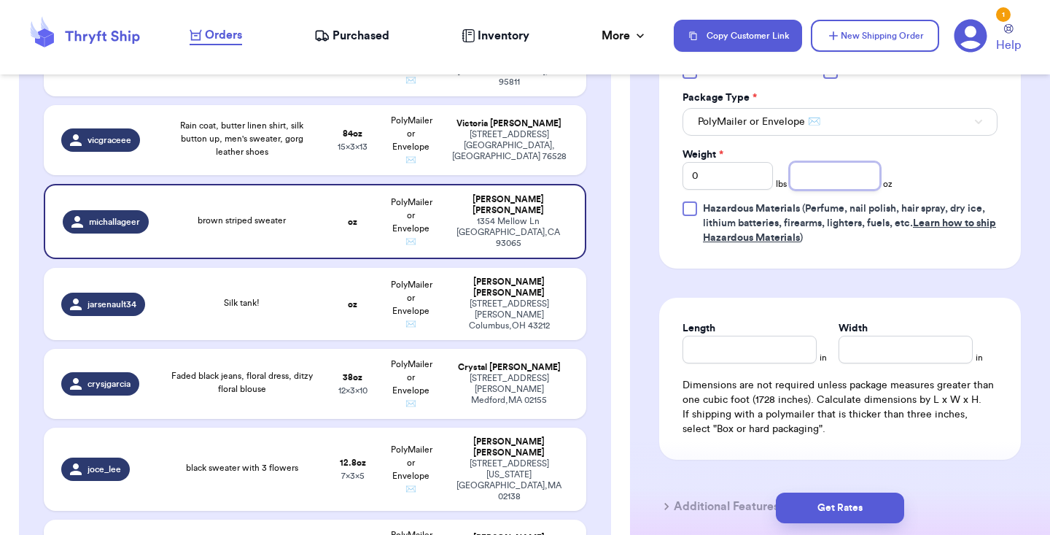
click at [856, 170] on input "number" at bounding box center [835, 176] width 90 height 28
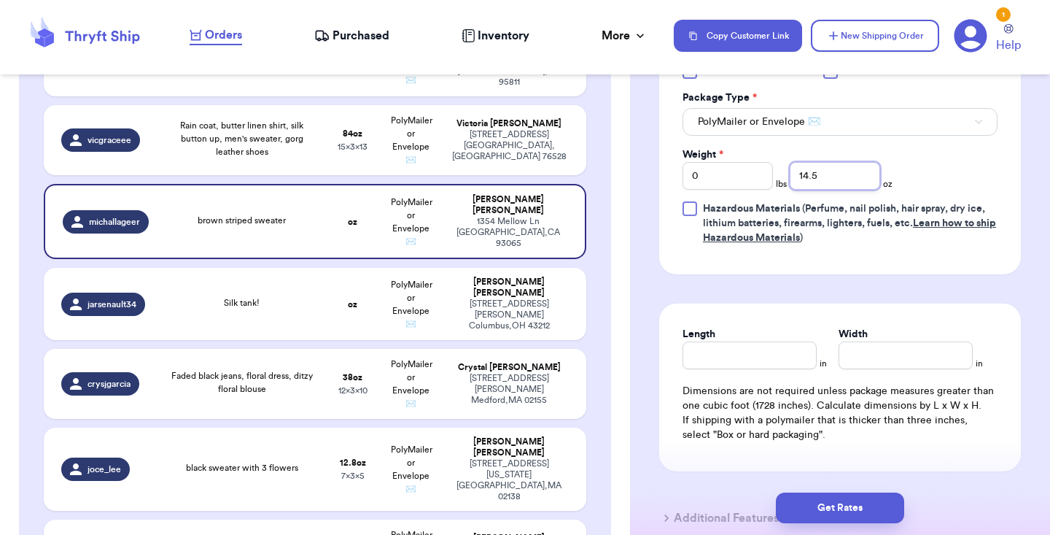
type input "14.5"
click at [762, 343] on input "Length" at bounding box center [750, 355] width 134 height 28
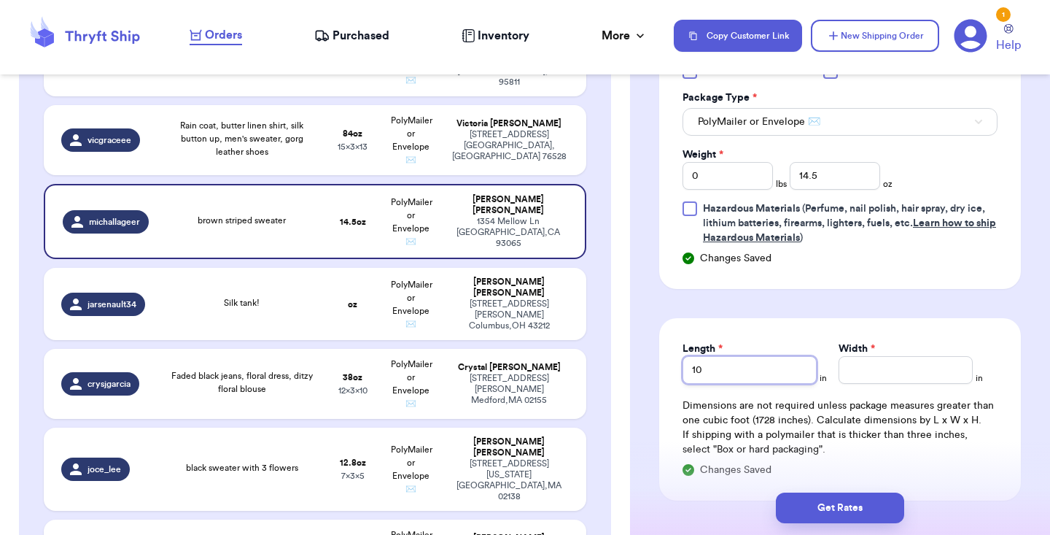
type input "10"
type input "11"
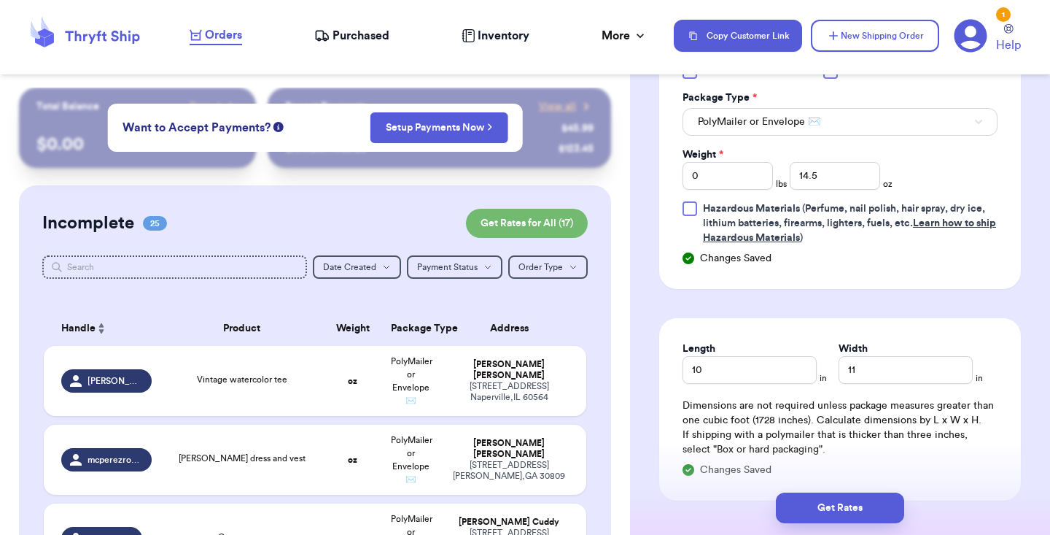
scroll to position [0, 0]
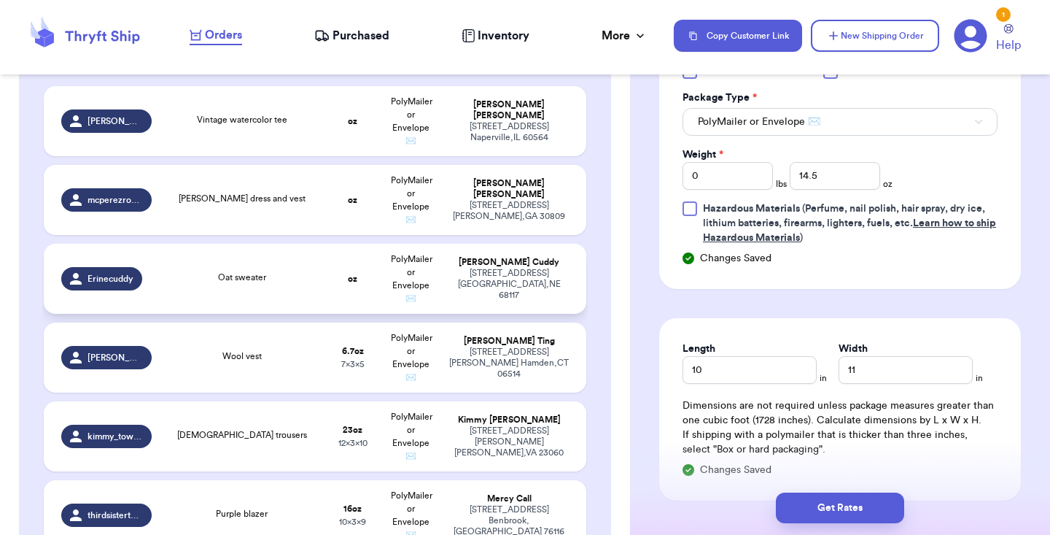
click at [330, 296] on td "oz" at bounding box center [353, 279] width 58 height 70
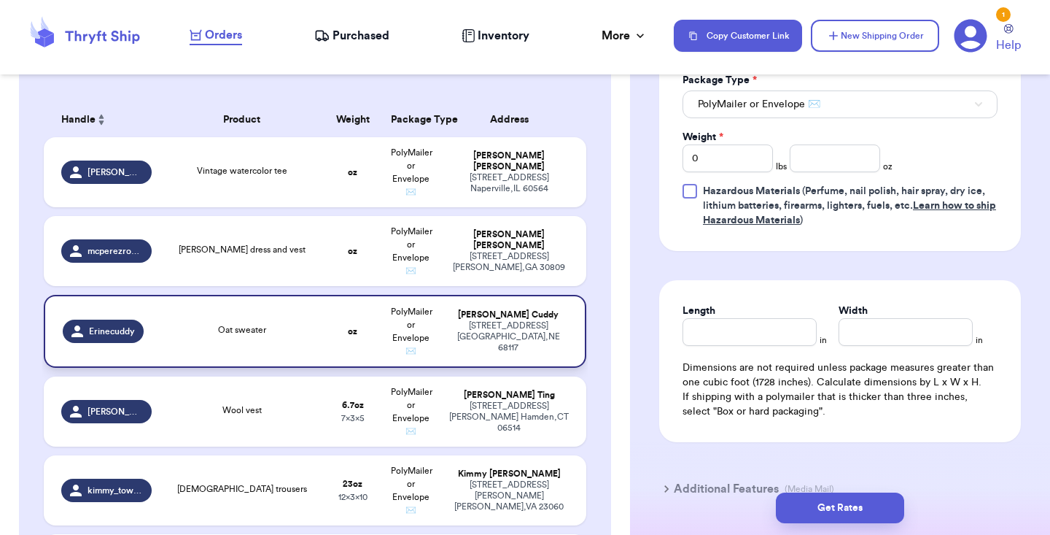
scroll to position [252, 0]
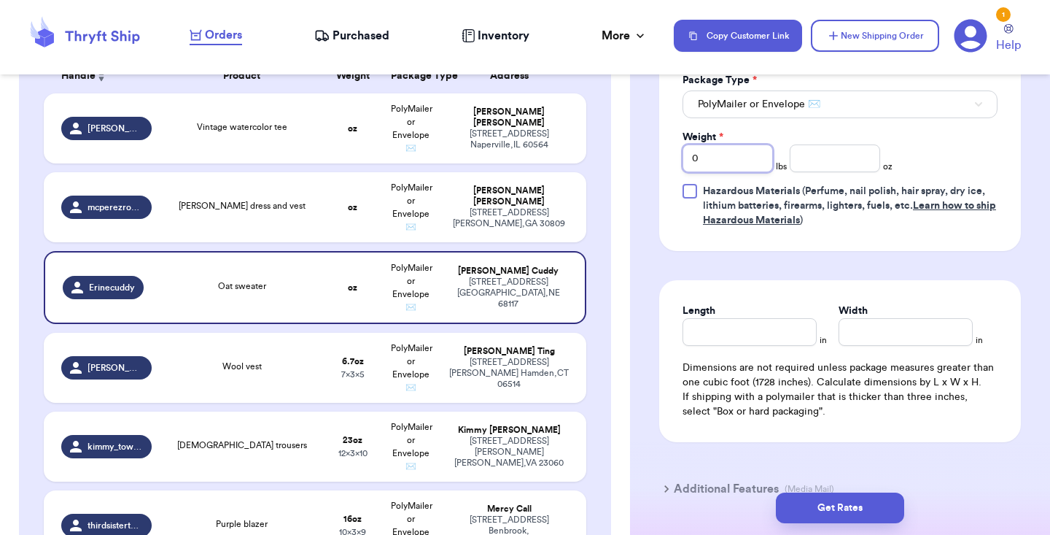
click at [743, 166] on input "0" at bounding box center [728, 158] width 90 height 28
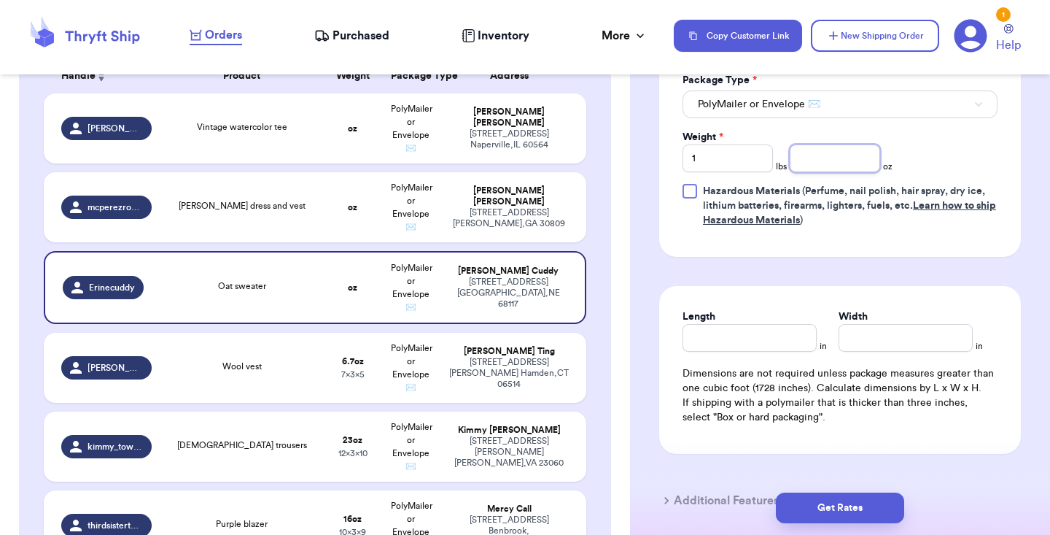
click at [821, 163] on input "number" at bounding box center [835, 158] width 90 height 28
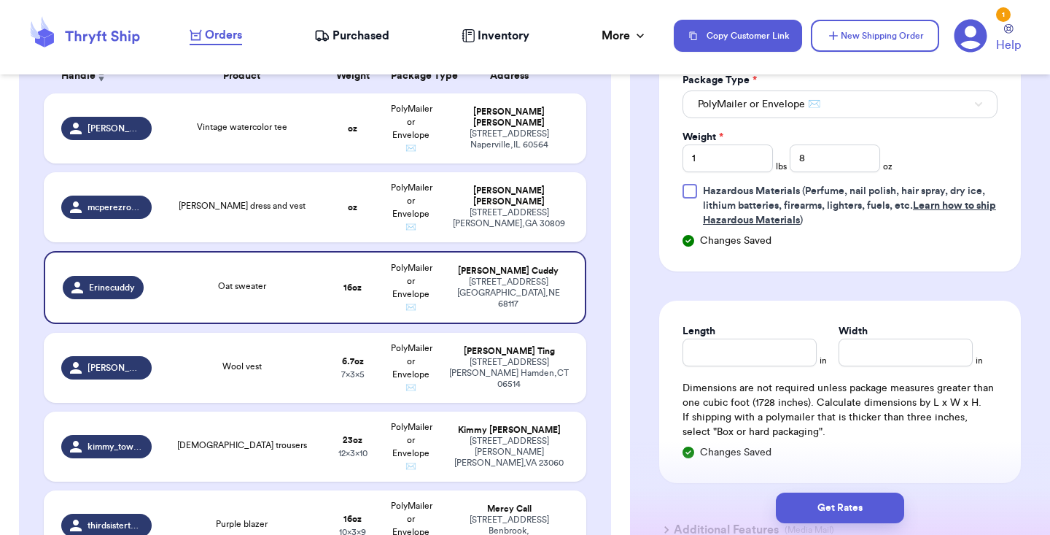
click at [872, 139] on div "Weight * 1 lbs 8 oz" at bounding box center [788, 151] width 210 height 42
click at [746, 354] on input "Length" at bounding box center [750, 352] width 134 height 28
click at [852, 307] on div "Length * 12 in Width * in Dimensions are not required unless package measures g…" at bounding box center [840, 392] width 362 height 182
click at [856, 342] on input "Width *" at bounding box center [906, 352] width 134 height 28
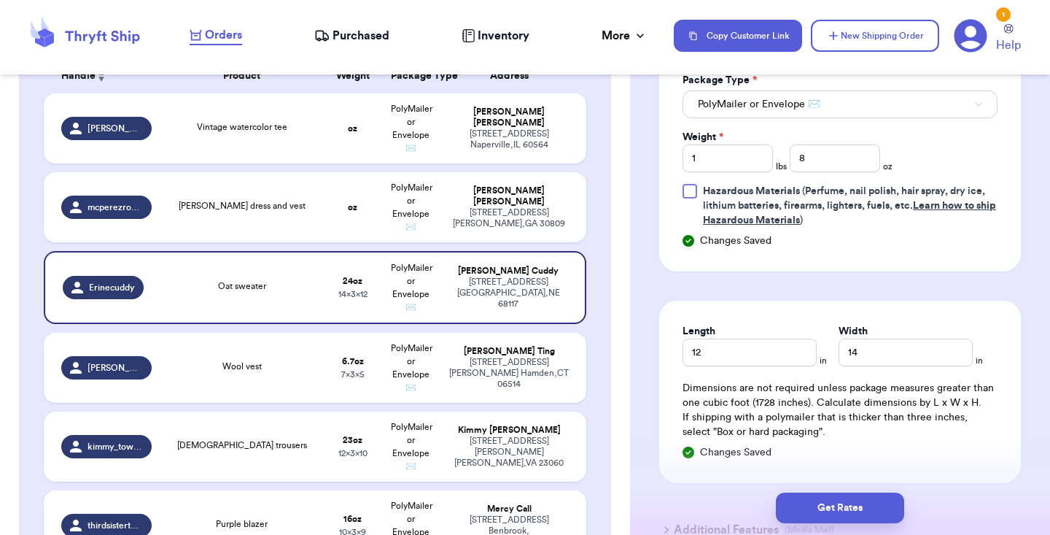
scroll to position [1296, 0]
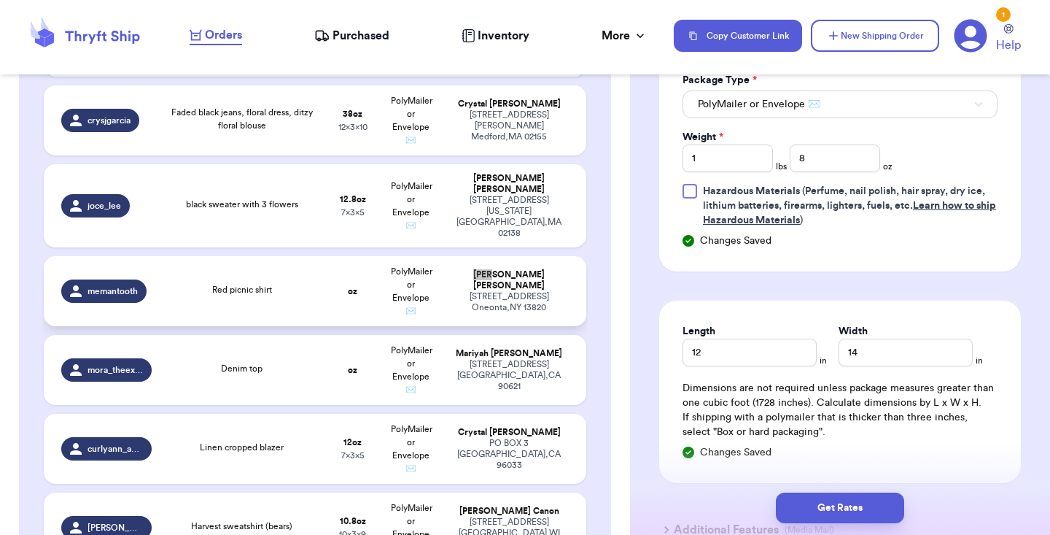
click at [337, 298] on td "oz" at bounding box center [353, 291] width 58 height 70
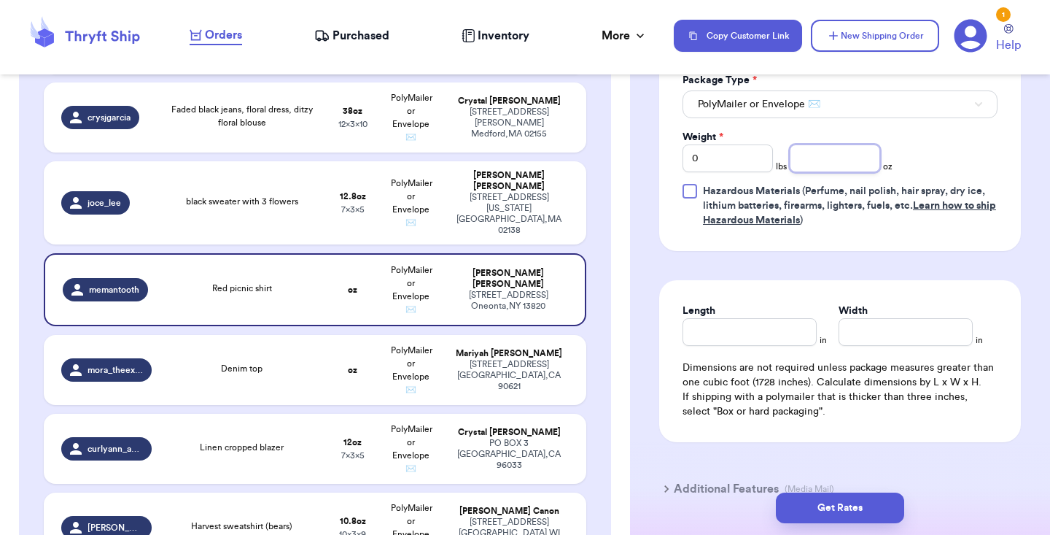
click at [806, 172] on input "number" at bounding box center [835, 158] width 90 height 28
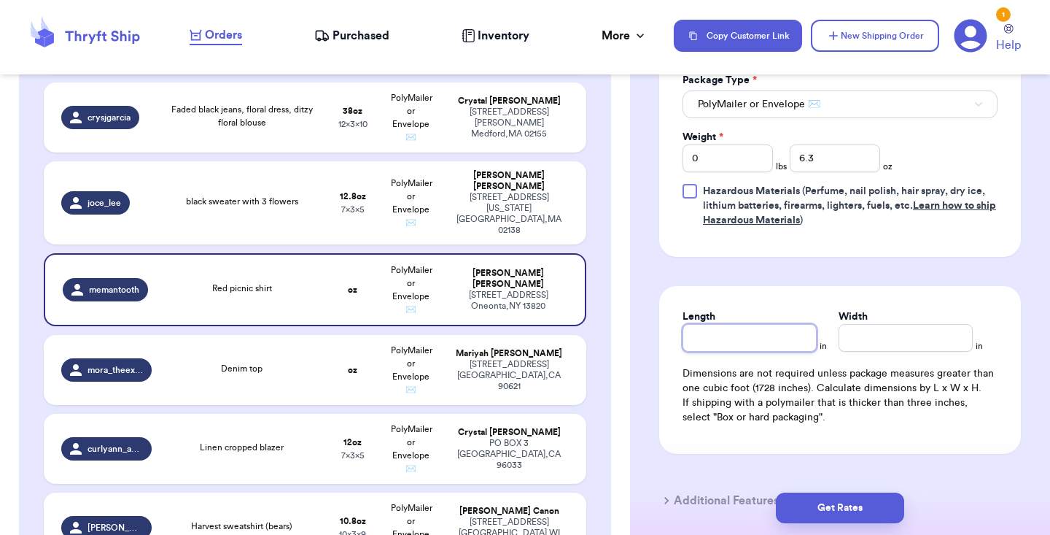
click at [748, 346] on input "Length" at bounding box center [750, 338] width 134 height 28
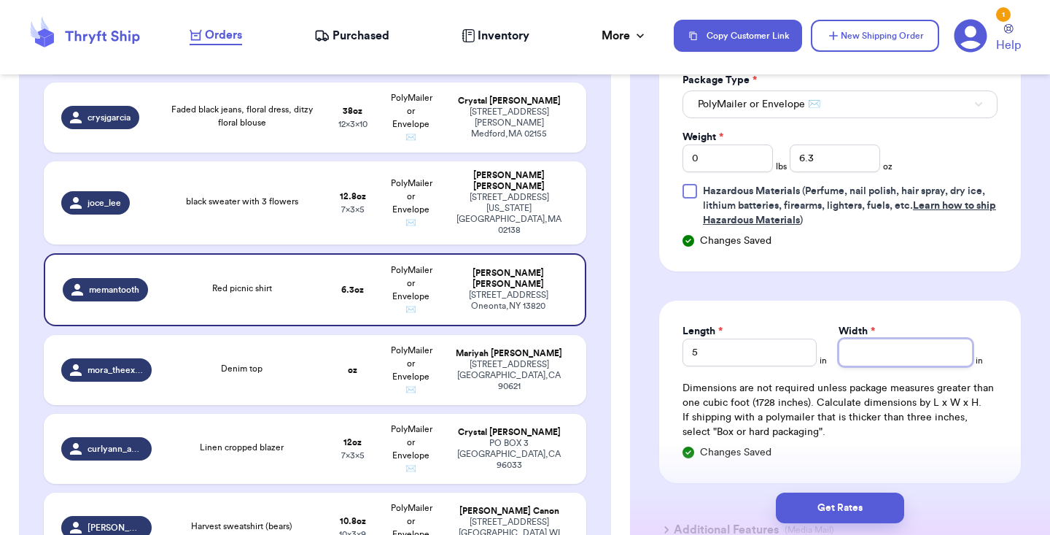
click at [907, 351] on input "Width *" at bounding box center [906, 352] width 134 height 28
click at [905, 322] on div "Length 5 in Width 7 in Dimensions are not required unless package measures grea…" at bounding box center [840, 392] width 362 height 182
click at [286, 362] on div "Denim top" at bounding box center [242, 370] width 146 height 16
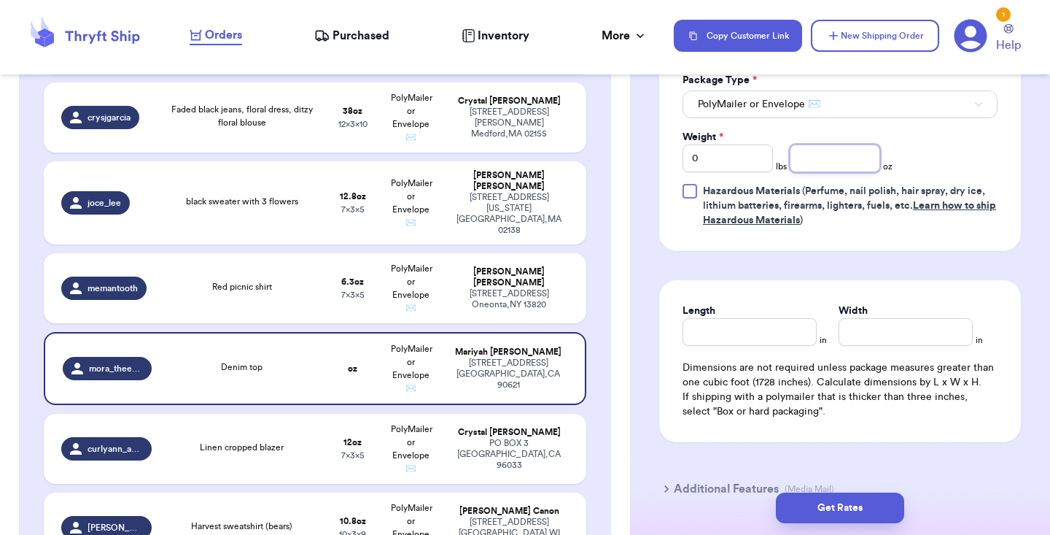
click at [826, 168] on input "number" at bounding box center [835, 158] width 90 height 28
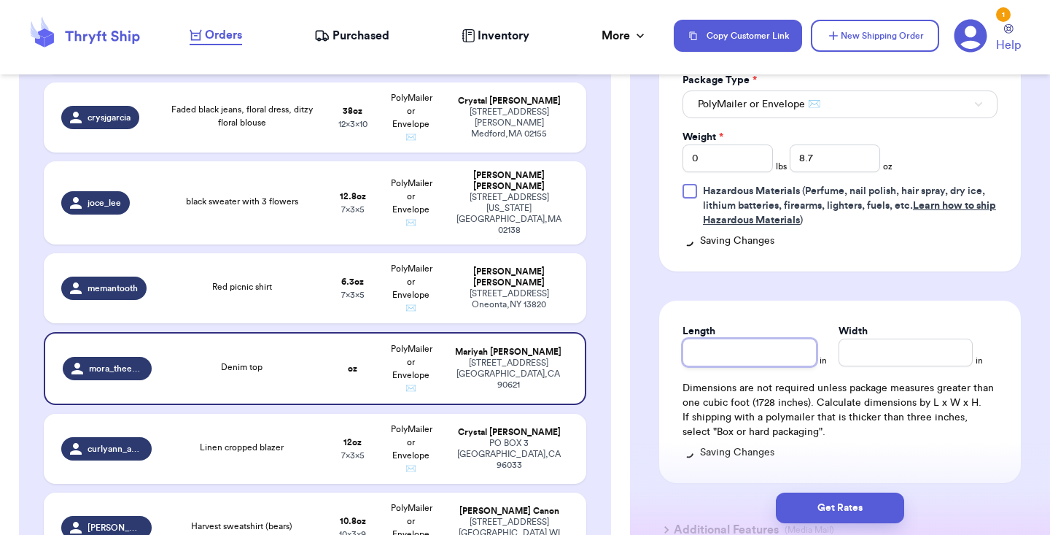
click at [741, 337] on div "Length" at bounding box center [750, 345] width 134 height 42
click at [872, 346] on input "Width *" at bounding box center [906, 352] width 134 height 28
click at [871, 315] on div "Length 5 in Width 7 in Dimensions are not required unless package measures grea…" at bounding box center [840, 392] width 362 height 182
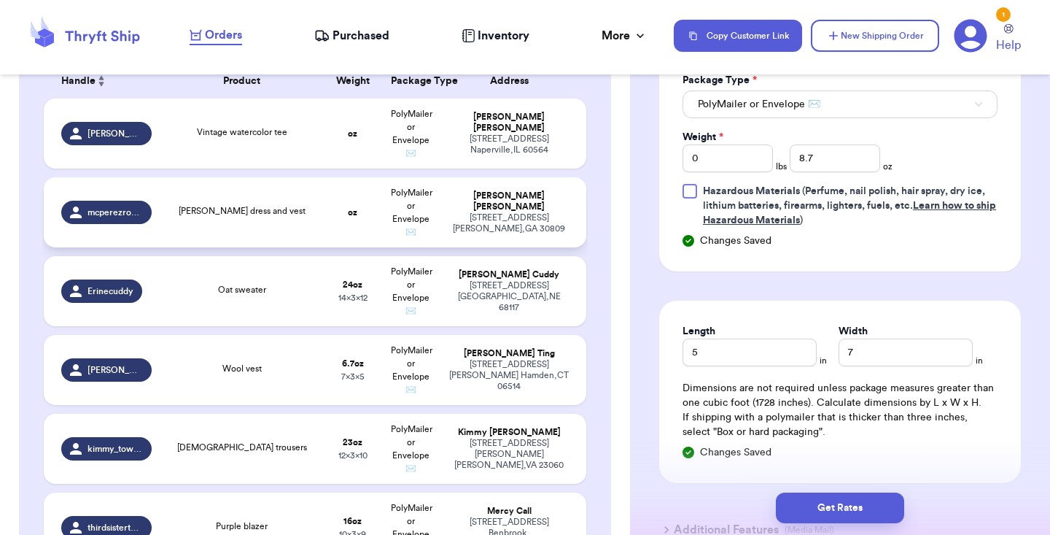
scroll to position [242, 0]
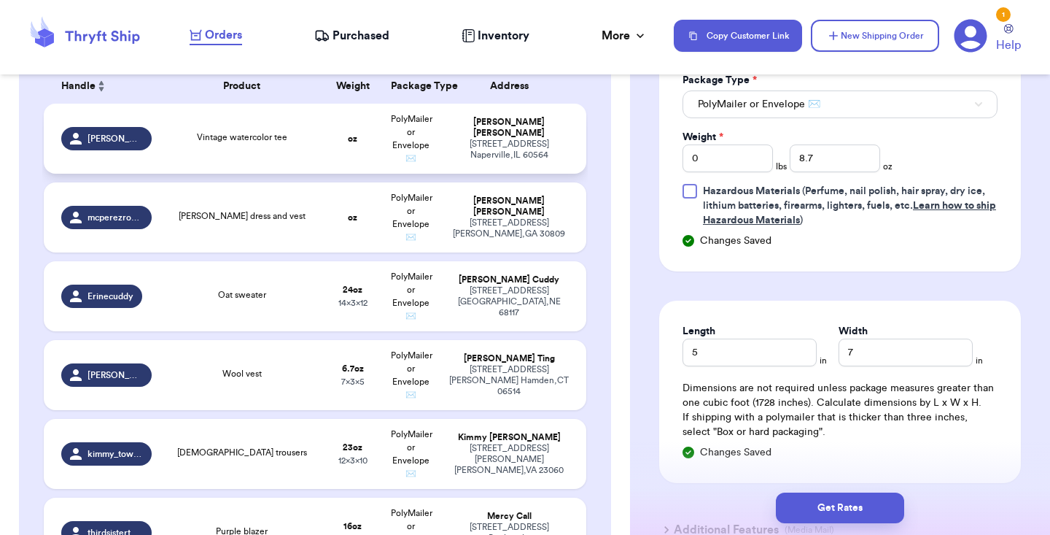
click at [320, 144] on td "Vintage watercolor tee" at bounding box center [241, 139] width 163 height 70
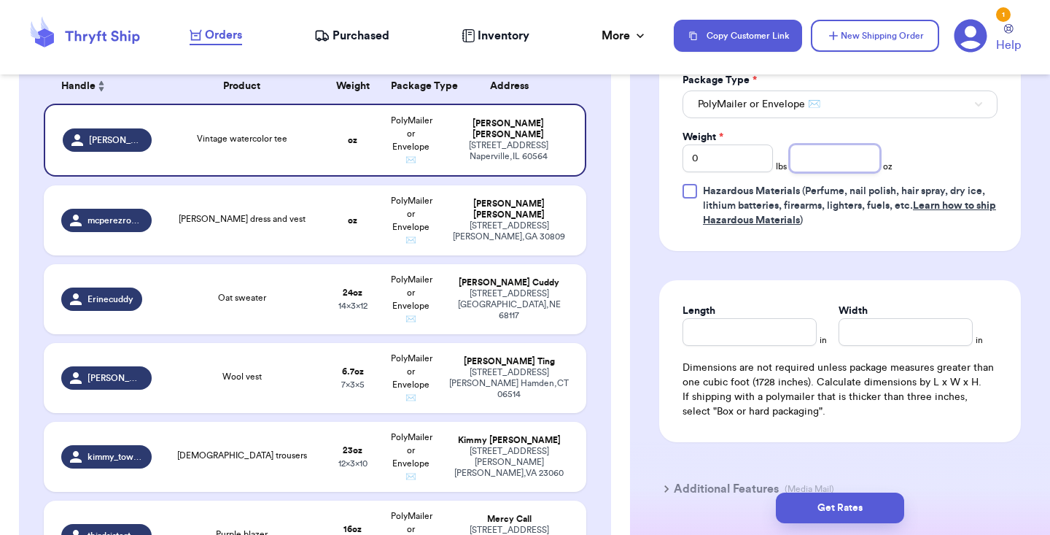
click at [824, 166] on input "number" at bounding box center [835, 158] width 90 height 28
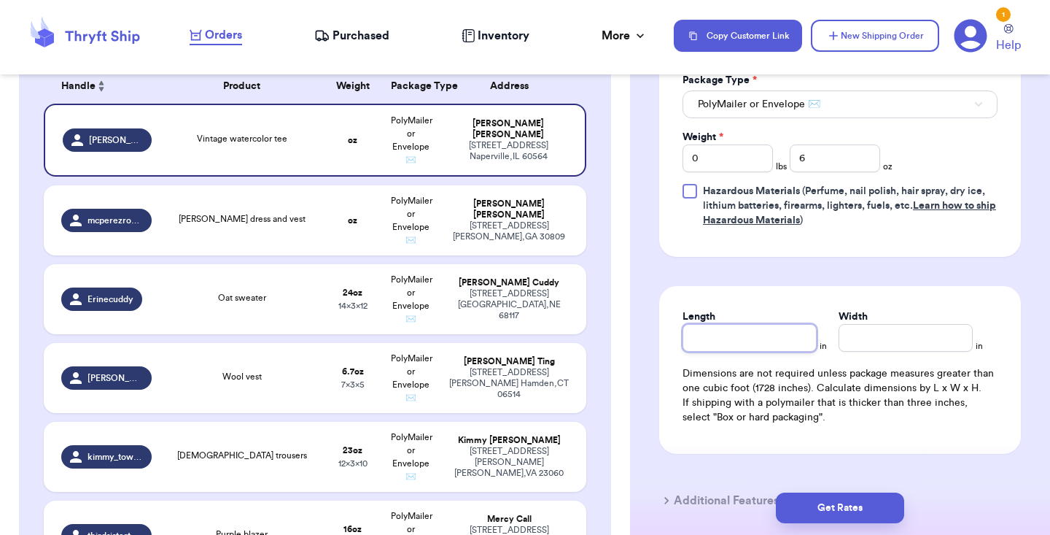
click at [775, 330] on div "Length" at bounding box center [750, 330] width 134 height 42
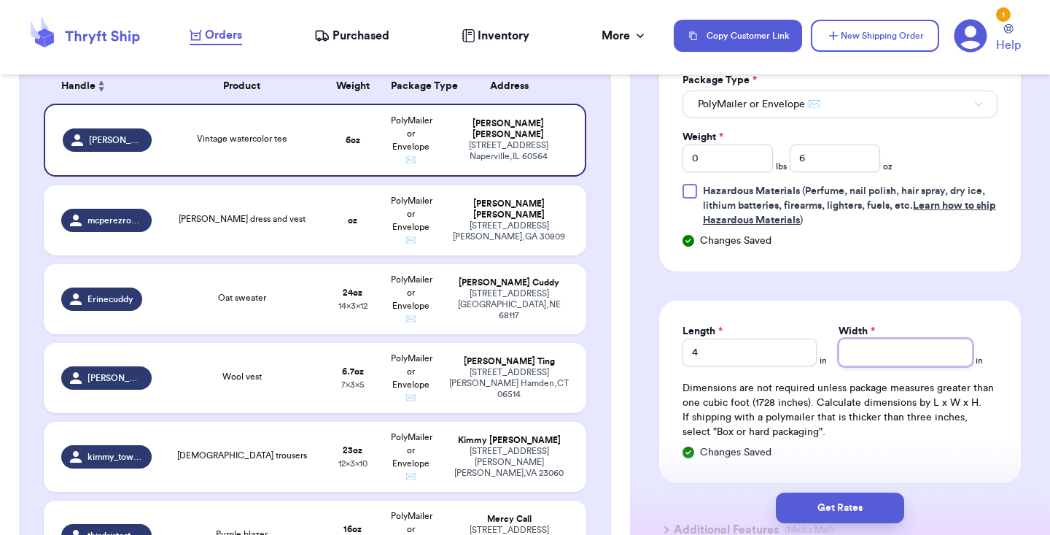
click at [861, 348] on input "Width *" at bounding box center [906, 352] width 134 height 28
click at [856, 319] on div "Length 4 in Width 6 in Dimensions are not required unless package measures grea…" at bounding box center [840, 392] width 362 height 182
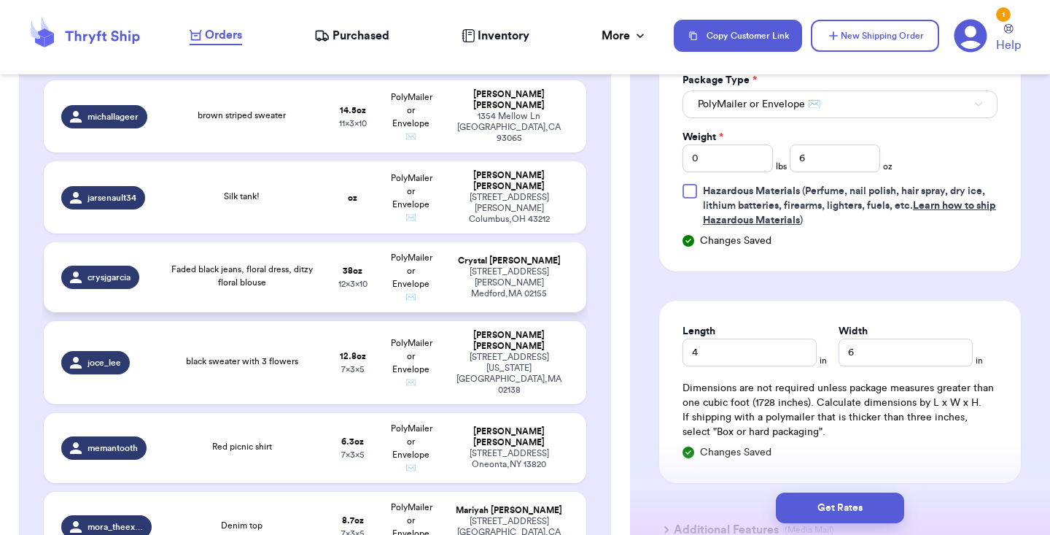
scroll to position [1142, 0]
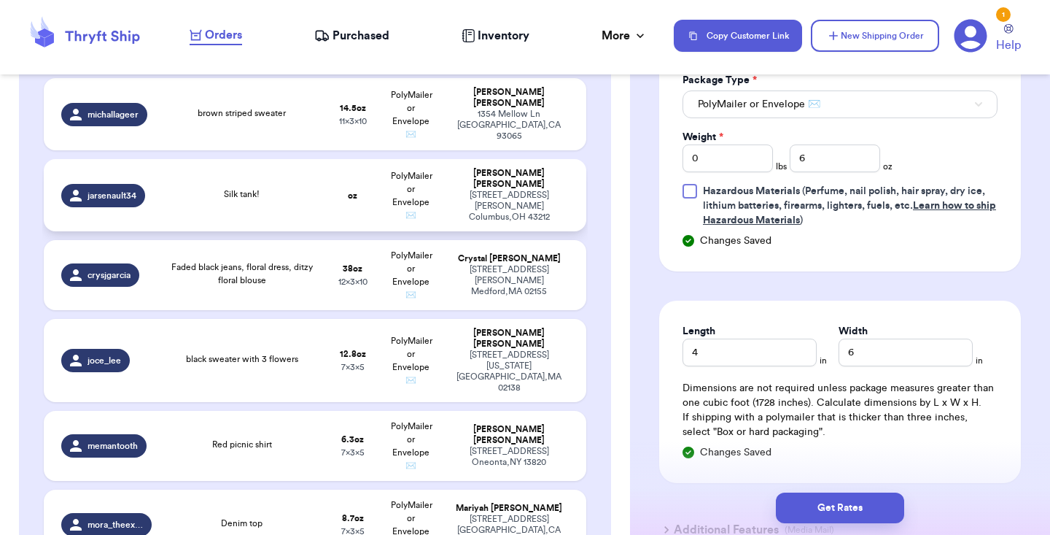
click at [310, 223] on td "Silk tank!" at bounding box center [241, 195] width 163 height 72
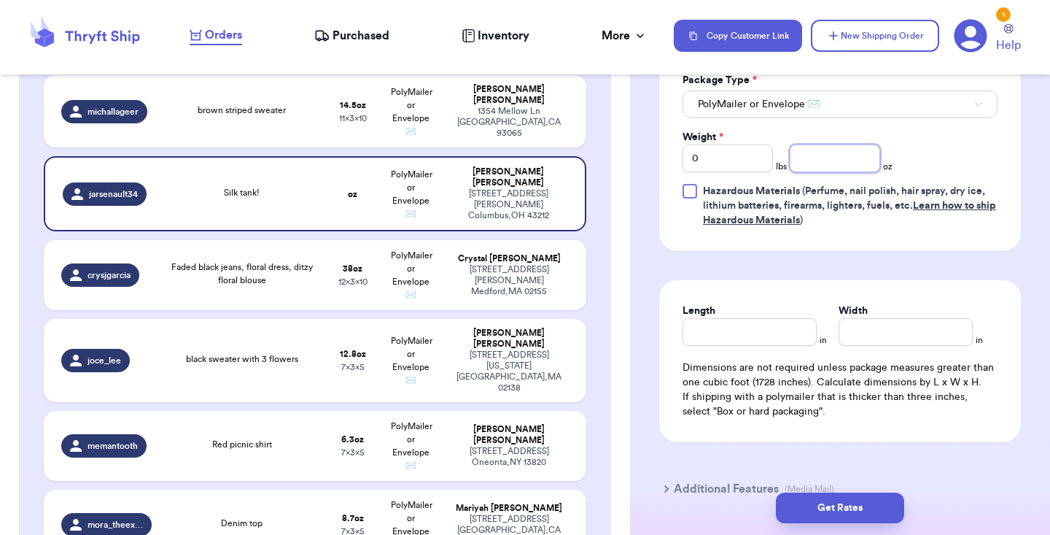
click at [835, 158] on input "number" at bounding box center [835, 158] width 90 height 28
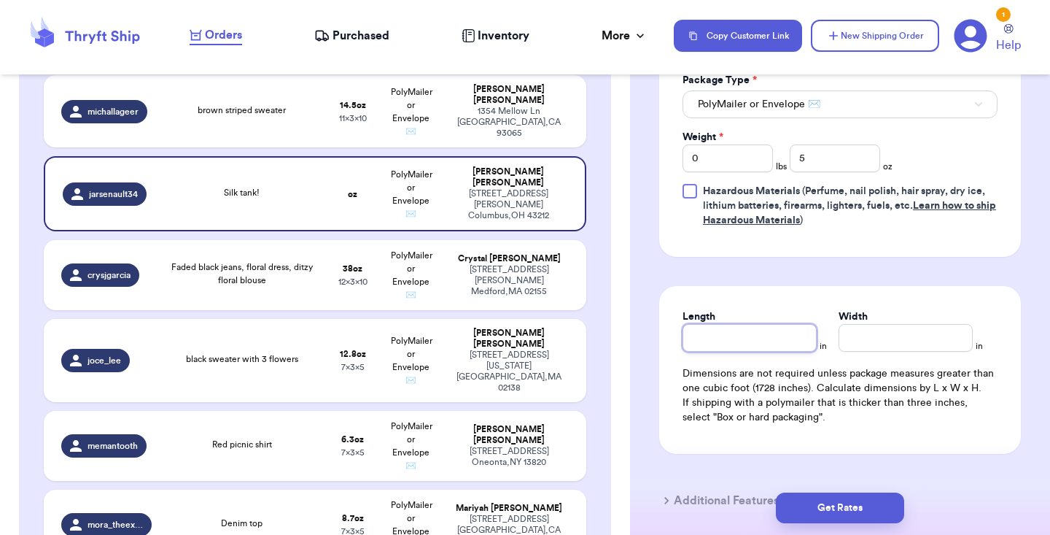
click at [773, 341] on div "Length" at bounding box center [750, 330] width 134 height 42
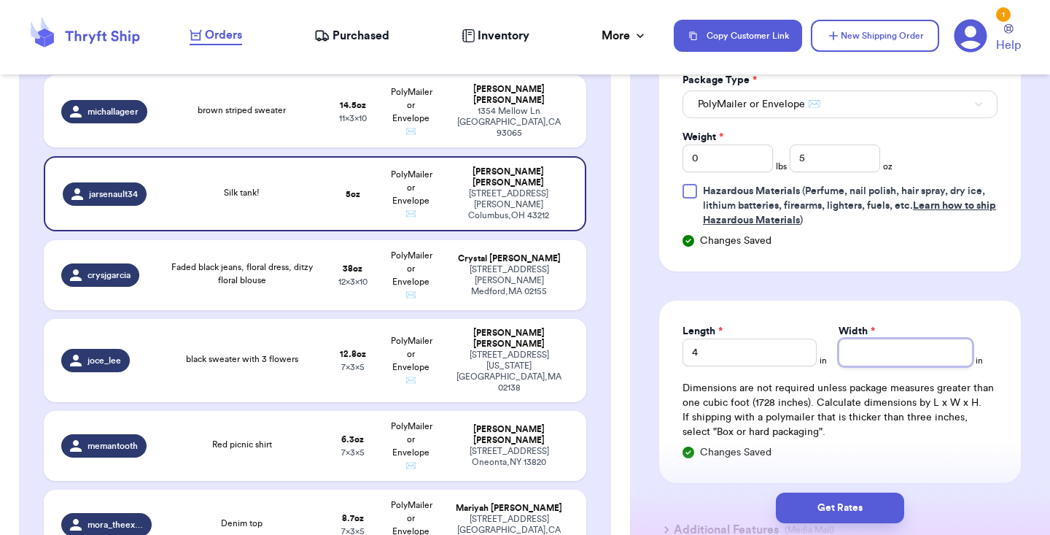
click at [868, 349] on input "Width *" at bounding box center [906, 352] width 134 height 28
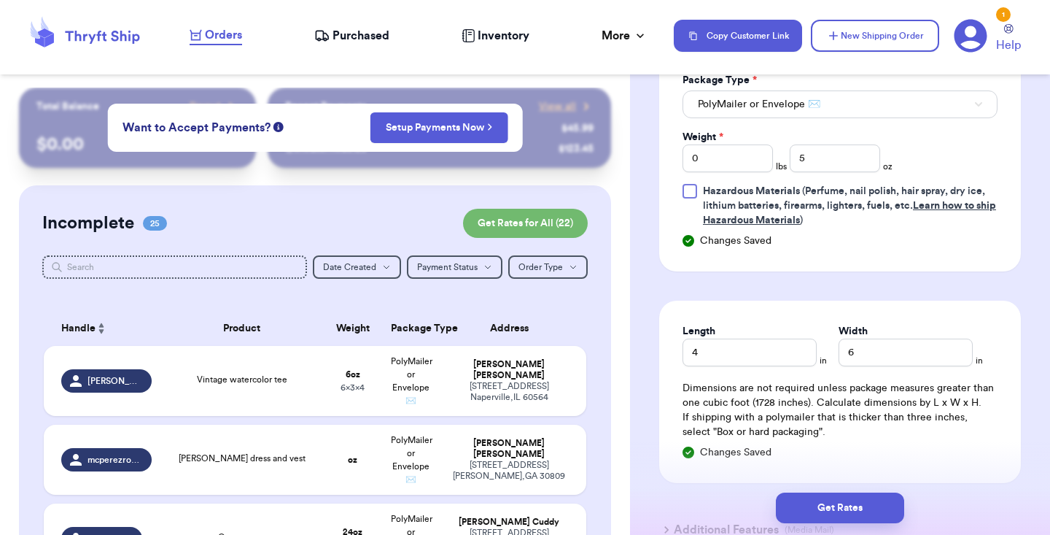
scroll to position [0, 0]
click at [515, 222] on button "Get Rates for All ( 22 )" at bounding box center [525, 223] width 125 height 29
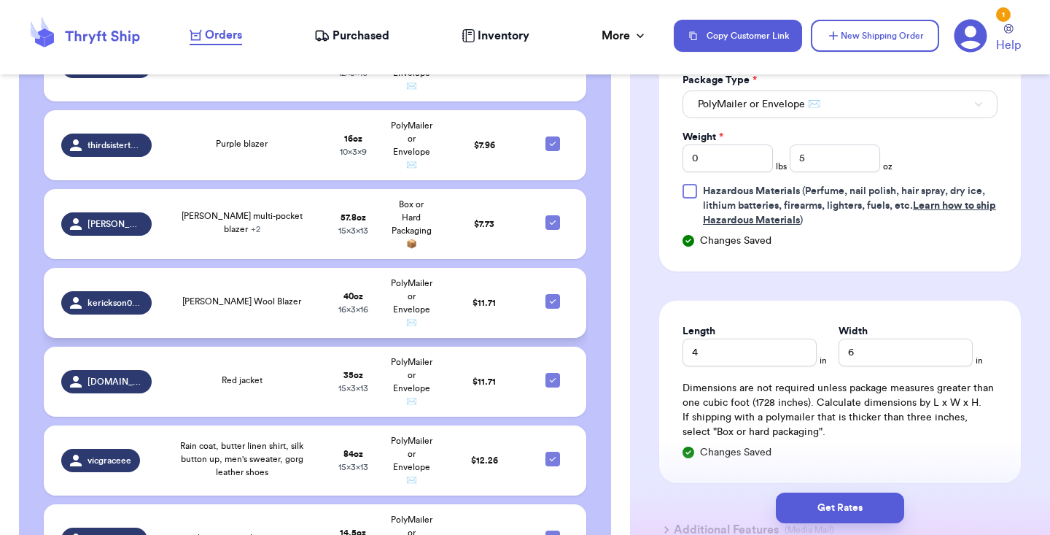
scroll to position [953, 0]
click at [297, 336] on td "[PERSON_NAME] Wool Blazer" at bounding box center [241, 302] width 163 height 70
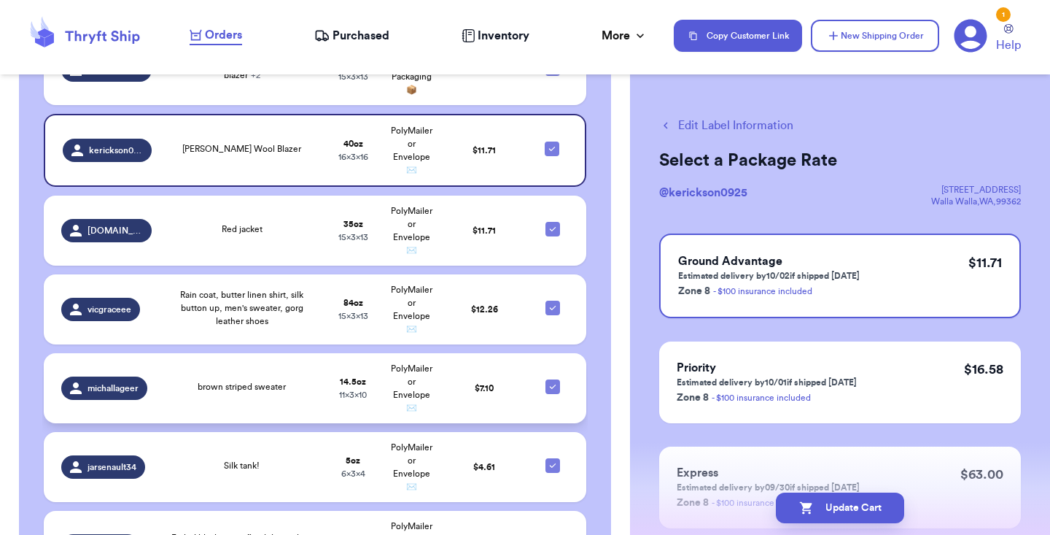
scroll to position [1112, 0]
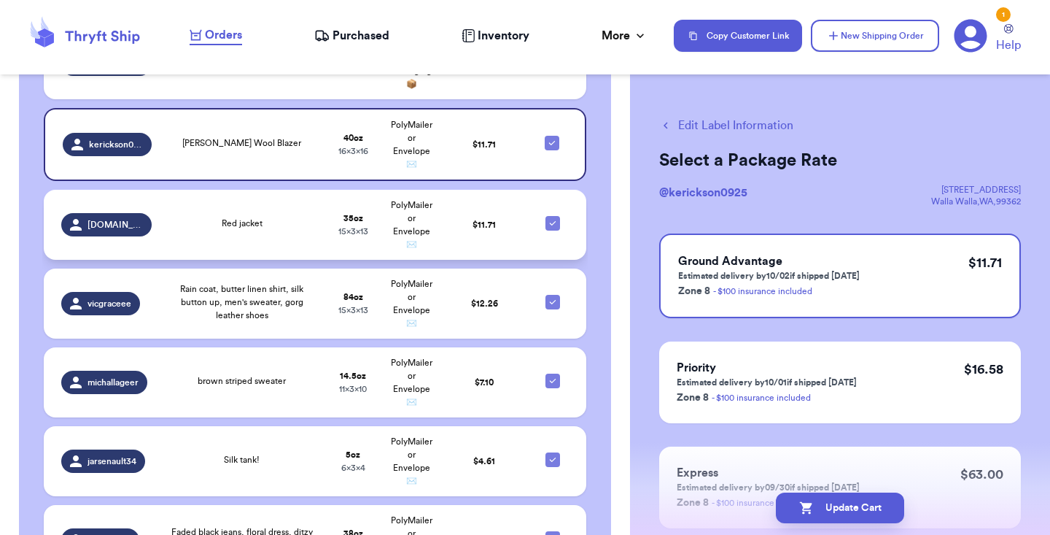
click at [301, 244] on td "Red jacket" at bounding box center [241, 225] width 163 height 70
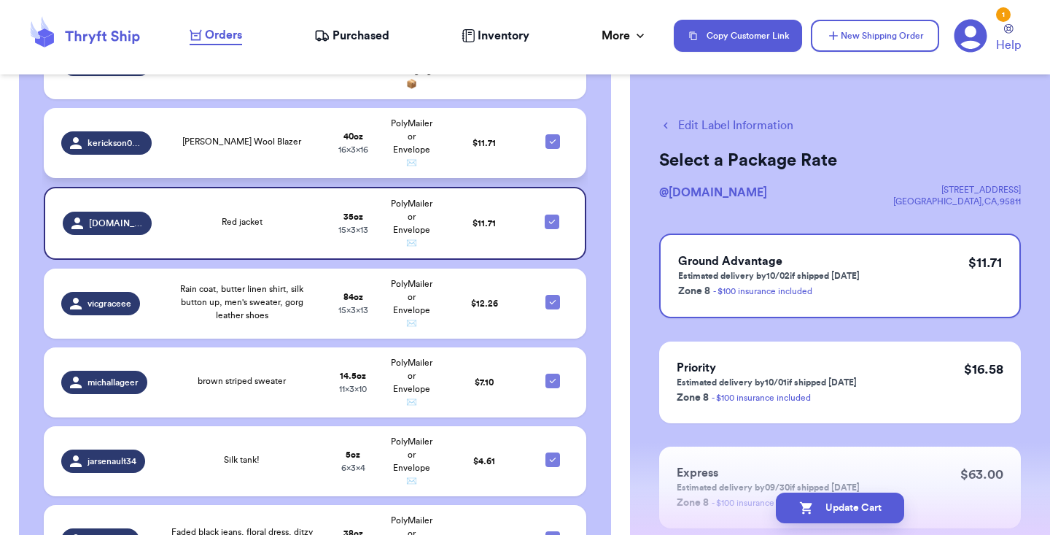
click at [313, 169] on td "[PERSON_NAME] Wool Blazer" at bounding box center [241, 143] width 163 height 70
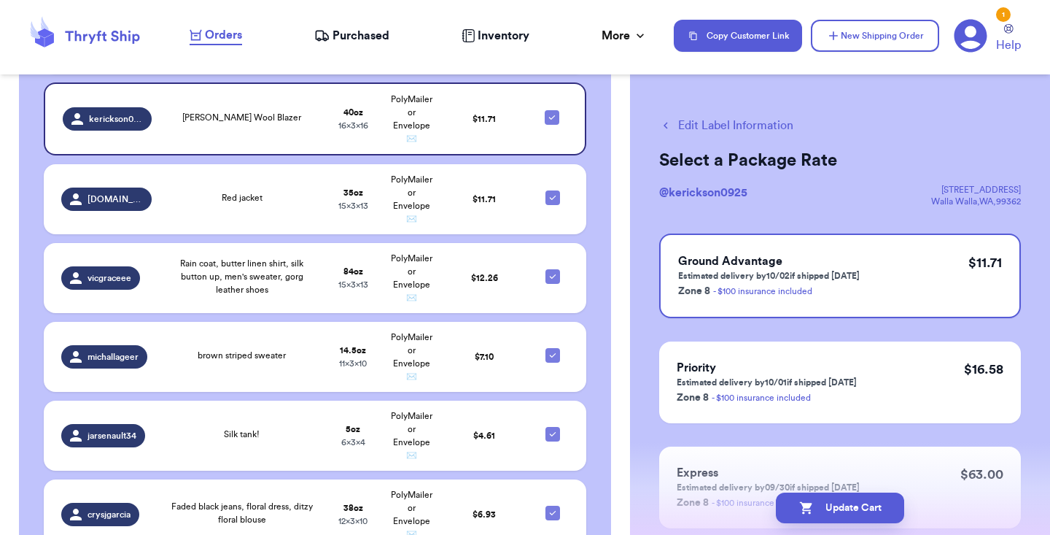
scroll to position [1139, 0]
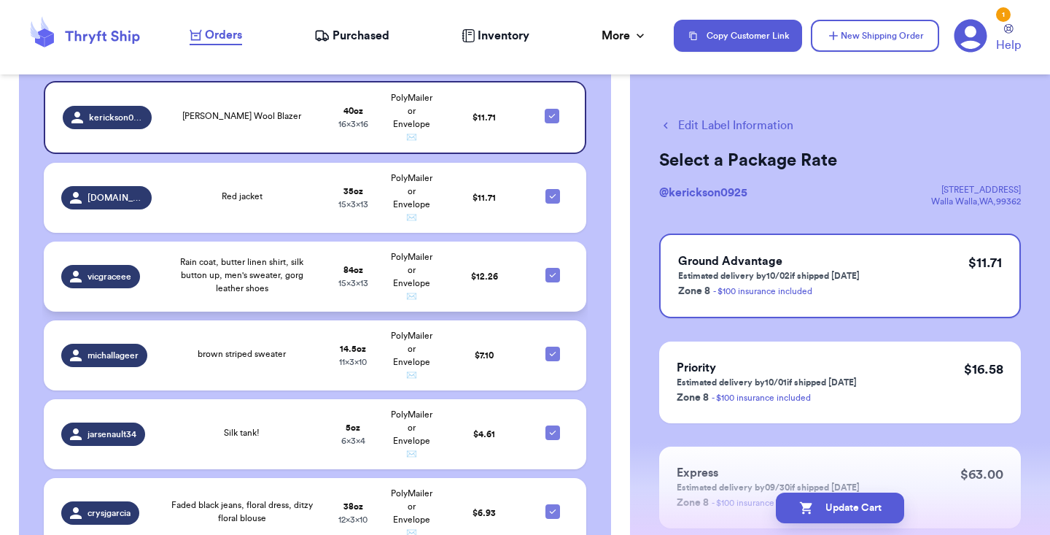
click at [294, 270] on span "Rain coat, butter linen shirt, silk button up, men's sweater, gorg leather shoes" at bounding box center [241, 275] width 123 height 35
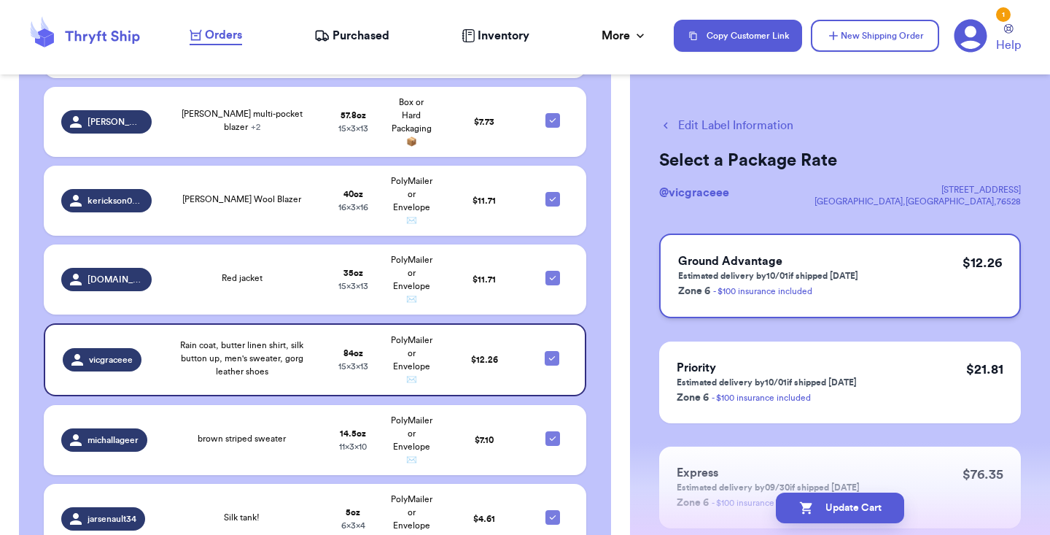
scroll to position [1056, 0]
